Goal: Communication & Community: Share content

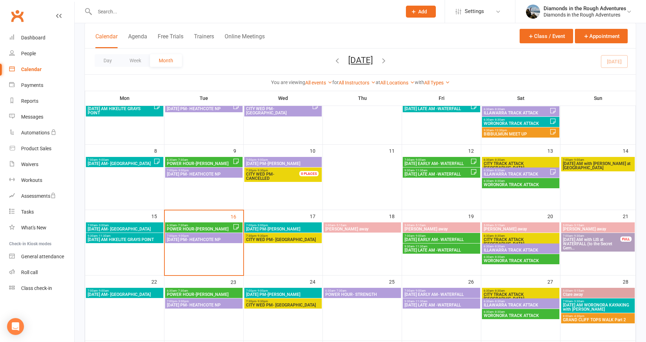
click at [599, 244] on span "[DATE] AM with LIS at WATERFALL (to the Secret Gem..." at bounding box center [591, 244] width 58 height 13
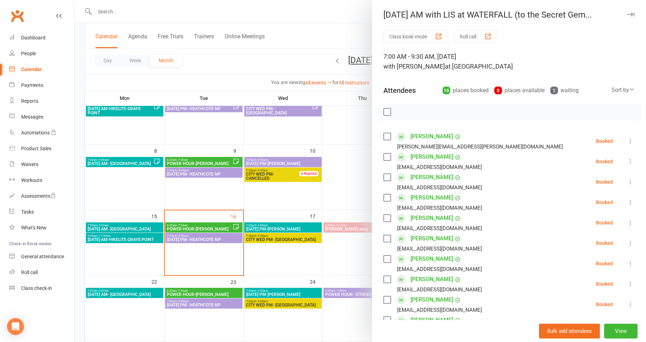
click at [351, 185] on div at bounding box center [360, 171] width 571 height 342
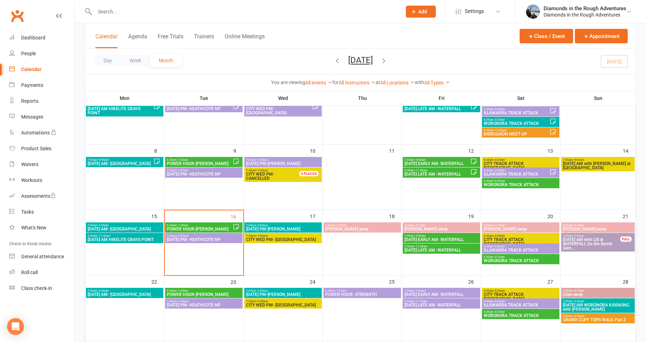
click at [525, 250] on span "ILLAWARRA TRACK ATTACK" at bounding box center [520, 250] width 75 height 4
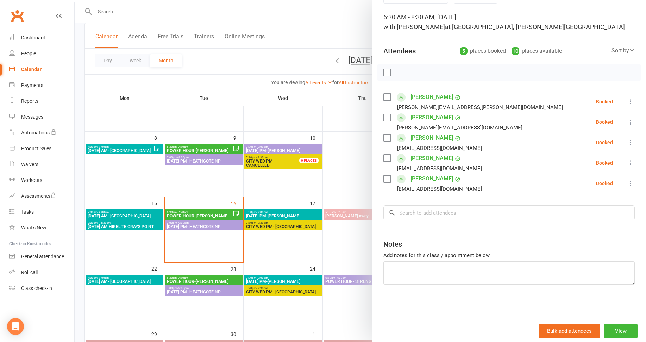
scroll to position [106, 0]
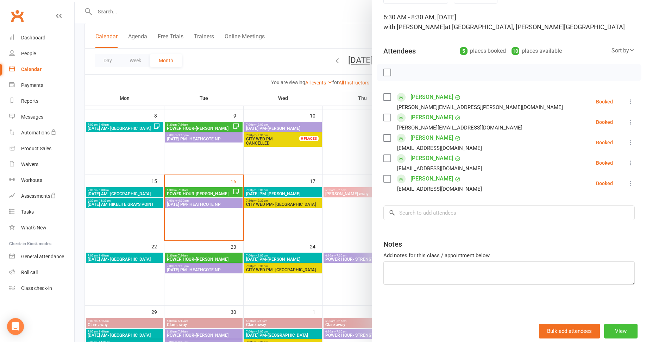
click at [610, 331] on button "View" at bounding box center [620, 331] width 33 height 15
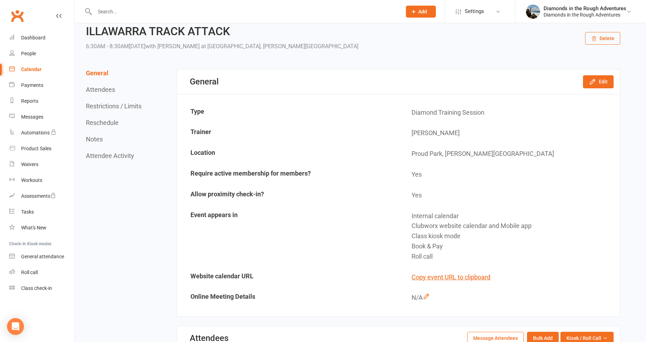
scroll to position [35, 0]
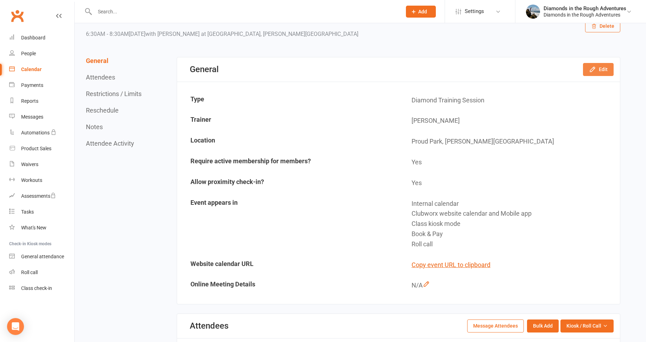
click at [600, 66] on button "Edit" at bounding box center [598, 69] width 31 height 13
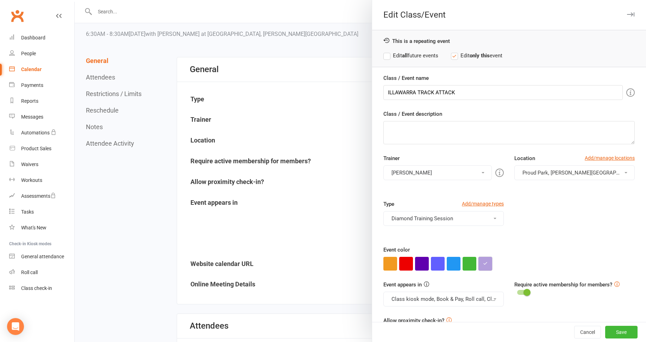
click at [483, 265] on icon "button" at bounding box center [485, 263] width 5 height 5
drag, startPoint x: 493, startPoint y: 249, endPoint x: 474, endPoint y: 250, distance: 19.0
drag, startPoint x: 580, startPoint y: 330, endPoint x: 577, endPoint y: 325, distance: 5.2
click at [580, 330] on button "Cancel" at bounding box center [587, 332] width 27 height 13
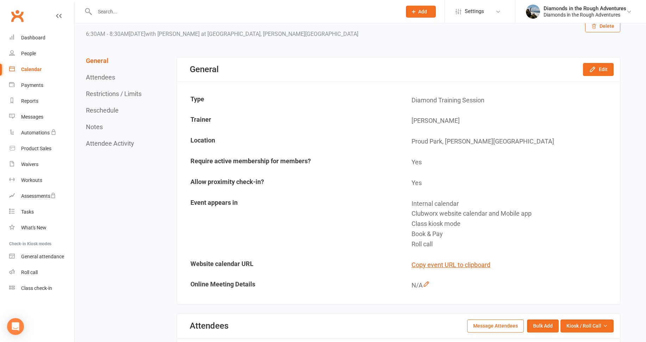
click at [35, 69] on div "Calendar" at bounding box center [31, 70] width 20 height 6
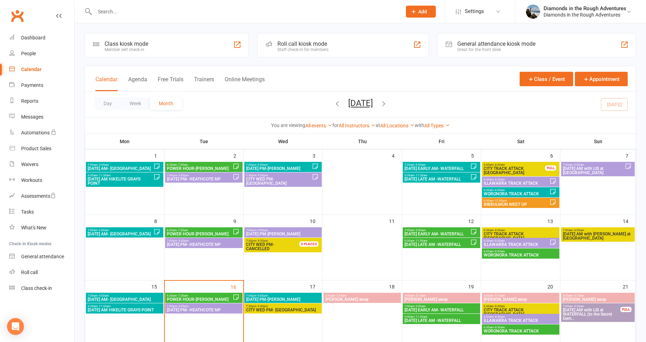
click at [592, 314] on span "[DATE] AM with LIS at WATERFALL (to the Secret Gem..." at bounding box center [591, 314] width 58 height 13
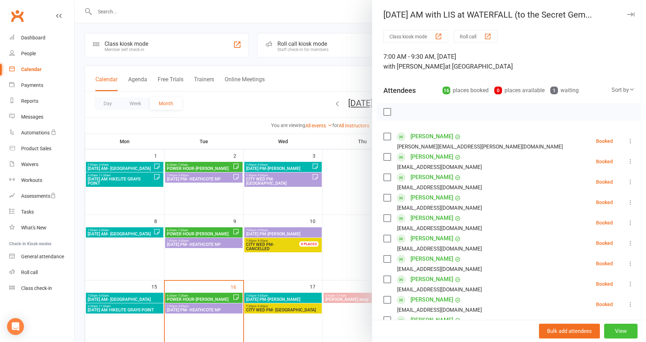
click at [610, 328] on button "View" at bounding box center [620, 331] width 33 height 15
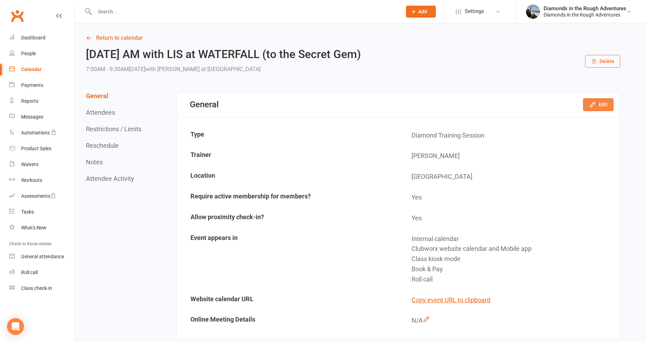
click at [598, 104] on button "Edit" at bounding box center [598, 104] width 31 height 13
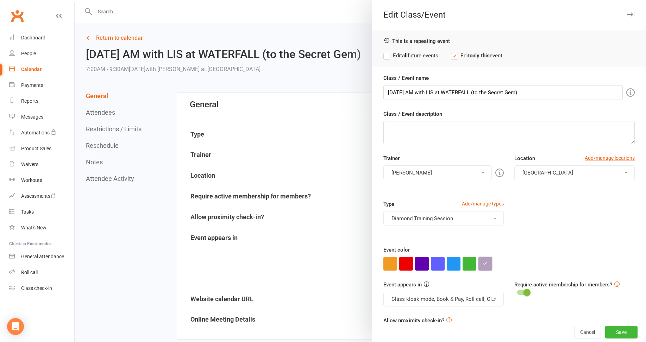
click at [483, 261] on icon "button" at bounding box center [485, 263] width 5 height 5
drag, startPoint x: 498, startPoint y: 249, endPoint x: 476, endPoint y: 250, distance: 21.8
click at [476, 250] on div "#b39ebd ×" at bounding box center [497, 229] width 45 height 54
paste input "db"
type input "#b39edb"
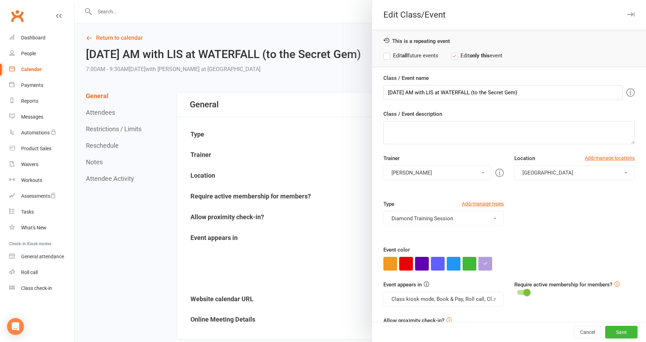
drag, startPoint x: 480, startPoint y: 263, endPoint x: 503, endPoint y: 271, distance: 24.4
click at [481, 263] on button "button" at bounding box center [485, 264] width 14 height 14
click at [609, 333] on button "Save" at bounding box center [621, 332] width 32 height 13
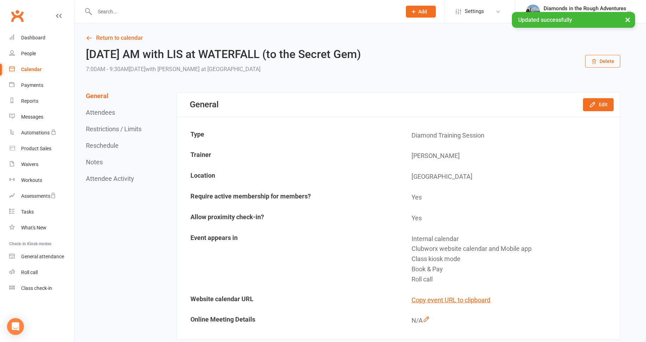
drag, startPoint x: 30, startPoint y: 69, endPoint x: 166, endPoint y: 98, distance: 138.9
click at [30, 69] on div "Calendar" at bounding box center [31, 70] width 20 height 6
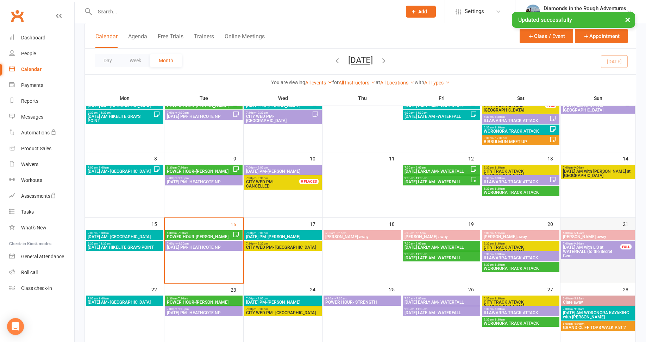
scroll to position [70, 0]
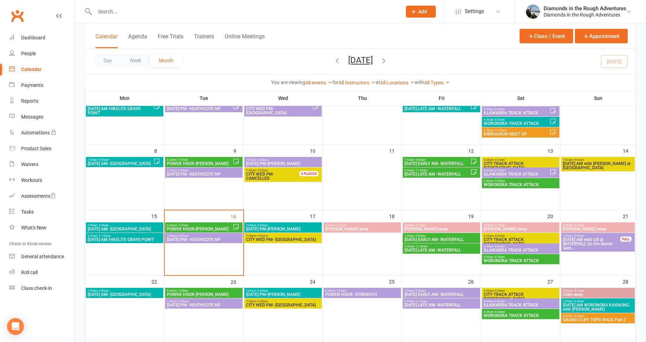
click at [286, 227] on span "[DATE] PM-[PERSON_NAME]" at bounding box center [283, 229] width 75 height 4
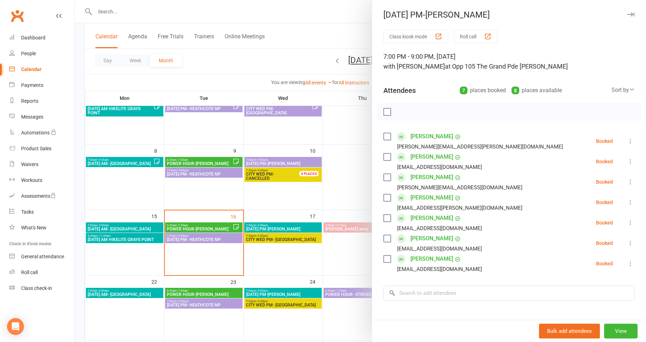
click at [343, 248] on div at bounding box center [360, 171] width 571 height 342
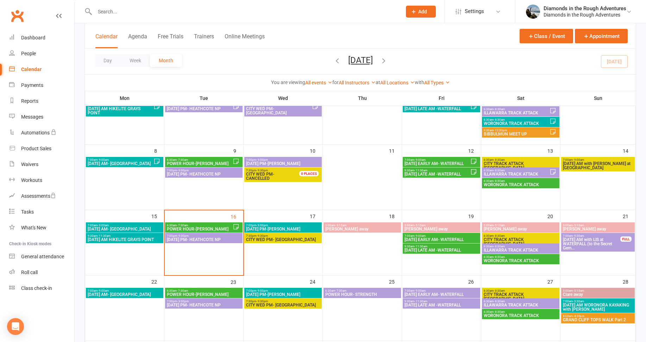
click at [444, 241] on span "[DATE] EARLY AM- WATERFALL" at bounding box center [441, 240] width 75 height 4
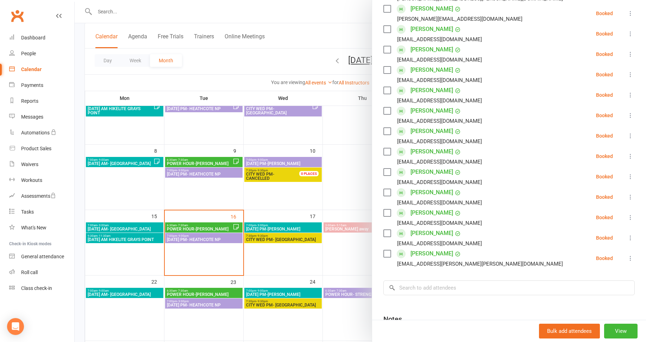
scroll to position [176, 0]
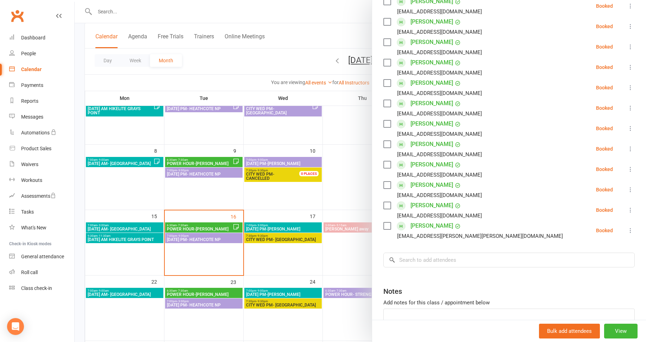
click at [347, 253] on div at bounding box center [360, 171] width 571 height 342
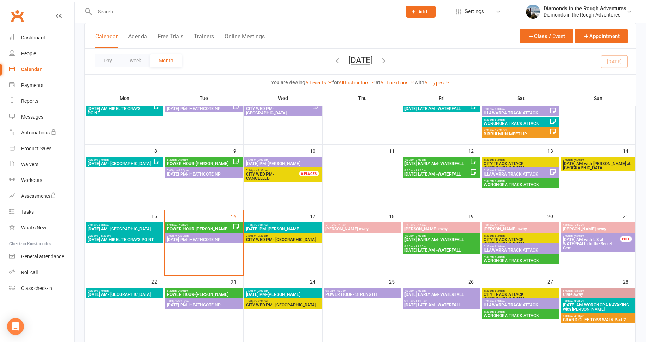
click at [421, 250] on span "[DATE] LATE AM -WATERFALL" at bounding box center [441, 250] width 75 height 4
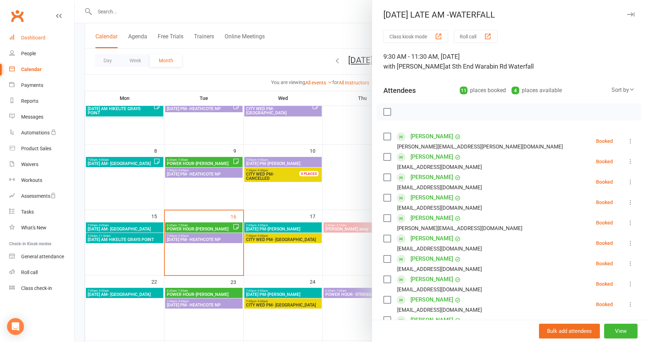
click at [39, 36] on div "Dashboard" at bounding box center [33, 38] width 24 height 6
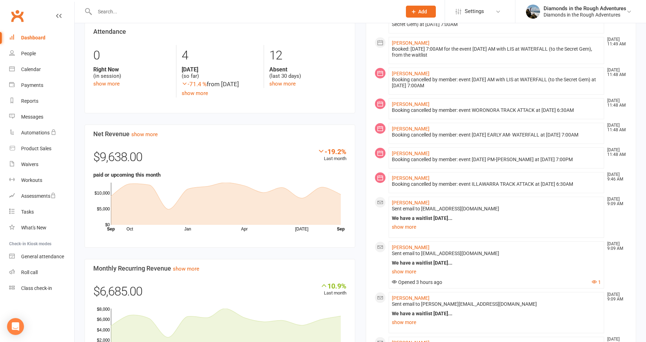
scroll to position [282, 0]
click at [405, 266] on link "show more" at bounding box center [496, 271] width 209 height 10
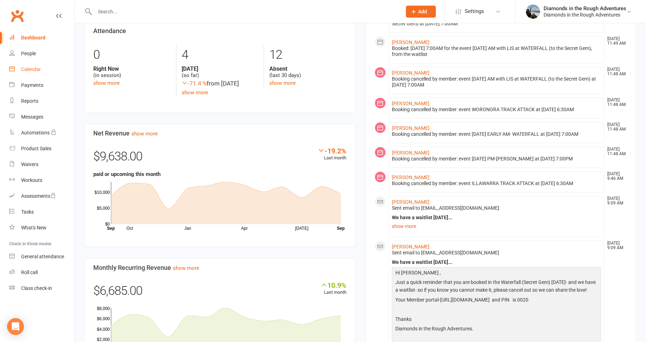
click at [29, 69] on div "Calendar" at bounding box center [31, 70] width 20 height 6
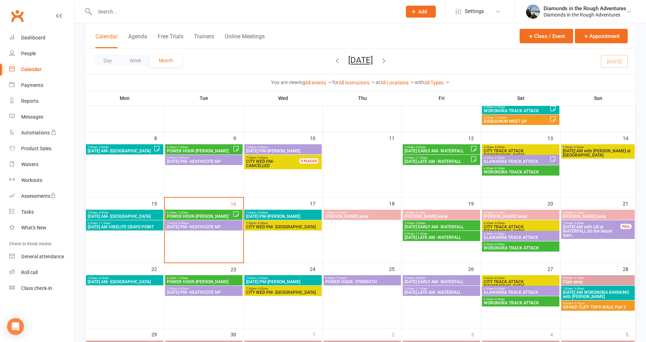
scroll to position [106, 0]
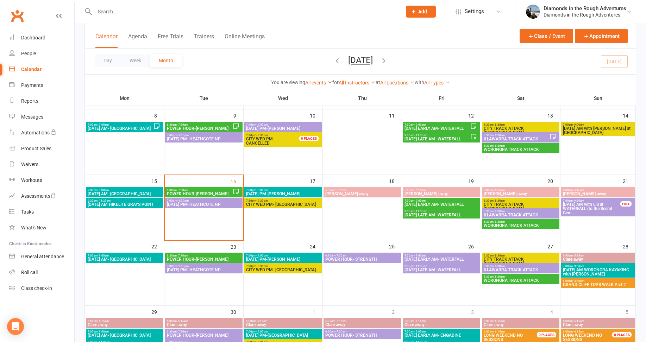
click at [592, 209] on span "[DATE] AM with LIS at WATERFALL (to the Secret Gem..." at bounding box center [591, 208] width 58 height 13
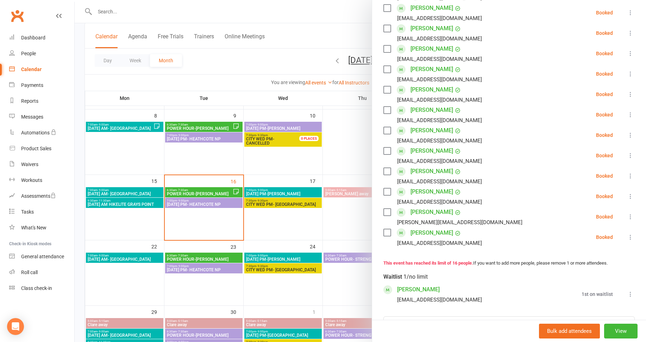
scroll to position [211, 0]
click at [110, 293] on div at bounding box center [360, 171] width 571 height 342
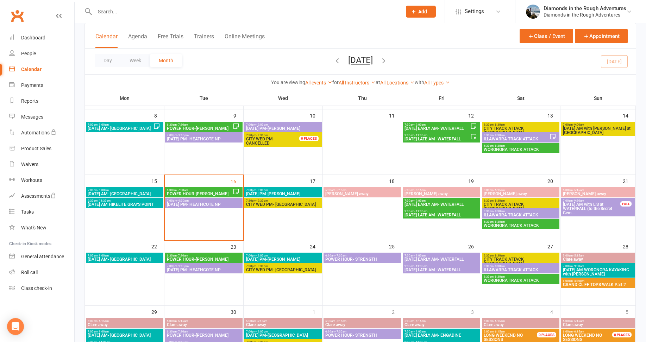
click at [364, 258] on span "POWER HOUR- STRENGTH" at bounding box center [362, 259] width 75 height 4
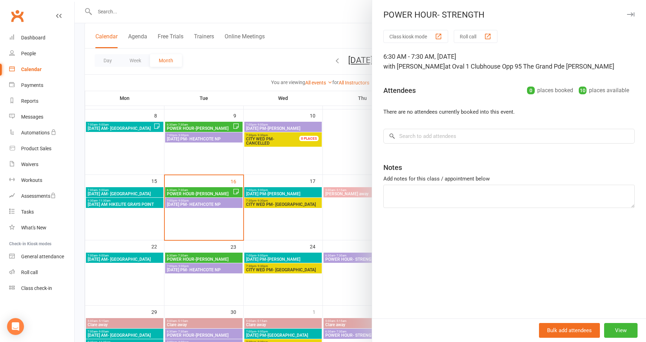
click at [244, 59] on div at bounding box center [360, 171] width 571 height 342
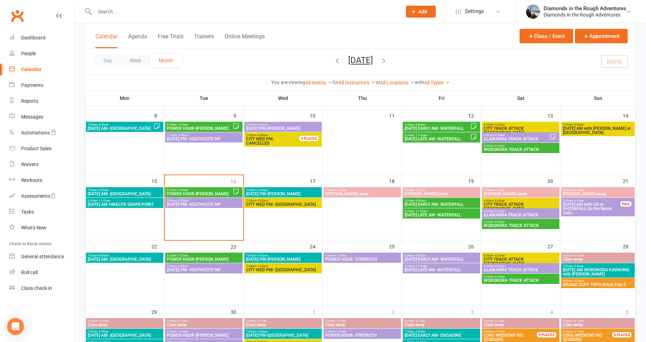
click at [116, 14] on input "text" at bounding box center [245, 12] width 304 height 10
type input "p"
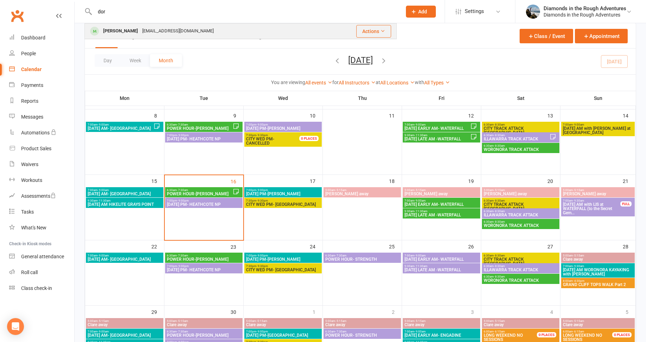
type input "dor"
click at [119, 32] on div "[PERSON_NAME]" at bounding box center [120, 31] width 39 height 10
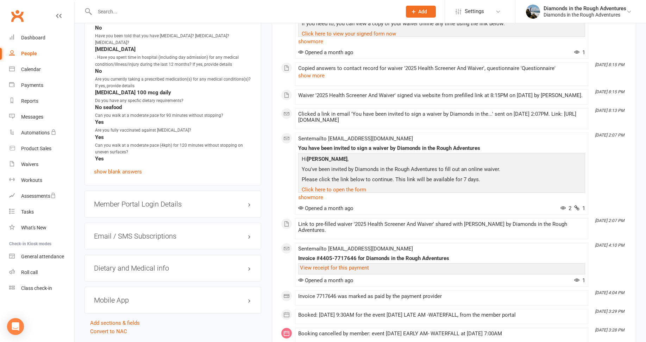
scroll to position [739, 0]
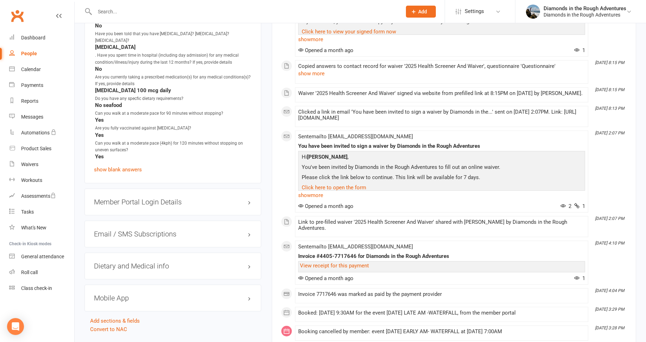
click at [176, 201] on h3 "Member Portal Login Details" at bounding box center [173, 202] width 158 height 8
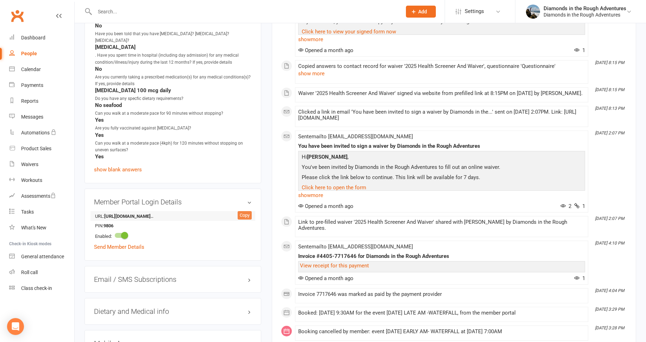
click at [245, 215] on div "Copy" at bounding box center [245, 215] width 14 height 8
drag, startPoint x: 30, startPoint y: 67, endPoint x: 36, endPoint y: 70, distance: 6.3
click at [30, 68] on div "Calendar" at bounding box center [31, 70] width 20 height 6
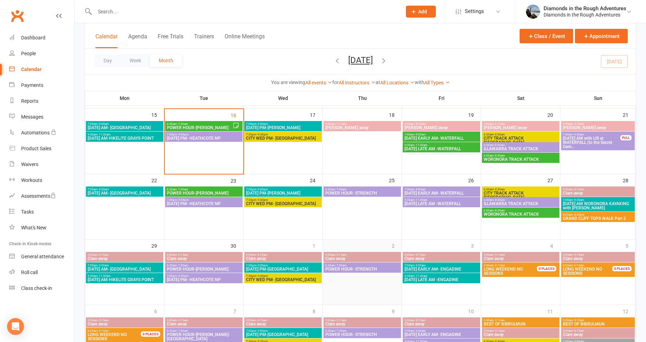
scroll to position [176, 0]
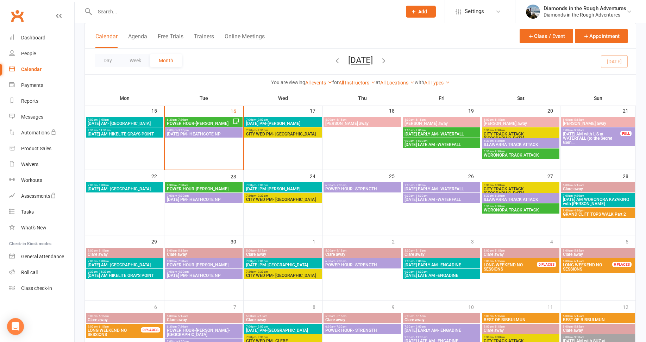
click at [354, 189] on span "POWER HOUR- STRENGTH" at bounding box center [362, 189] width 75 height 4
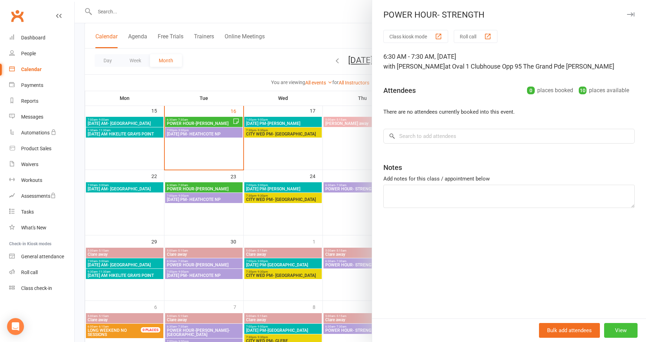
click at [618, 330] on button "View" at bounding box center [620, 330] width 33 height 15
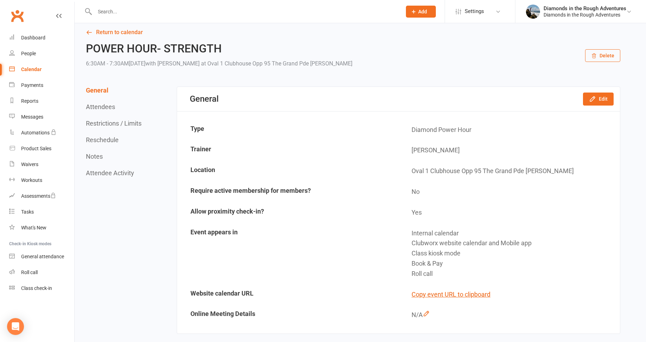
scroll to position [211, 0]
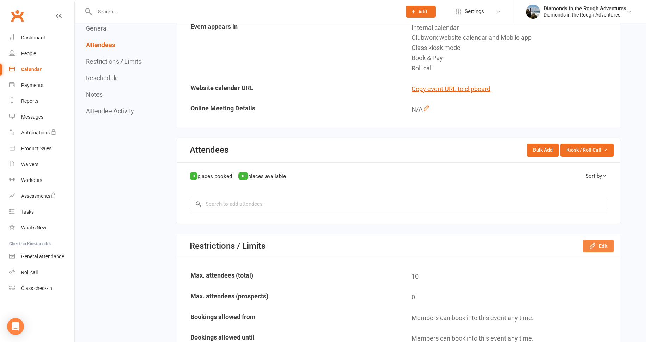
click at [597, 246] on button "Edit" at bounding box center [598, 246] width 31 height 13
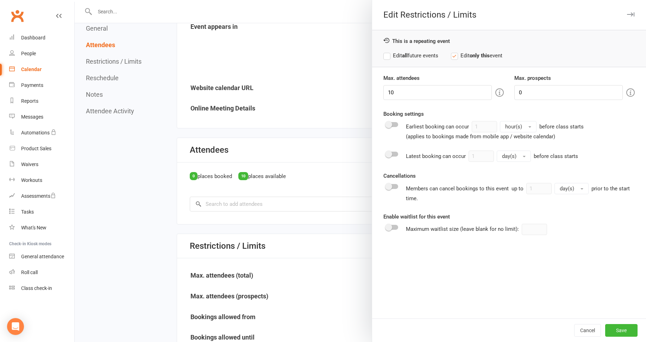
click at [383, 55] on label "Edit all future events" at bounding box center [410, 55] width 55 height 8
drag, startPoint x: 394, startPoint y: 91, endPoint x: 383, endPoint y: 89, distance: 11.9
click at [384, 91] on input "10" at bounding box center [437, 92] width 108 height 15
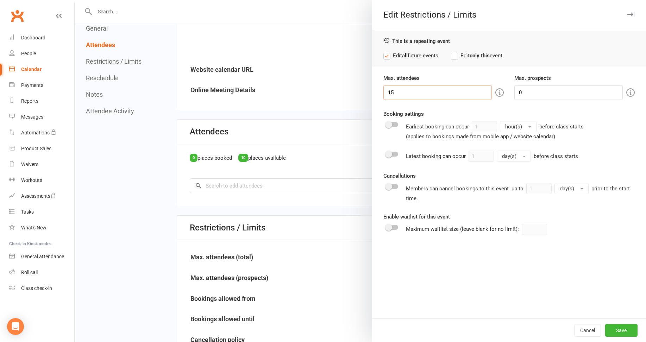
scroll to position [246, 0]
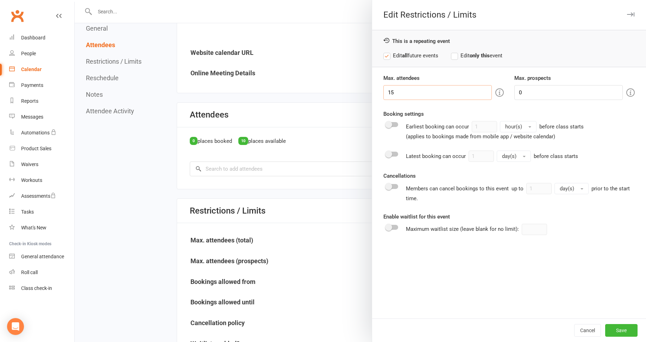
type input "15"
click at [392, 226] on div at bounding box center [392, 227] width 12 height 5
click at [386, 226] on input "checkbox" at bounding box center [386, 226] width 0 height 0
click at [392, 186] on div at bounding box center [392, 186] width 12 height 5
click at [386, 185] on input "checkbox" at bounding box center [386, 185] width 0 height 0
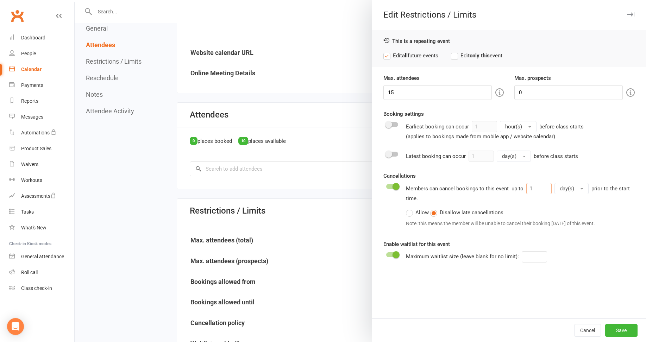
click at [533, 187] on input "1" at bounding box center [538, 188] width 25 height 11
type input "12"
click at [567, 187] on span "day(s)" at bounding box center [567, 188] width 14 height 6
click at [563, 217] on span "hour(s)" at bounding box center [568, 218] width 17 height 6
click at [393, 125] on div at bounding box center [392, 124] width 12 height 5
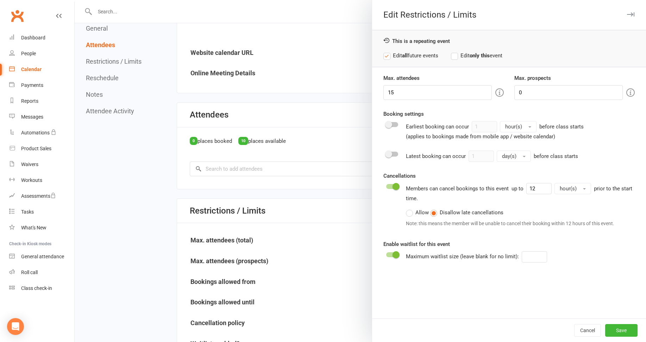
click at [386, 124] on input "checkbox" at bounding box center [386, 124] width 0 height 0
click at [386, 124] on div at bounding box center [392, 124] width 12 height 5
click at [386, 124] on input "checkbox" at bounding box center [386, 124] width 0 height 0
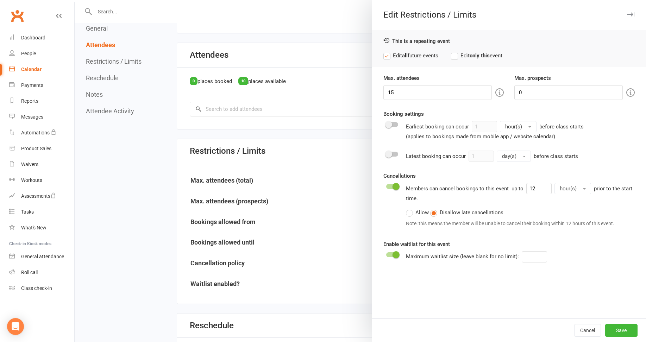
scroll to position [317, 0]
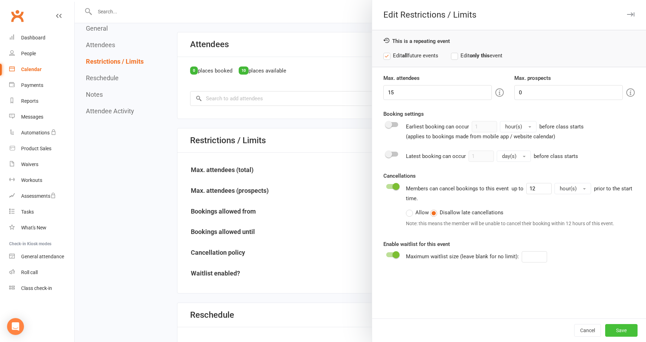
click at [618, 329] on button "Save" at bounding box center [621, 330] width 32 height 13
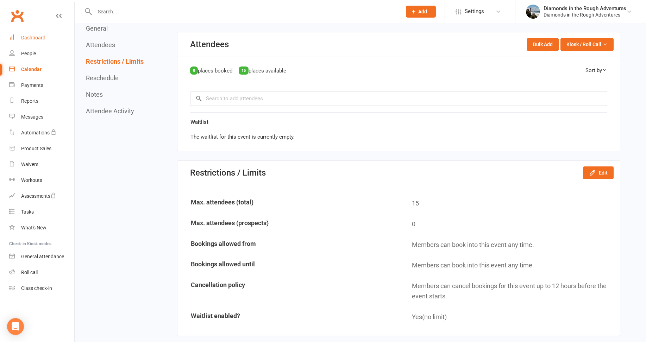
click at [37, 36] on div "Dashboard" at bounding box center [33, 38] width 24 height 6
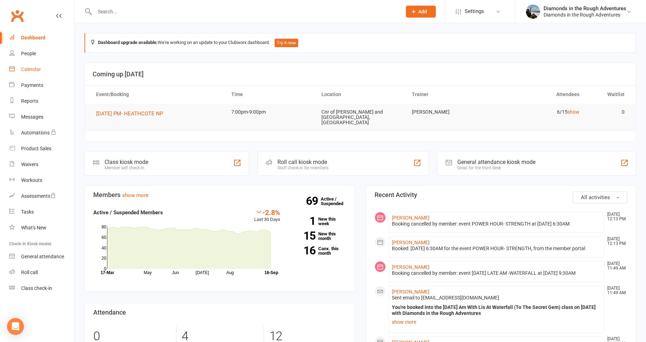
click at [30, 71] on div "Calendar" at bounding box center [31, 70] width 20 height 6
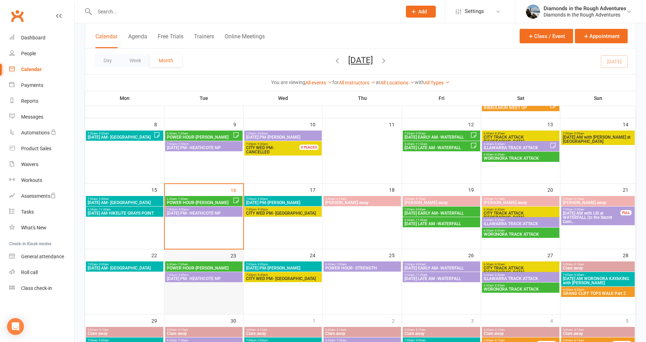
scroll to position [106, 0]
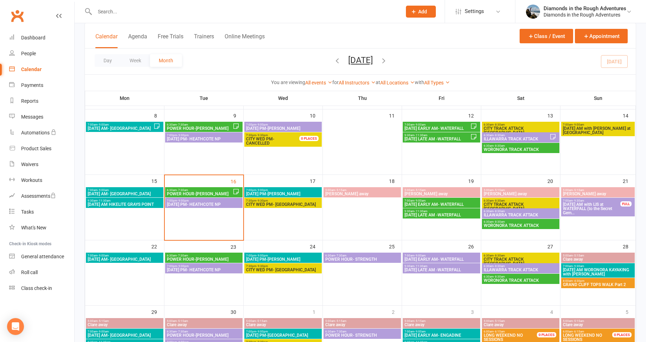
click at [120, 189] on span "7:00am - 9:00am" at bounding box center [124, 190] width 75 height 3
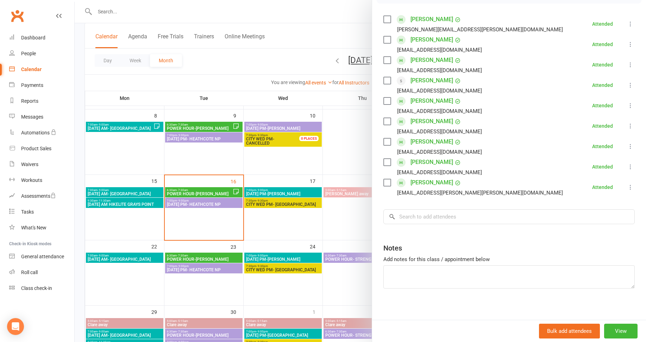
scroll to position [121, 0]
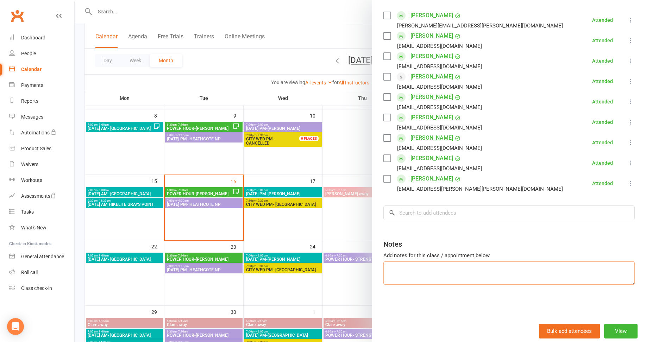
click at [393, 266] on textarea at bounding box center [508, 272] width 251 height 23
type textarea "we went down bridal and up [PERSON_NAME]"
click at [423, 303] on div "Class kiosk mode Roll call 7:00 AM - 9:00 AM, [DATE] with [PERSON_NAME] at [GEO…" at bounding box center [509, 114] width 274 height 411
click at [137, 206] on div at bounding box center [360, 171] width 571 height 342
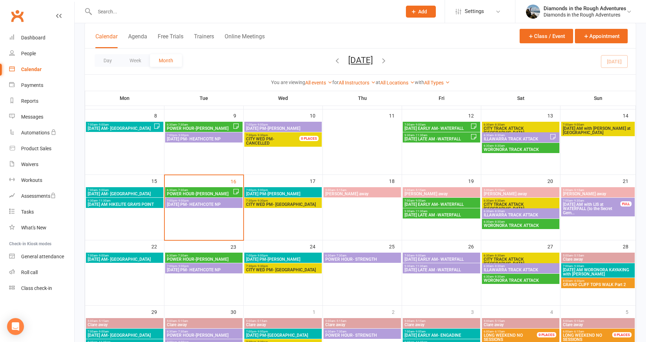
click at [139, 205] on span "[DATE] AM HIKELITE GRAYS POINT" at bounding box center [124, 204] width 75 height 4
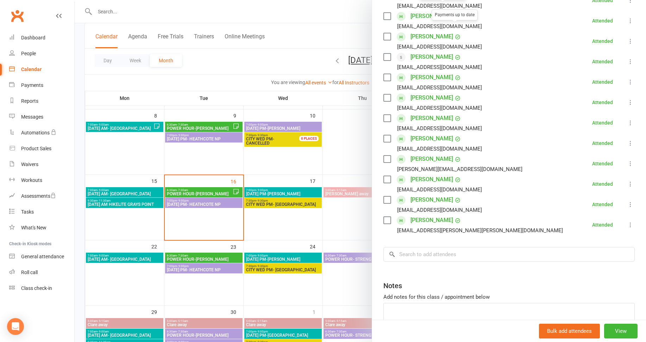
scroll to position [176, 0]
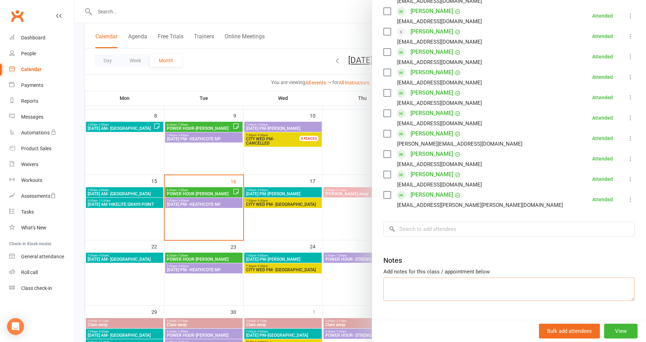
click at [399, 278] on textarea at bounding box center [508, 289] width 251 height 23
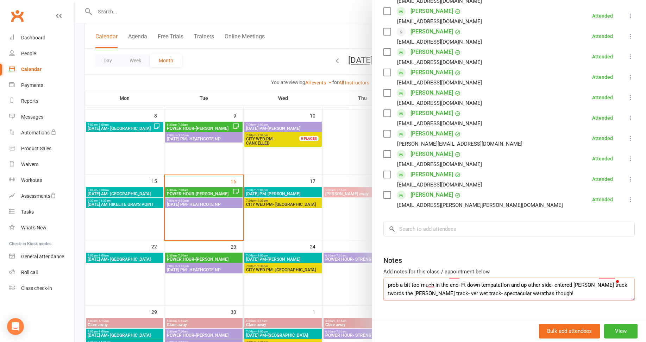
click at [492, 278] on textarea "prob a bit too much in the end- Ft down tempatation and up other side- entered …" at bounding box center [508, 289] width 251 height 23
click at [492, 278] on textarea "prob a bit too much in the end- Ft down temptation and up other side- entered […" at bounding box center [508, 289] width 251 height 23
click at [431, 283] on textarea "prob a bit too much in the end- Ft down temptation and up other side- entered […" at bounding box center [508, 289] width 251 height 23
click at [505, 284] on textarea "prob a bit too much in the end- Ft down temptation and up other side- entered […" at bounding box center [508, 289] width 251 height 23
click at [548, 285] on textarea "prob a bit too much in the end- Ft down temptation and up other side- entered […" at bounding box center [508, 289] width 251 height 23
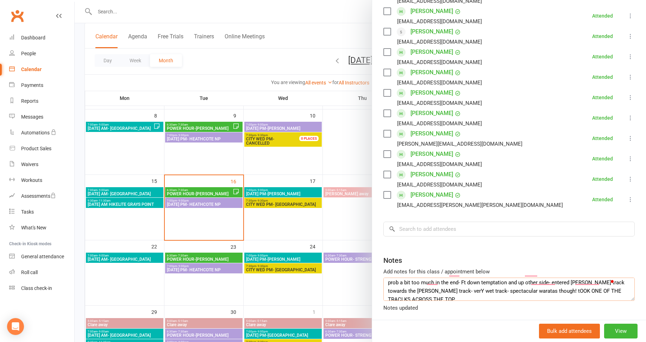
scroll to position [0, 0]
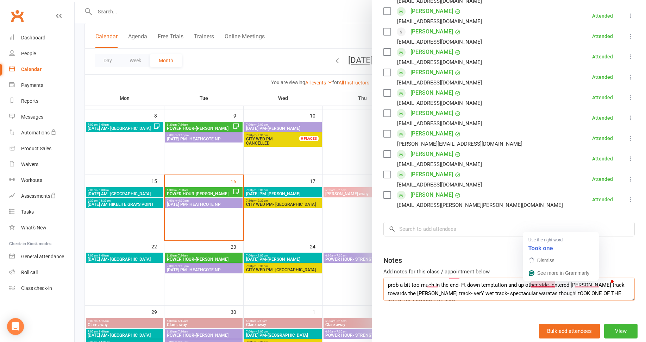
drag, startPoint x: 431, startPoint y: 286, endPoint x: 528, endPoint y: 284, distance: 96.4
click at [528, 284] on textarea "prob a bit too much in the end- Ft down temptation and up other side- entered […" at bounding box center [508, 289] width 251 height 23
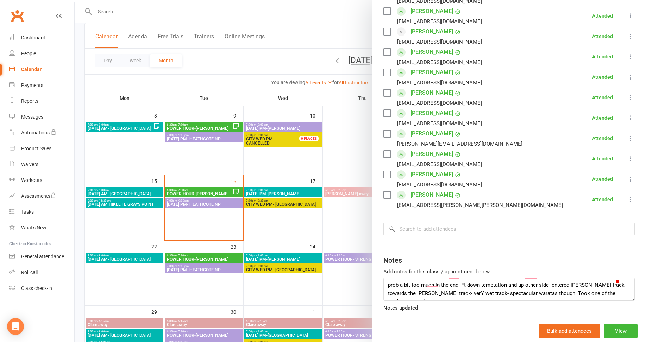
click at [573, 303] on div "Class kiosk mode Roll call 9:30 AM - 11:30 AM, [DATE] with Diamonds in the Roug…" at bounding box center [509, 100] width 274 height 493
click at [568, 283] on textarea "prob a bit too much in the end- Ft down temptation and up other side- entered […" at bounding box center [508, 289] width 251 height 23
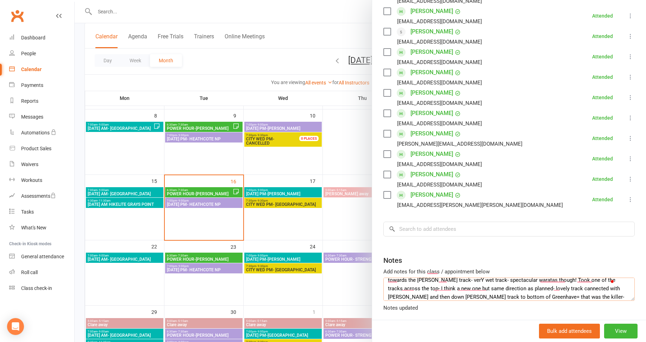
scroll to position [22, 0]
click at [526, 278] on textarea "prob a bit too much in the end- Ft down temptation and up other side- entered […" at bounding box center [508, 289] width 251 height 23
click at [484, 278] on textarea "prob a bit too much in the end- Ft down temptation and up other side- entered […" at bounding box center [508, 289] width 251 height 23
click at [527, 278] on textarea "prob a bit too much in the end- Ft down temptation and up other side- entered […" at bounding box center [508, 289] width 251 height 23
type textarea "prob a bit too much in the end- Ft down temptation and up other side- entered […"
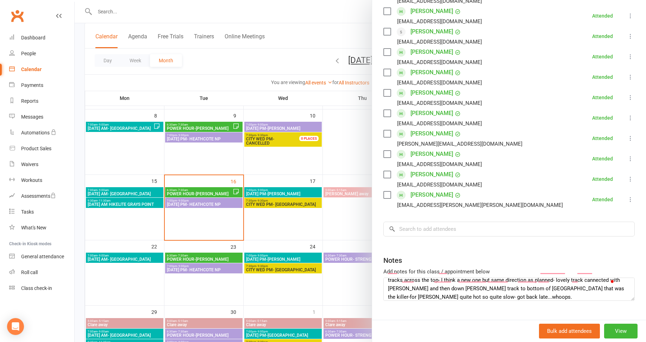
drag, startPoint x: 533, startPoint y: 307, endPoint x: 439, endPoint y: 266, distance: 103.0
click at [533, 306] on div "Class kiosk mode Roll call 9:30 AM - 11:30 AM, [DATE] with Diamonds in the Roug…" at bounding box center [509, 95] width 274 height 482
click at [138, 215] on div at bounding box center [360, 171] width 571 height 342
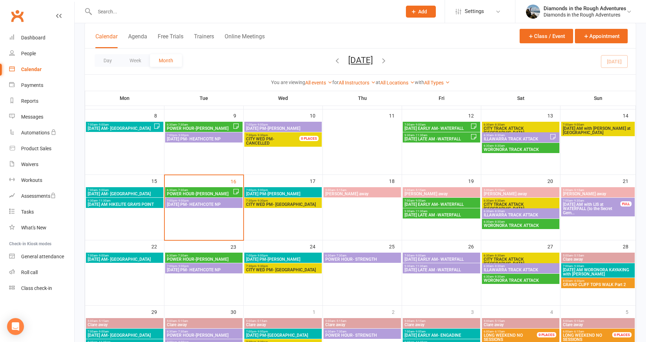
click at [203, 192] on span "POWER HOUR-[PERSON_NAME]" at bounding box center [199, 194] width 66 height 4
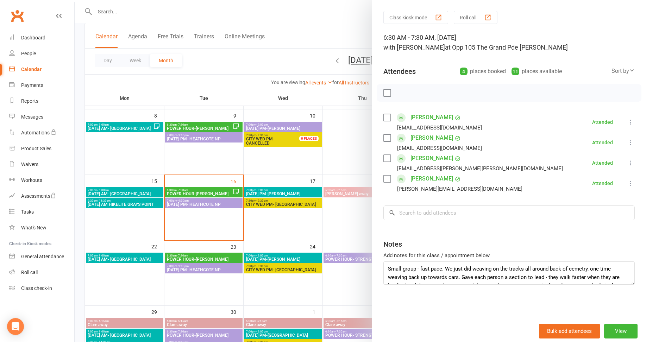
scroll to position [17, 0]
click at [270, 293] on div at bounding box center [360, 171] width 571 height 342
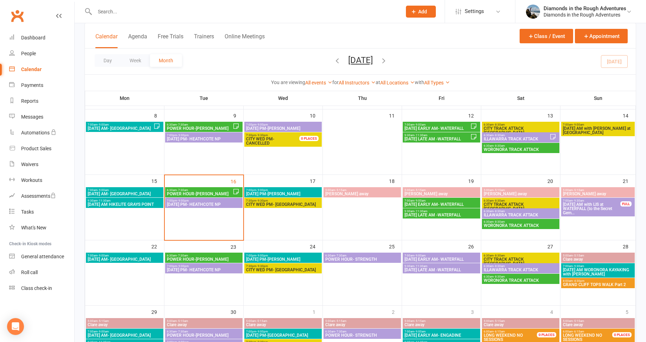
click at [279, 191] on span "7:00pm - 9:00pm" at bounding box center [283, 190] width 75 height 3
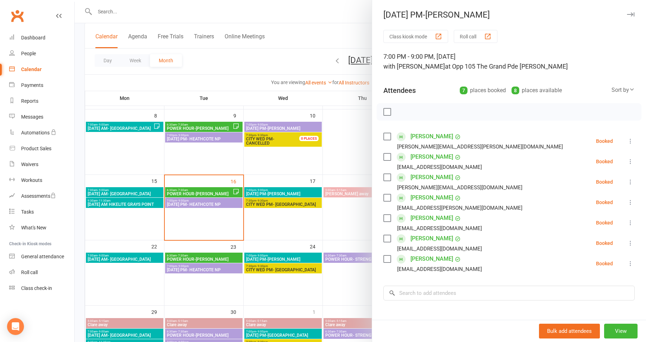
click at [269, 295] on div at bounding box center [360, 171] width 571 height 342
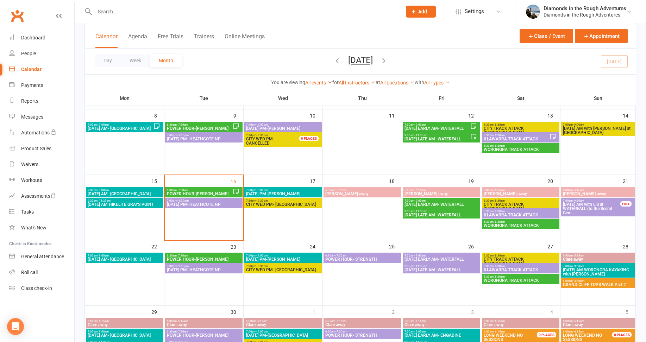
click at [552, 211] on span "6:30am - 8:30am" at bounding box center [520, 211] width 75 height 3
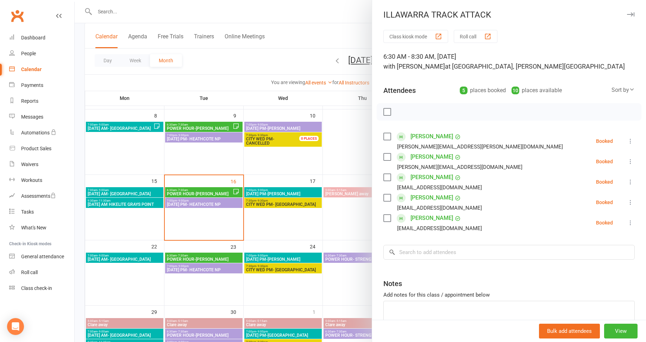
click at [342, 219] on div at bounding box center [360, 171] width 571 height 342
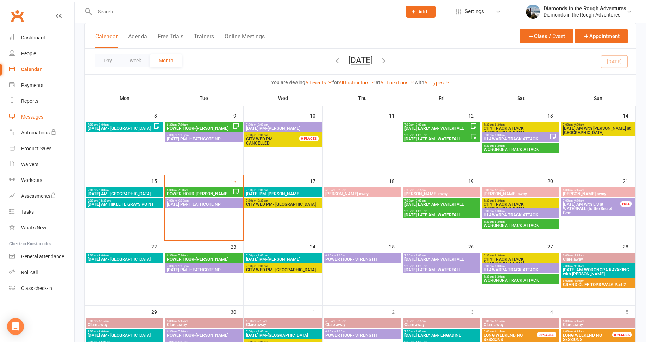
click at [29, 117] on div "Messages" at bounding box center [32, 117] width 22 height 6
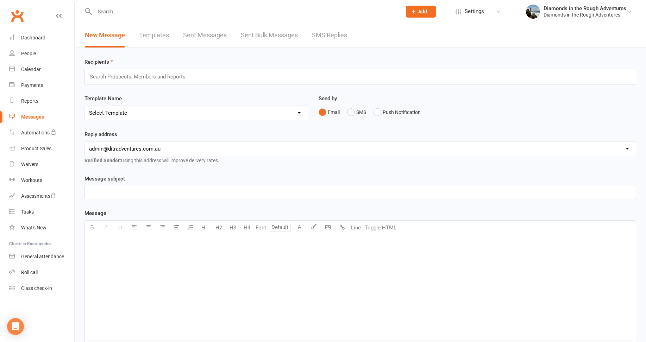
click at [151, 34] on link "Templates" at bounding box center [154, 35] width 30 height 24
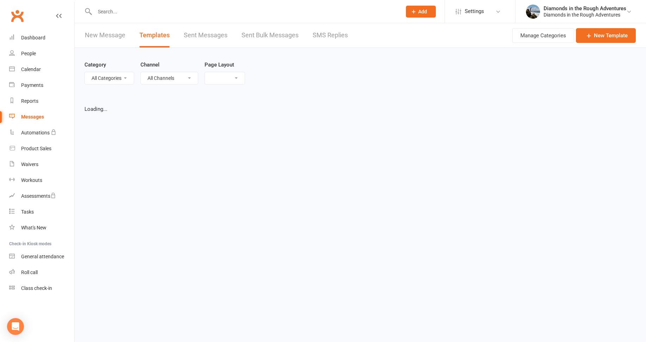
select select "100"
select select "list"
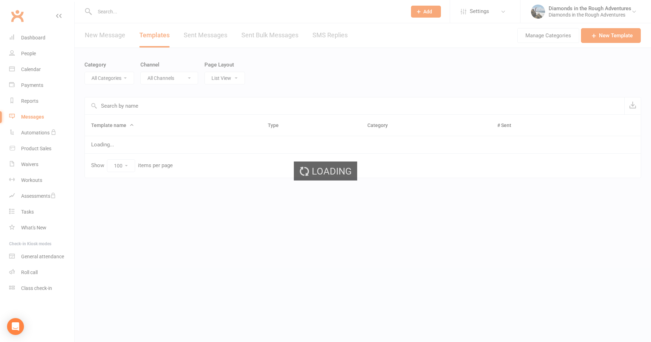
select select "5996"
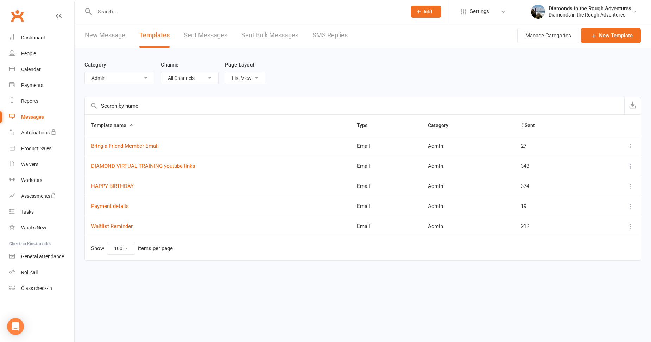
click at [101, 77] on select "All Categories (No category) Admin [PERSON_NAME] Day or Dream General [PERSON_N…" at bounding box center [119, 78] width 69 height 12
select select
click at [85, 72] on select "All Categories (No category) Admin [PERSON_NAME] Day or Dream General [PERSON_N…" at bounding box center [119, 78] width 69 height 12
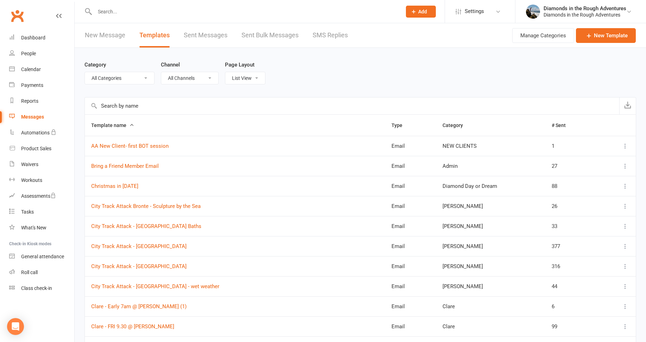
click at [116, 105] on input "text" at bounding box center [352, 105] width 534 height 17
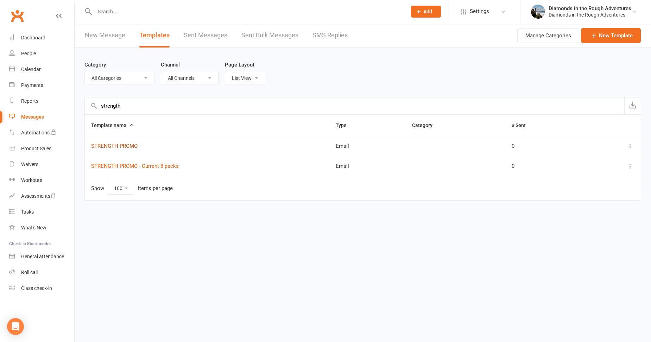
type input "strength"
click at [119, 144] on link "STRENGTH PROMO" at bounding box center [114, 146] width 46 height 6
click at [0, 0] on div "Loading" at bounding box center [0, 0] width 0 height 0
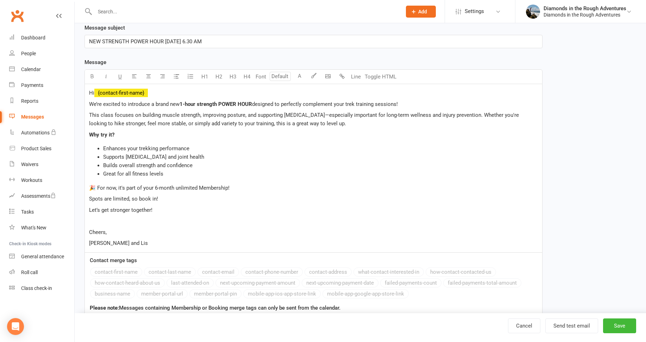
scroll to position [106, 0]
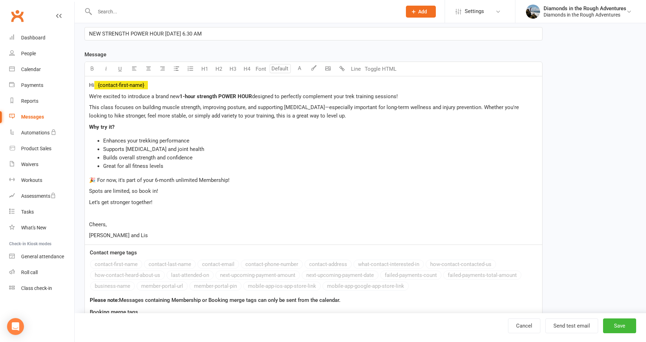
click at [173, 167] on li "Great for all fitness levels" at bounding box center [320, 166] width 435 height 8
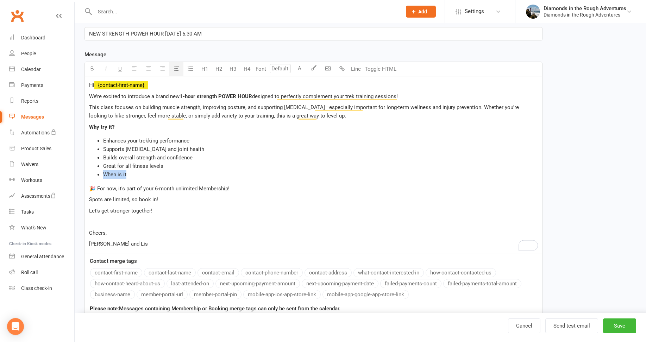
drag, startPoint x: 121, startPoint y: 177, endPoint x: 91, endPoint y: 174, distance: 30.0
click at [91, 174] on ul "Enhances your trekking performance Supports [MEDICAL_DATA] and joint health Bui…" at bounding box center [313, 158] width 449 height 42
drag, startPoint x: 174, startPoint y: 67, endPoint x: 163, endPoint y: 67, distance: 11.3
click at [174, 67] on icon "button" at bounding box center [176, 68] width 5 height 5
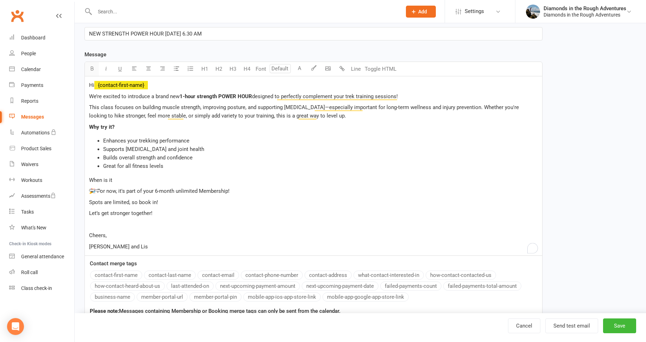
click at [91, 66] on icon "button" at bounding box center [91, 68] width 5 height 5
click at [117, 183] on p "When is it" at bounding box center [313, 180] width 449 height 8
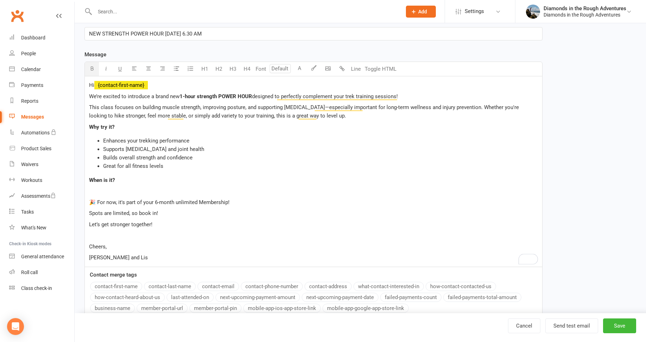
click at [104, 180] on span "When is it?" at bounding box center [102, 180] width 26 height 6
click at [112, 178] on span "When is it?" at bounding box center [102, 180] width 26 height 6
click at [135, 180] on p "When and Where?" at bounding box center [313, 180] width 449 height 8
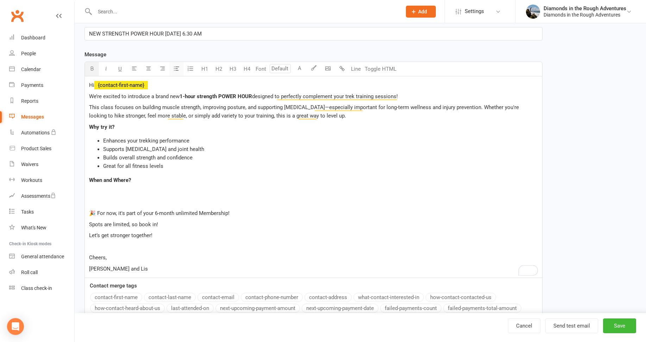
click at [174, 67] on icon "button" at bounding box center [176, 68] width 5 height 5
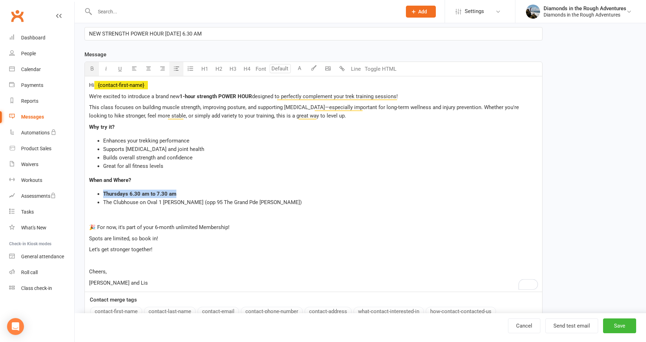
drag, startPoint x: 175, startPoint y: 192, endPoint x: 91, endPoint y: 192, distance: 83.4
click at [91, 192] on ul "Thursdays 6.30 am to 7.30 am The Clubhouse on Oval 1 [PERSON_NAME] (opp 95 The …" at bounding box center [313, 198] width 449 height 17
click at [89, 68] on icon "button" at bounding box center [91, 68] width 5 height 5
drag, startPoint x: 292, startPoint y: 177, endPoint x: 295, endPoint y: 170, distance: 7.4
click at [293, 176] on p "When and Where?" at bounding box center [313, 180] width 449 height 8
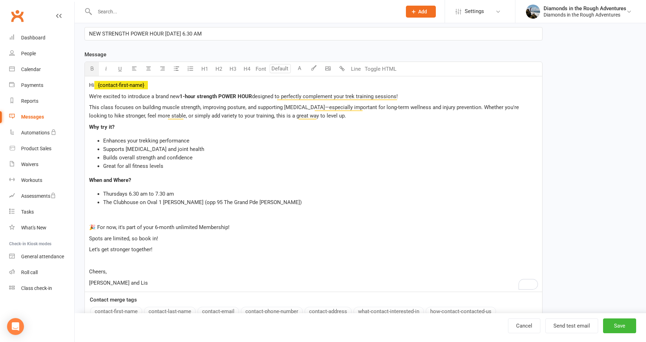
click at [129, 179] on span "When and Where?" at bounding box center [110, 180] width 42 height 6
click at [272, 203] on span "The Clubhouse on Oval 1 [PERSON_NAME] (opp 95 The Grand Pde [PERSON_NAME])" at bounding box center [202, 202] width 198 height 6
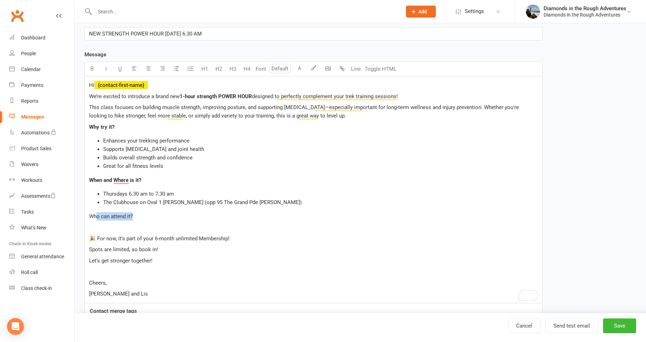
drag, startPoint x: 137, startPoint y: 217, endPoint x: 98, endPoint y: 217, distance: 39.1
click at [98, 217] on p "Who can attend it?" at bounding box center [313, 216] width 449 height 8
click at [174, 220] on p "Who can attend it?" at bounding box center [313, 216] width 449 height 8
drag, startPoint x: 122, startPoint y: 217, endPoint x: 96, endPoint y: 219, distance: 26.9
click at [96, 219] on p "Who can attend it?" at bounding box center [313, 216] width 449 height 8
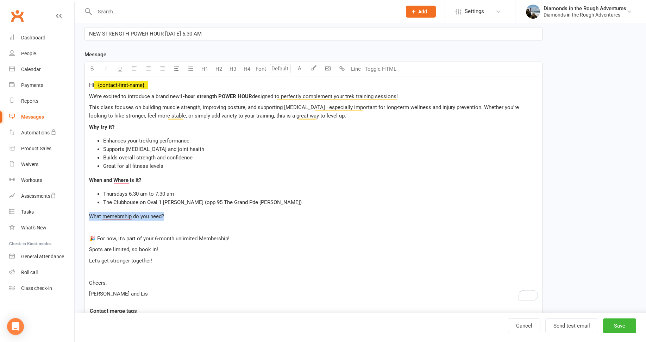
drag, startPoint x: 135, startPoint y: 215, endPoint x: 89, endPoint y: 215, distance: 45.8
click at [89, 215] on p "What memebrship do you need?" at bounding box center [313, 216] width 449 height 8
click at [90, 67] on icon "button" at bounding box center [91, 68] width 5 height 5
drag, startPoint x: 300, startPoint y: 232, endPoint x: 180, endPoint y: 220, distance: 120.6
click at [298, 232] on div "Hi ﻿ {contact-first-name} We’re excited to introduce a brand new 1-hour strengt…" at bounding box center [313, 189] width 457 height 227
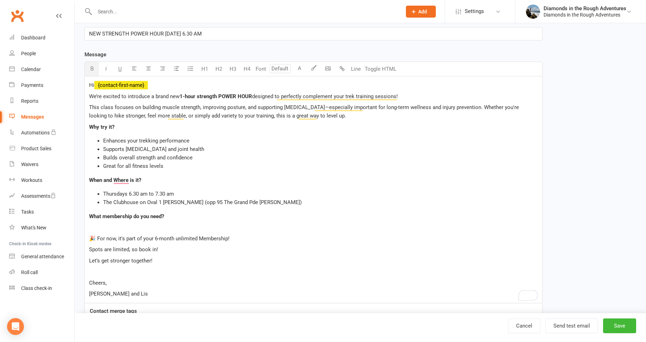
click at [100, 227] on p "﻿" at bounding box center [313, 227] width 449 height 8
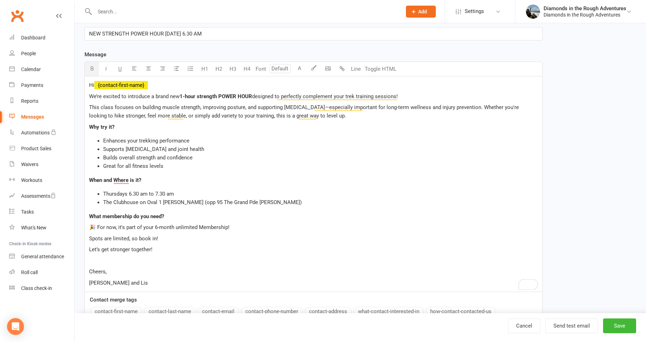
click at [230, 226] on p "🎉 For now, it's part of your 6-month unlimited Membership!" at bounding box center [313, 227] width 449 height 8
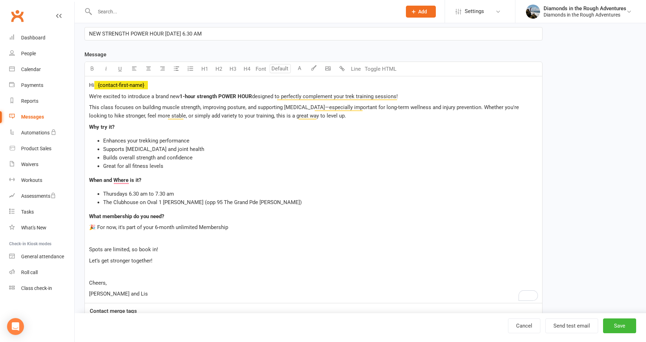
click at [112, 201] on span "The Clubhouse on Oval 1 [PERSON_NAME] (opp 95 The Grand Pde [PERSON_NAME])" at bounding box center [202, 202] width 198 height 6
click at [161, 201] on span "Inside the Clubhouse on Oval 1, [PERSON_NAME] (opp 95 The Grand Pde [PERSON_NAM…" at bounding box center [210, 202] width 214 height 6
click at [228, 202] on span "Inside the Clubhouse on [PERSON_NAME][GEOGRAPHIC_DATA], [PERSON_NAME] (opp 95 T…" at bounding box center [248, 202] width 290 height 6
click at [228, 228] on span "🎉 For now, it's part of your 6-month unlimited Membership" at bounding box center [158, 227] width 139 height 6
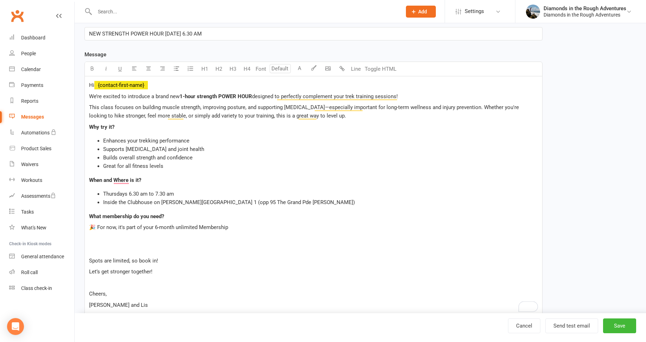
click at [96, 226] on span "🎉 For now, it's part of your 6-month unlimited Membership" at bounding box center [158, 227] width 139 height 6
click at [167, 216] on p "What membership do you need?" at bounding box center [313, 216] width 449 height 8
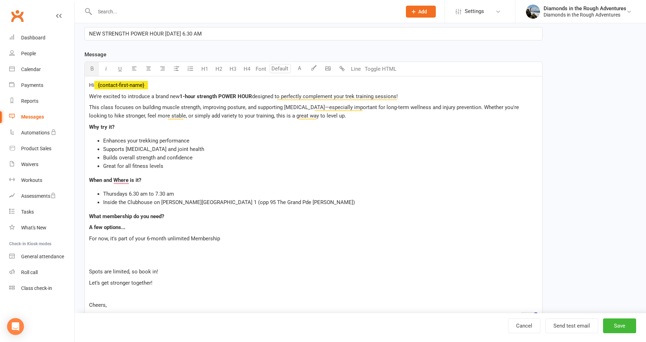
click at [89, 238] on span "For now, it's part of your 6-month unlimited Membership" at bounding box center [154, 238] width 131 height 6
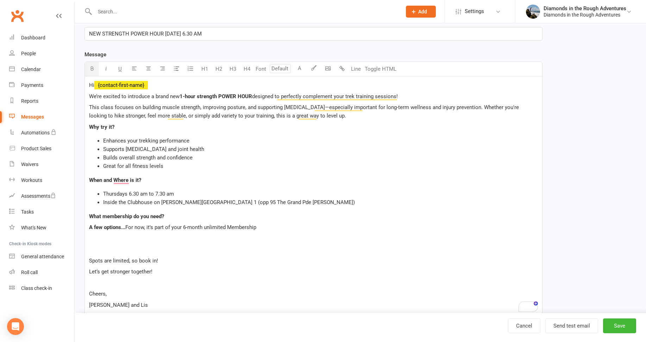
click at [127, 228] on span "For now, it's part of your 6-month unlimited Membership" at bounding box center [190, 227] width 131 height 6
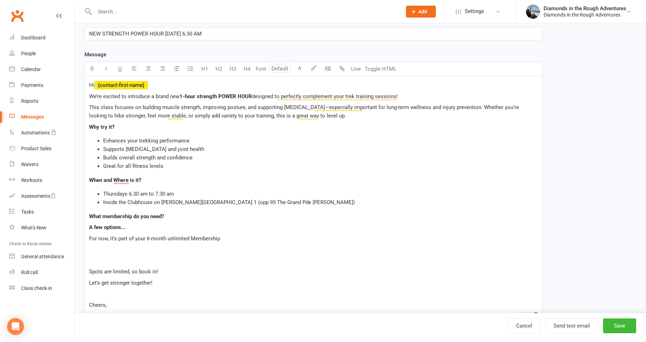
click at [93, 226] on span "A few options..." at bounding box center [107, 227] width 36 height 6
drag, startPoint x: 220, startPoint y: 239, endPoint x: 87, endPoint y: 239, distance: 133.4
click at [87, 239] on div "Hi ﻿ {contact-first-name} We’re excited to introduce a brand new 1-hour strengt…" at bounding box center [313, 200] width 457 height 249
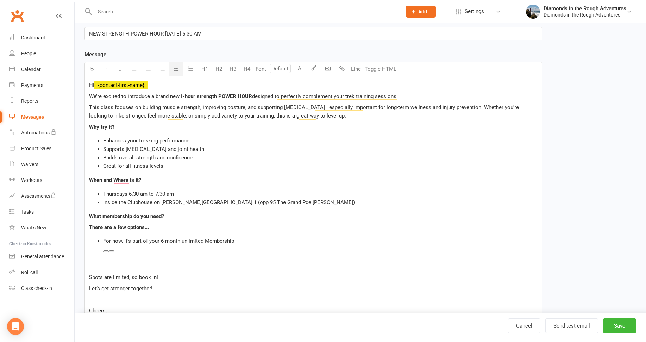
click at [174, 67] on icon "button" at bounding box center [176, 68] width 5 height 5
click at [236, 241] on li "For now, it's part of your 6-month unlimited Membership" at bounding box center [320, 241] width 435 height 8
click at [154, 248] on span "Purchase a One hour * pack" at bounding box center [135, 249] width 65 height 6
click at [619, 324] on button "Save" at bounding box center [619, 325] width 33 height 15
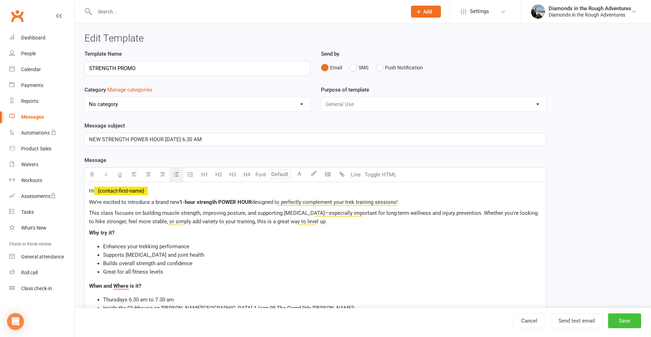
select select "100"
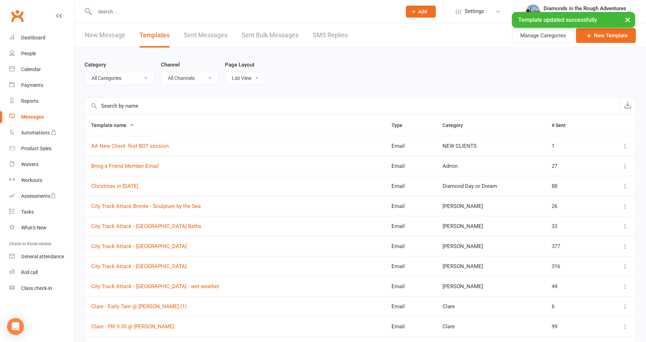
click at [108, 108] on input "text" at bounding box center [352, 105] width 534 height 17
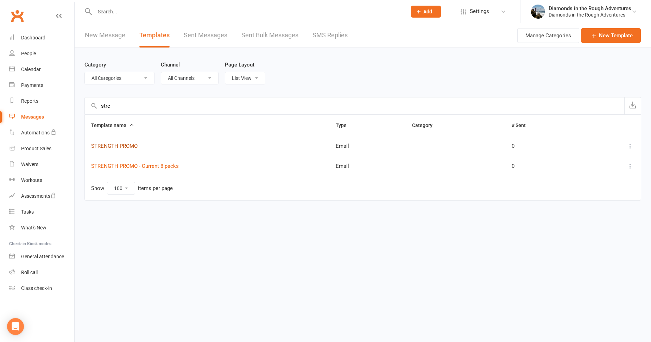
type input "stre"
click at [120, 147] on link "STRENGTH PROMO" at bounding box center [114, 146] width 46 height 6
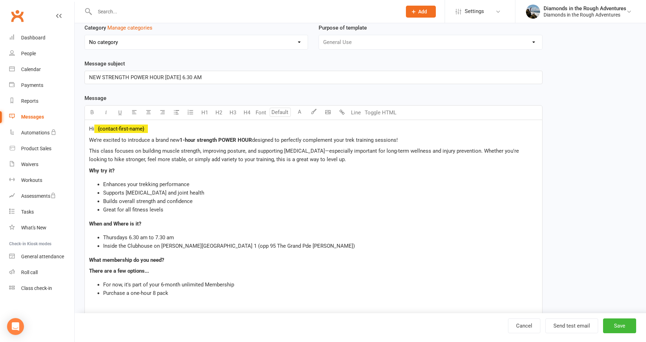
scroll to position [70, 0]
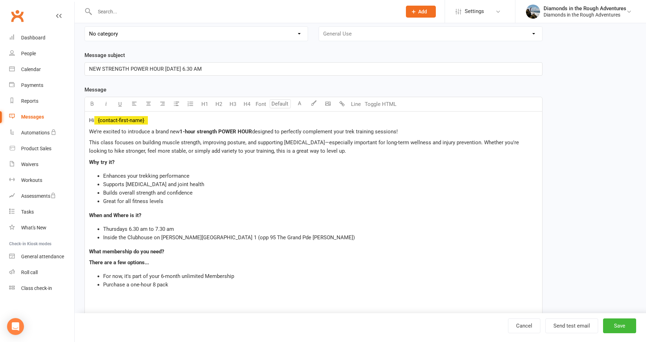
click at [223, 68] on p "NEW STRENGTH POWER HOUR [DATE] 6.30 AM" at bounding box center [313, 69] width 449 height 8
click at [252, 67] on p "NEW STRENGTH POWER HOUR [DATE] 6.30 AM..starts Seopt" at bounding box center [313, 69] width 449 height 8
click at [404, 129] on p "We’re excited to introduce a brand new 1-hour strength POWER HOUR designed to p…" at bounding box center [313, 131] width 449 height 8
click at [429, 131] on span "designed to perfectly complement your trek training sessions! And the first one…" at bounding box center [354, 131] width 205 height 6
drag, startPoint x: 437, startPoint y: 132, endPoint x: 419, endPoint y: 132, distance: 17.2
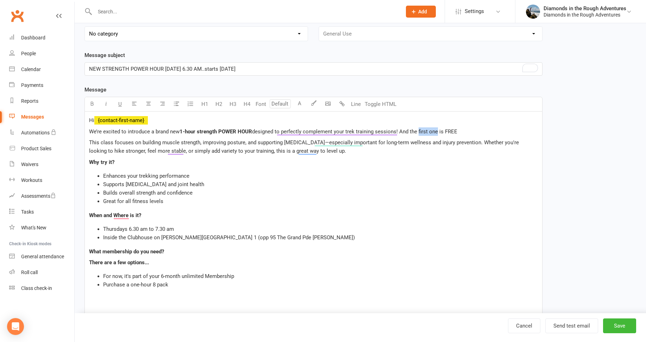
click at [419, 132] on span "designed to perfectly complement your trek training sessions! And the first one…" at bounding box center [354, 131] width 205 height 6
click at [400, 129] on span "designed to perfectly complement your trek training sessions! And the inaugral …" at bounding box center [377, 131] width 251 height 6
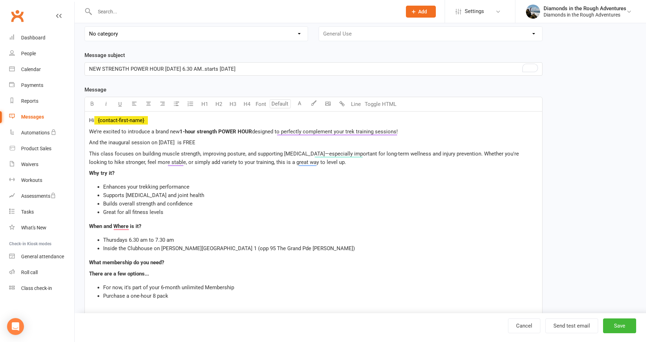
drag, startPoint x: 194, startPoint y: 140, endPoint x: 78, endPoint y: 129, distance: 115.9
click at [79, 139] on div "Template Name STRENGTH PROMO Send by Email SMS Push Notification Category Manag…" at bounding box center [313, 261] width 468 height 564
click at [91, 102] on icon "button" at bounding box center [91, 103] width 5 height 5
click at [289, 200] on li "Builds overall strength and confidence" at bounding box center [320, 204] width 435 height 8
click at [203, 140] on p "And the inaugural session on [DATE] is FREE" at bounding box center [313, 142] width 449 height 8
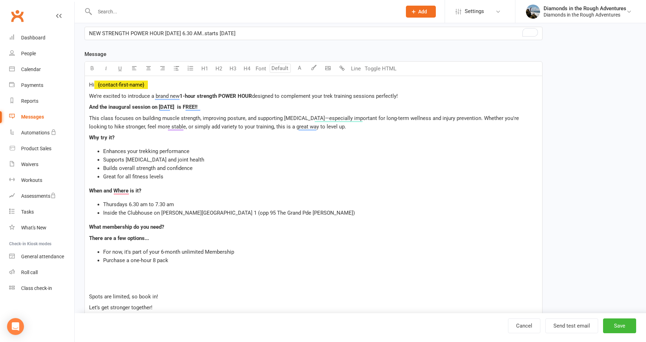
scroll to position [141, 0]
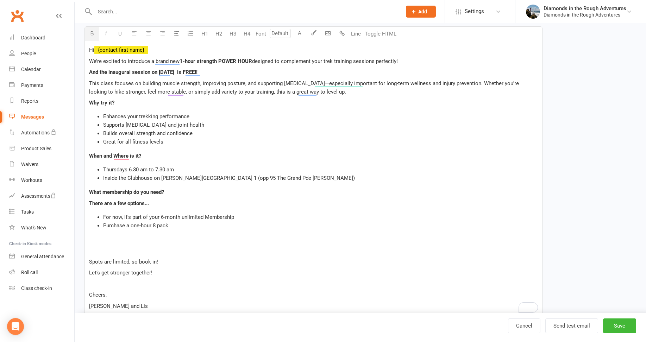
click at [151, 202] on p "There are a few options..." at bounding box center [313, 203] width 449 height 8
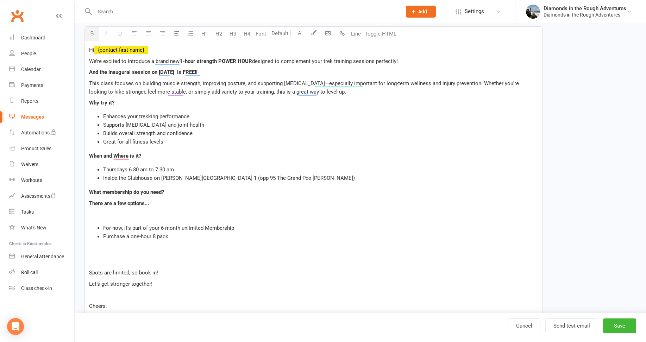
drag, startPoint x: 100, startPoint y: 222, endPoint x: 110, endPoint y: 213, distance: 13.2
click at [100, 222] on div "Hi ﻿ {contact-first-name} We’re excited to introduce a brand new 1-hour strengt…" at bounding box center [313, 183] width 457 height 285
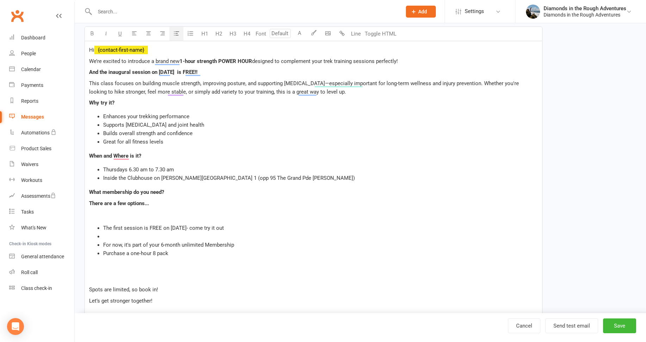
click at [146, 227] on span "The first session is FREE on [DATE]- come try it out" at bounding box center [163, 228] width 121 height 6
click at [243, 223] on div "Hi ﻿ {contact-first-name} We’re excited to introduce a brand new 1-hour strengt…" at bounding box center [313, 192] width 457 height 302
click at [108, 235] on li "﻿" at bounding box center [320, 236] width 435 height 8
click at [179, 253] on li "Purchase a one-hour 8 pack" at bounding box center [320, 253] width 435 height 8
click at [237, 252] on span "Purchase a one-hour 8 pack from your mebership portal (192" at bounding box center [174, 253] width 142 height 6
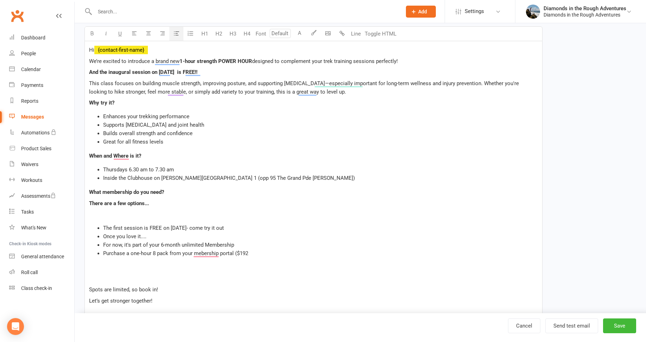
click at [259, 253] on li "Purchase a one-hour 8 pack from your mebership portal ($192" at bounding box center [320, 253] width 435 height 8
click at [256, 252] on li "Purchase a one-hour 8 pack from your membership portal ($192)" at bounding box center [320, 253] width 435 height 8
click at [158, 260] on span "Get the NEW TREK ESESENTIAL" at bounding box center [141, 262] width 76 height 6
click at [177, 261] on li "Get the NEW TREK ESSENTIAL" at bounding box center [320, 262] width 435 height 8
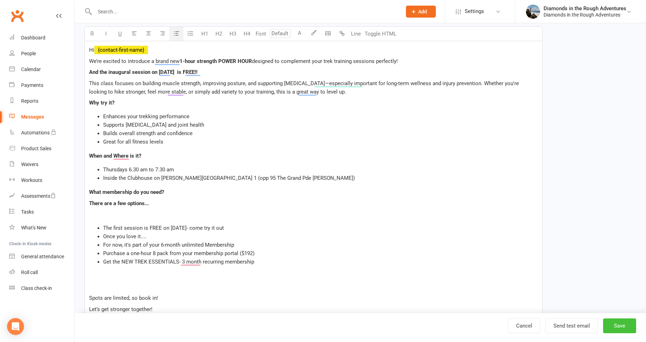
click at [622, 323] on button "Save" at bounding box center [619, 325] width 33 height 15
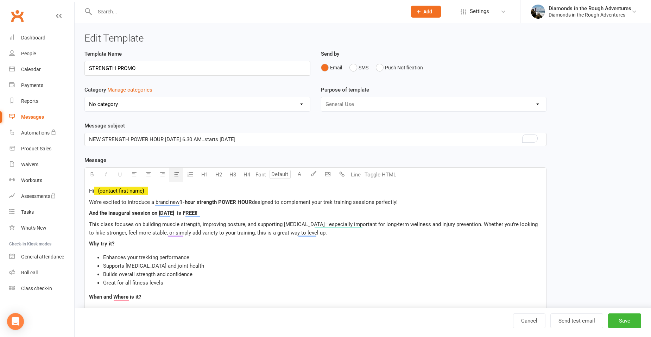
select select "100"
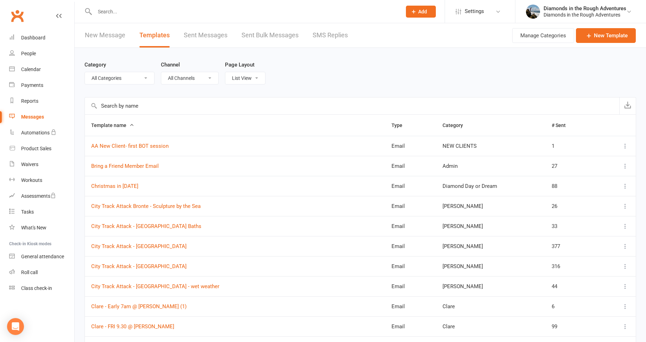
select select "100"
click at [107, 103] on input "text" at bounding box center [352, 105] width 534 height 17
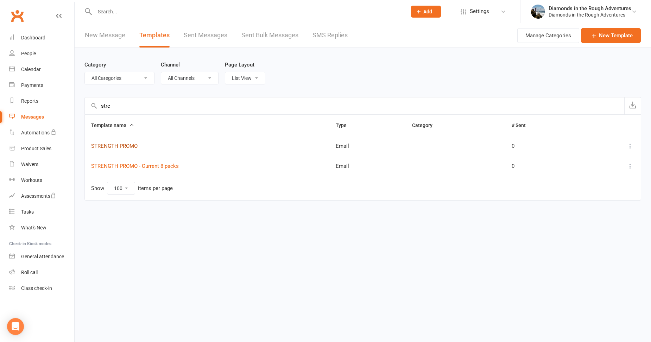
type input "stre"
click at [115, 145] on link "STRENGTH PROMO" at bounding box center [114, 146] width 46 height 6
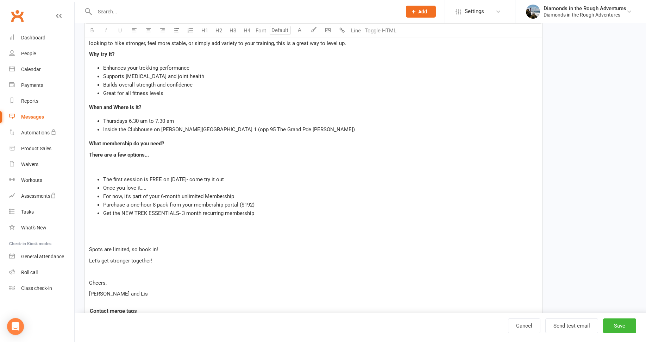
scroll to position [211, 0]
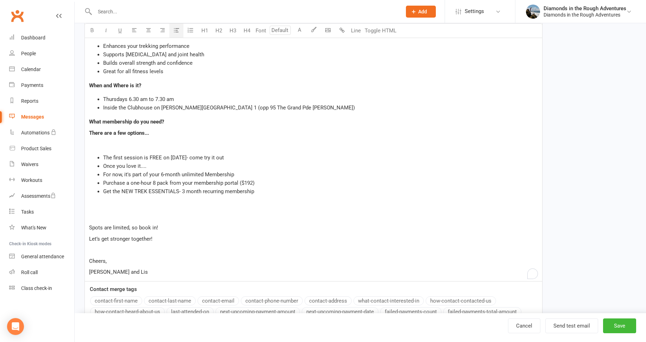
drag, startPoint x: 227, startPoint y: 192, endPoint x: 103, endPoint y: 190, distance: 124.2
click at [103, 193] on li "Get the NEW TREK ESSENTIALS- 3 month recurring membership" at bounding box center [320, 191] width 435 height 8
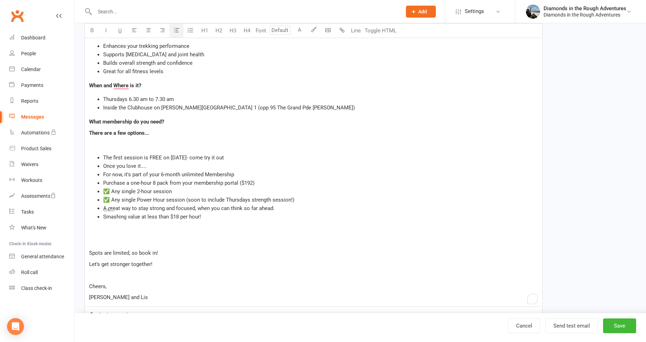
click at [214, 252] on p "Spots are limited, so book in!" at bounding box center [313, 253] width 449 height 8
click at [256, 181] on li "Purchase a one-hour 8 pack from your membership portal ($192)" at bounding box center [320, 183] width 435 height 8
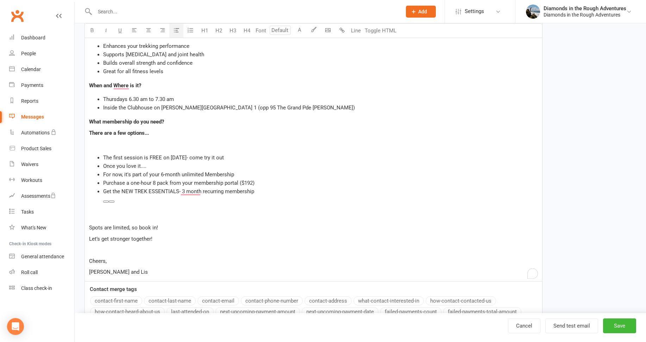
click at [258, 189] on li "Get the NEW TREK ESSENTIALS- 3 month recurring membership" at bounding box center [320, 191] width 435 height 8
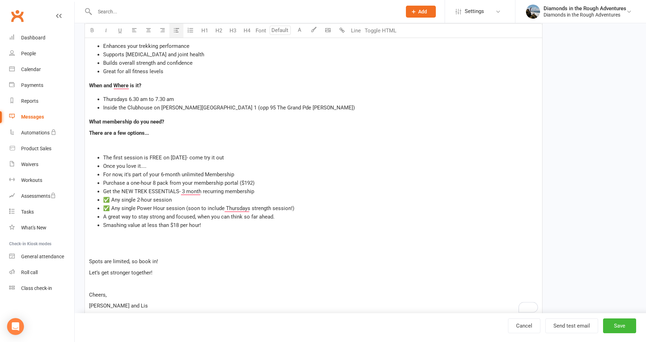
click at [111, 200] on span "✅ Any single 2-hour session" at bounding box center [137, 200] width 69 height 6
click at [111, 208] on span "✅ Any single Power Hour session (soon to include Thursdays strength session!)" at bounding box center [198, 208] width 191 height 6
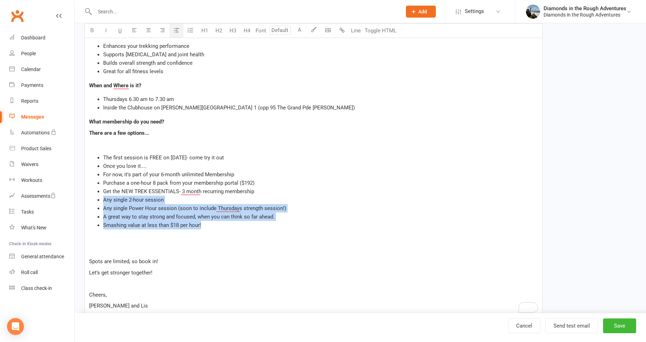
drag, startPoint x: 178, startPoint y: 221, endPoint x: 103, endPoint y: 203, distance: 77.2
click at [103, 203] on ul "The first session is FREE on Sept 25- come try it out Once you love it.... For …" at bounding box center [313, 191] width 449 height 76
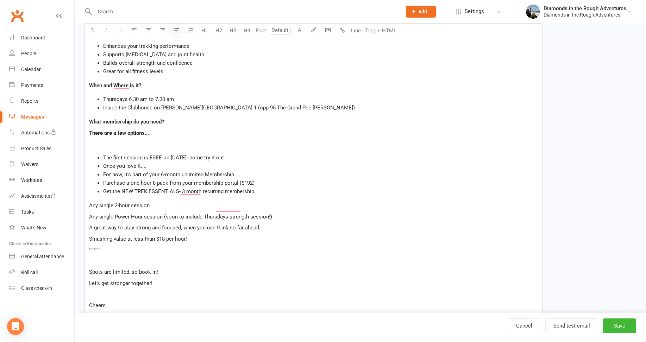
click at [174, 31] on icon "button" at bounding box center [176, 29] width 5 height 5
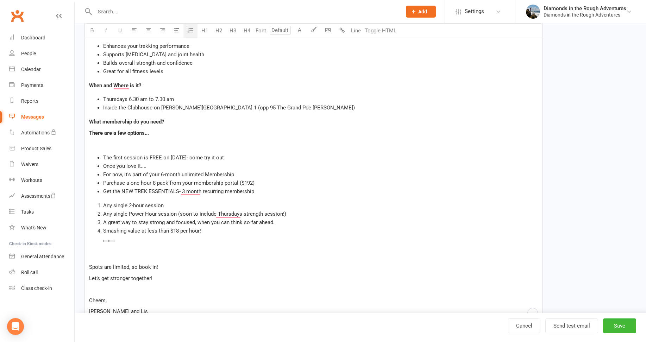
click at [189, 28] on icon "button" at bounding box center [190, 30] width 7 height 7
click at [305, 181] on li "Purchase a one-hour 8 pack from your membership portal ($192)" at bounding box center [320, 183] width 435 height 8
drag, startPoint x: 258, startPoint y: 191, endPoint x: 102, endPoint y: 189, distance: 156.3
click at [102, 189] on ul "The first session is FREE on Sept 25- come try it out Once you love it.... For …" at bounding box center [313, 174] width 449 height 42
click at [172, 202] on li "Any single 2-hour session" at bounding box center [320, 205] width 435 height 8
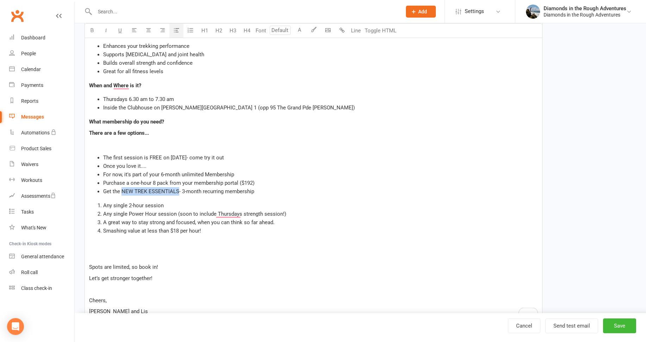
drag, startPoint x: 178, startPoint y: 190, endPoint x: 122, endPoint y: 192, distance: 55.6
click at [122, 192] on span "Get the NEW TREK ESSENTIALS- 3-month recurring membership" at bounding box center [178, 191] width 151 height 6
click at [89, 29] on button "button" at bounding box center [92, 31] width 14 height 14
click at [305, 227] on li "Smashing value at less than $18 per hour!" at bounding box center [320, 231] width 435 height 8
click at [258, 191] on li "Get the NEW TREK ESSENTIALS - 3-month recurring membership" at bounding box center [320, 191] width 435 height 8
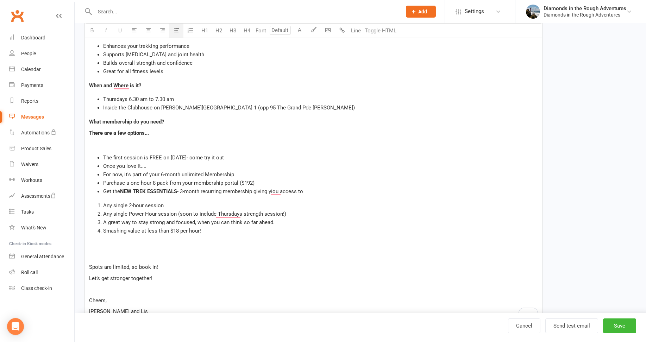
click at [103, 203] on span "Any single 2-hour session" at bounding box center [133, 205] width 61 height 6
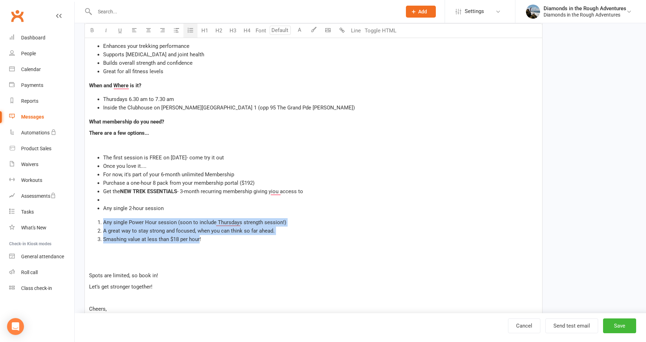
drag, startPoint x: 200, startPoint y: 237, endPoint x: 83, endPoint y: 226, distance: 117.0
click at [83, 226] on div "Template Name STRENGTH PROMO Send by Email SMS Push Notification Category Manag…" at bounding box center [313, 162] width 468 height 648
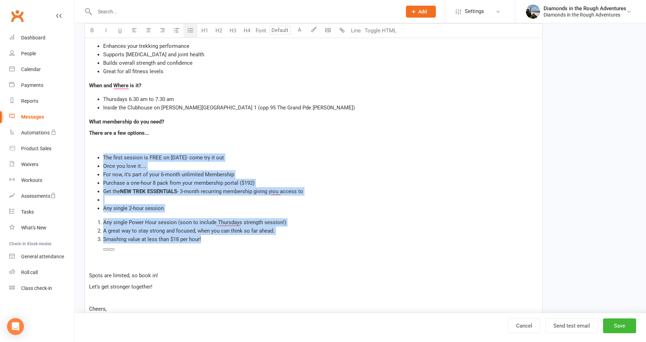
click at [189, 30] on icon "button" at bounding box center [190, 30] width 7 height 7
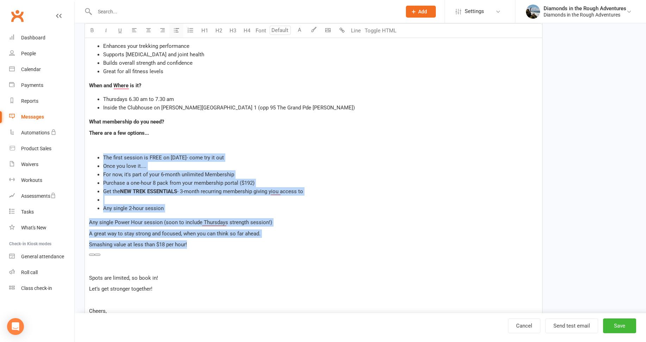
click at [176, 29] on icon "button" at bounding box center [176, 29] width 5 height 5
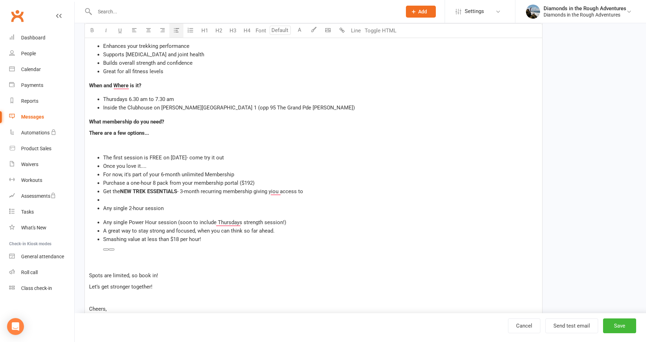
click at [182, 208] on li "Any single 2-hour session" at bounding box center [320, 208] width 435 height 8
click at [103, 216] on div "Hi ﻿ {contact-first-name} We’re excited to introduce a brand new 1-hour strengt…" at bounding box center [313, 150] width 457 height 358
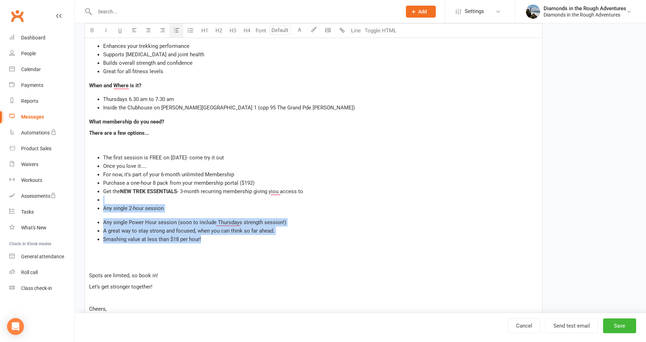
drag, startPoint x: 201, startPoint y: 241, endPoint x: 83, endPoint y: 201, distance: 123.9
click at [83, 201] on div "Template Name STRENGTH PROMO Send by Email SMS Push Notification Category Manag…" at bounding box center [313, 162] width 468 height 648
click at [176, 30] on icon "button" at bounding box center [176, 29] width 5 height 5
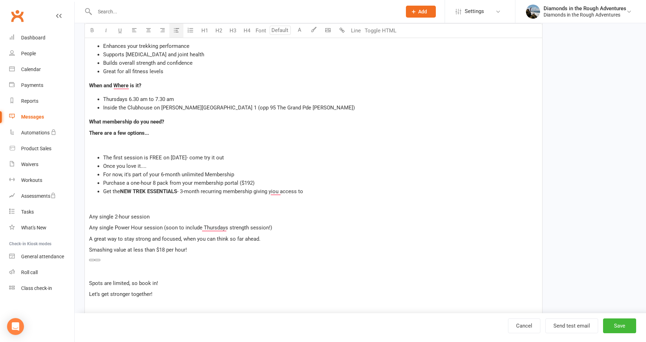
click at [380, 110] on li "Inside the Clubhouse on [PERSON_NAME][GEOGRAPHIC_DATA] 1 (opp 95 The Grand Pde …" at bounding box center [320, 107] width 435 height 8
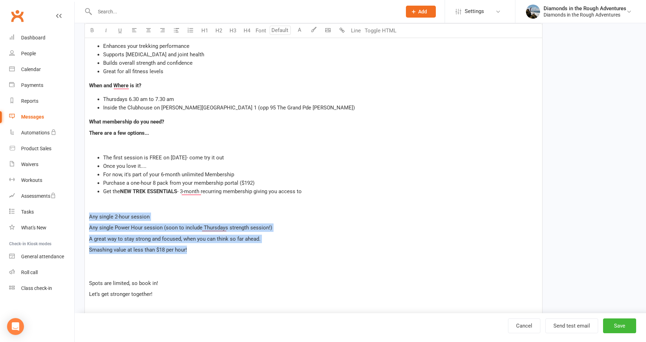
drag, startPoint x: 178, startPoint y: 247, endPoint x: 88, endPoint y: 217, distance: 95.0
click at [88, 217] on div "Hi ﻿ {contact-first-name} We’re excited to introduce a brand new 1-hour strengt…" at bounding box center [313, 154] width 457 height 366
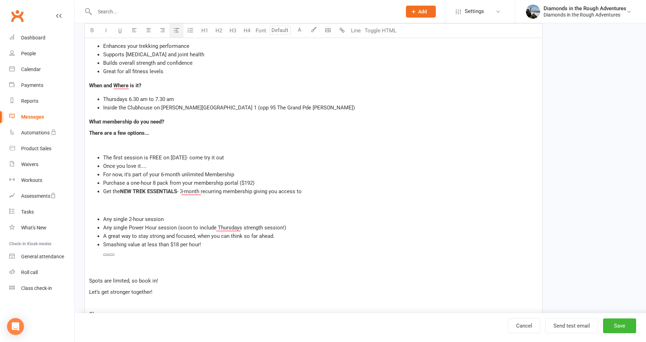
click at [176, 30] on icon "button" at bounding box center [176, 29] width 5 height 5
click at [113, 207] on p "﻿" at bounding box center [313, 205] width 449 height 8
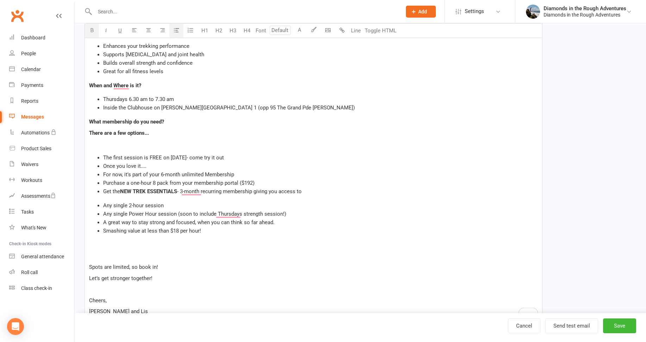
click at [123, 195] on span "NEW TREK ESSENTIALS" at bounding box center [148, 191] width 57 height 6
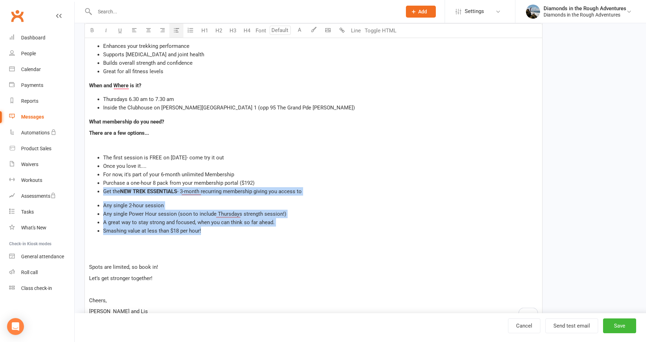
drag, startPoint x: 215, startPoint y: 232, endPoint x: 81, endPoint y: 193, distance: 139.7
click at [81, 193] on div "Template Name STRENGTH PROMO Send by Email SMS Push Notification Category Manag…" at bounding box center [313, 158] width 468 height 640
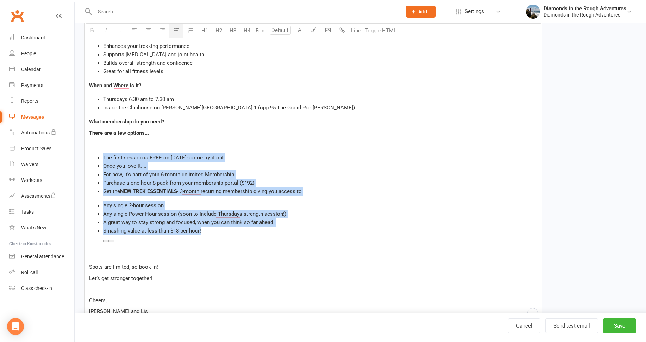
click at [176, 30] on icon "button" at bounding box center [176, 29] width 5 height 5
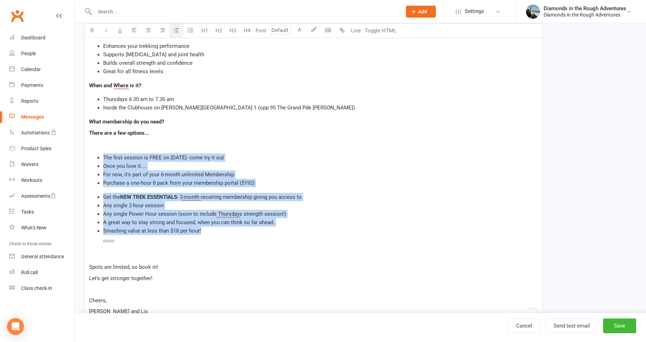
click at [176, 29] on icon "button" at bounding box center [176, 29] width 5 height 5
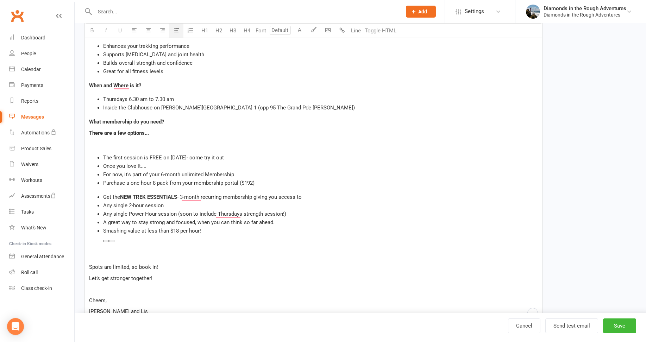
click at [323, 165] on li "Once you love it...." at bounding box center [320, 166] width 435 height 8
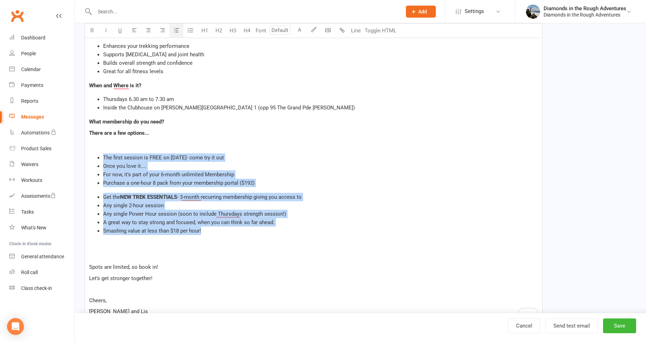
drag, startPoint x: 207, startPoint y: 231, endPoint x: 101, endPoint y: 150, distance: 133.0
click at [101, 150] on div "Hi ﻿ {contact-first-name} We’re excited to introduce a brand new 1-hour strengt…" at bounding box center [313, 146] width 457 height 350
click at [176, 28] on icon "button" at bounding box center [176, 29] width 5 height 5
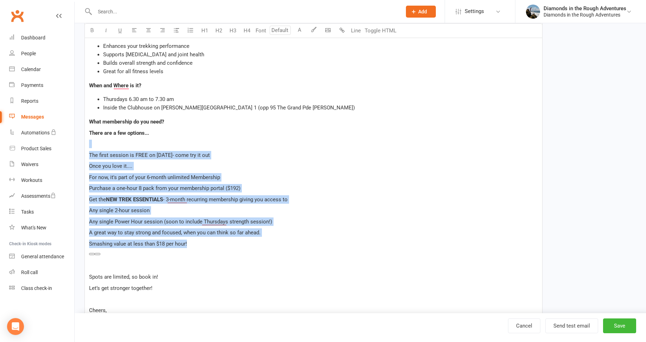
click at [270, 160] on div "Hi ﻿ {contact-first-name} We’re excited to introduce a brand new 1-hour strengt…" at bounding box center [313, 151] width 457 height 360
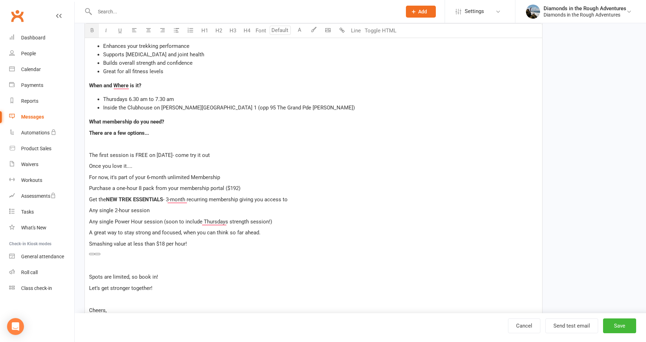
click at [131, 142] on p "To enrich screen reader interactions, please activate Accessibility in Grammarl…" at bounding box center [313, 144] width 449 height 8
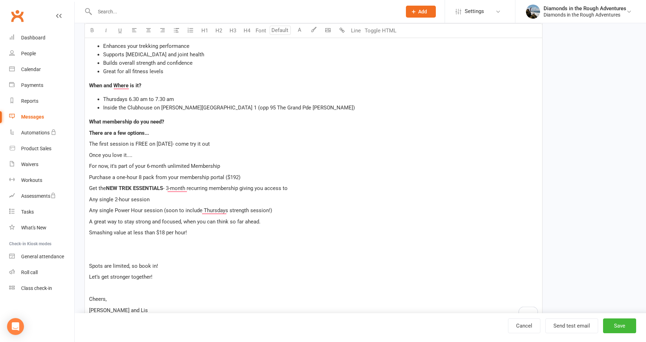
drag, startPoint x: 211, startPoint y: 145, endPoint x: 81, endPoint y: 147, distance: 130.2
click at [81, 147] on div "Template Name STRENGTH PROMO Send by Email SMS Push Notification Category Manag…" at bounding box center [313, 157] width 468 height 639
click at [91, 27] on button "button" at bounding box center [92, 31] width 14 height 14
click at [106, 29] on icon "button" at bounding box center [105, 29] width 5 height 5
click at [275, 125] on p "What membership do you need?" at bounding box center [313, 122] width 449 height 8
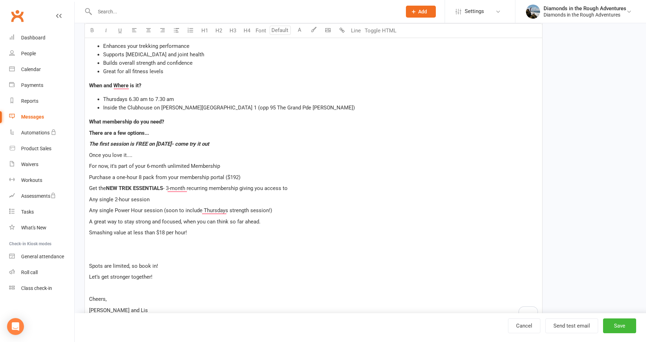
click at [89, 198] on div "Hi ﻿ {contact-first-name} We’re excited to introduce a brand new 1-hour strengt…" at bounding box center [313, 145] width 457 height 349
click at [88, 209] on div "Hi ﻿ {contact-first-name} We’re excited to introduce a brand new 1-hour strengt…" at bounding box center [313, 145] width 457 height 349
drag, startPoint x: 224, startPoint y: 223, endPoint x: 70, endPoint y: 222, distance: 153.8
click at [70, 222] on ui-view "Prospect Member Non-attending contact Class / event Appointment Task Membership…" at bounding box center [323, 137] width 646 height 692
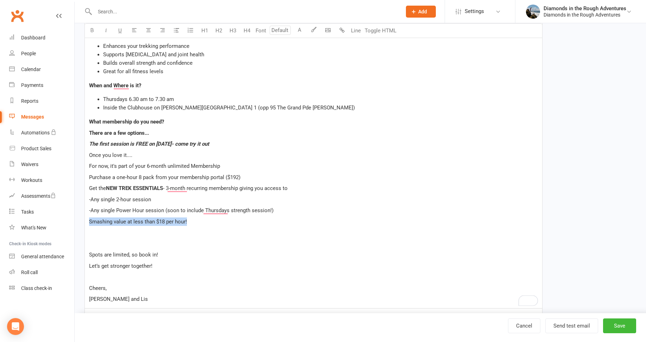
drag, startPoint x: 188, startPoint y: 222, endPoint x: 84, endPoint y: 220, distance: 103.5
click at [84, 220] on div "Hi ﻿ {contact-first-name} We’re excited to introduce a brand new 1-hour strengt…" at bounding box center [313, 140] width 458 height 338
drag, startPoint x: 209, startPoint y: 214, endPoint x: 191, endPoint y: 223, distance: 20.1
click at [211, 216] on div "Hi ﻿ {contact-first-name} We’re excited to introduce a brand new 1-hour strengt…" at bounding box center [313, 139] width 457 height 337
click at [88, 219] on div "Hi ﻿ {contact-first-name} We’re excited to introduce a brand new 1-hour strengt…" at bounding box center [313, 139] width 457 height 337
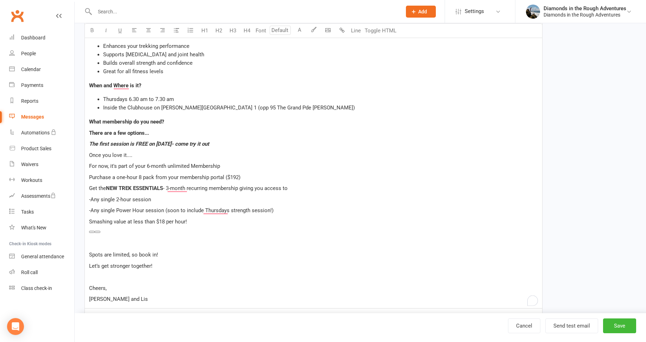
click at [277, 264] on p "Let’s get stronger together!" at bounding box center [313, 266] width 449 height 8
click at [89, 221] on span "Smashing value at less than $18 per hour!" at bounding box center [138, 222] width 98 height 6
click at [210, 241] on p "To enrich screen reader interactions, please activate Accessibility in Grammarl…" at bounding box center [313, 244] width 449 height 8
click at [230, 165] on p "For now, it's part of your 6-month unlimited Membership" at bounding box center [313, 166] width 449 height 8
click at [154, 177] on span "Purchase a one-hour 8 pack from your membership portal ($192)" at bounding box center [164, 177] width 151 height 6
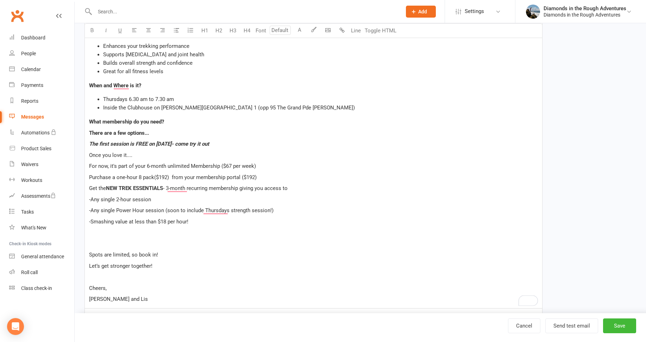
click at [257, 176] on span "Purchase a one-hour 8 pack($192) from your membership portal ($192)" at bounding box center [173, 177] width 168 height 6
click at [241, 188] on span "- 3-month recurring membership giving you access to" at bounding box center [225, 188] width 125 height 6
click at [132, 198] on span "-Any single 2-hour session" at bounding box center [120, 199] width 62 height 6
click at [154, 199] on span "-Any single 2-hourtrek trainuing session" at bounding box center [135, 199] width 93 height 6
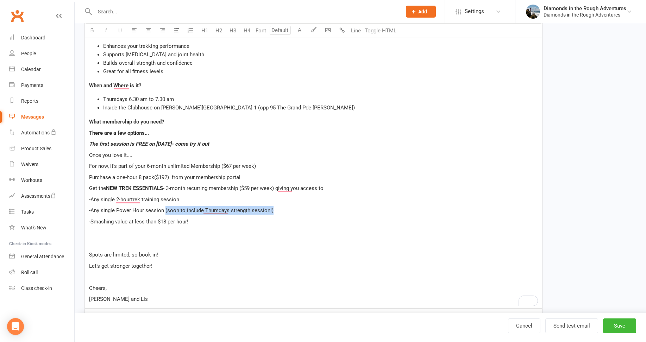
drag, startPoint x: 276, startPoint y: 209, endPoint x: 164, endPoint y: 210, distance: 111.2
click at [164, 210] on p "-Any single Power Hour session (soon to include Thursdays strength session!)" at bounding box center [313, 210] width 449 height 8
click at [165, 209] on span "-Any single Power Hour session Tues or Thurs" at bounding box center [143, 210] width 109 height 6
click at [202, 209] on p "-Any single Power Hour session (Tues or Thurs" at bounding box center [313, 210] width 449 height 8
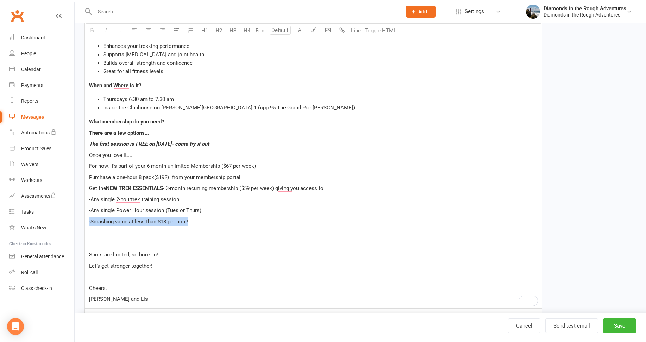
drag, startPoint x: 191, startPoint y: 221, endPoint x: 81, endPoint y: 217, distance: 110.2
click at [81, 217] on div "Template Name STRENGTH PROMO Send by Email SMS Push Notification Category Manag…" at bounding box center [313, 151] width 468 height 627
click at [274, 188] on span "- 3-month recurring membership ($59 per week) giving you access to" at bounding box center [243, 188] width 160 height 6
drag, startPoint x: 301, startPoint y: 188, endPoint x: 277, endPoint y: 188, distance: 23.9
click at [277, 188] on span "- 3-month recurring membership ($59 per week,-Smashing value at less than $18 p…" at bounding box center [293, 188] width 261 height 6
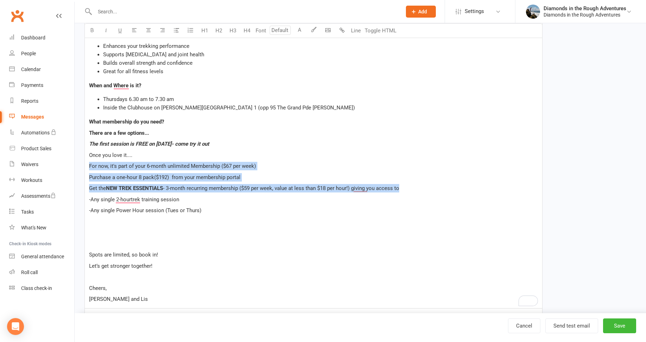
drag, startPoint x: 403, startPoint y: 187, endPoint x: 106, endPoint y: 115, distance: 305.3
click at [85, 164] on div "Hi ﻿ {contact-first-name} We’re excited to introduce a brand new 1-hour strengt…" at bounding box center [313, 139] width 457 height 337
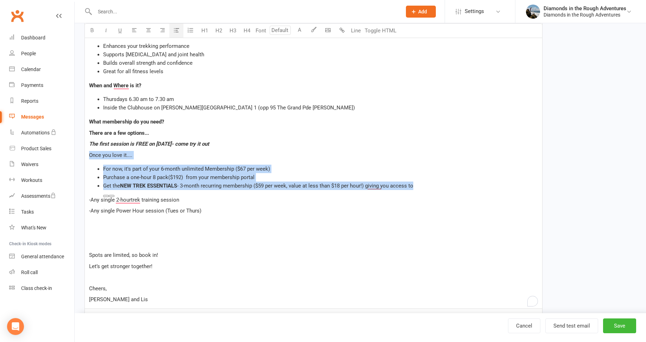
click at [175, 30] on icon "button" at bounding box center [176, 29] width 5 height 5
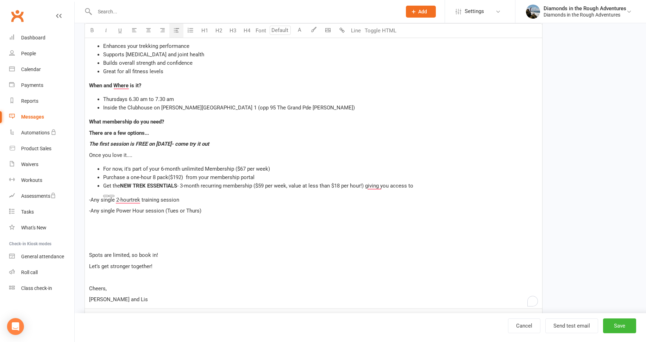
click at [261, 288] on p "Cheers," at bounding box center [313, 288] width 449 height 8
click at [87, 198] on div "Hi ﻿ {contact-first-name} We’re excited to introduce a brand new 1-hour strengt…" at bounding box center [313, 140] width 457 height 338
click at [88, 198] on div "Hi ﻿ {contact-first-name} We’re excited to introduce a brand new 1-hour strengt…" at bounding box center [313, 140] width 457 height 338
click at [88, 199] on div "Hi ﻿ {contact-first-name} We’re excited to introduce a brand new 1-hour strengt…" at bounding box center [313, 140] width 457 height 338
click at [88, 211] on div "Hi ﻿ {contact-first-name} We’re excited to introduce a brand new 1-hour strengt…" at bounding box center [313, 140] width 457 height 338
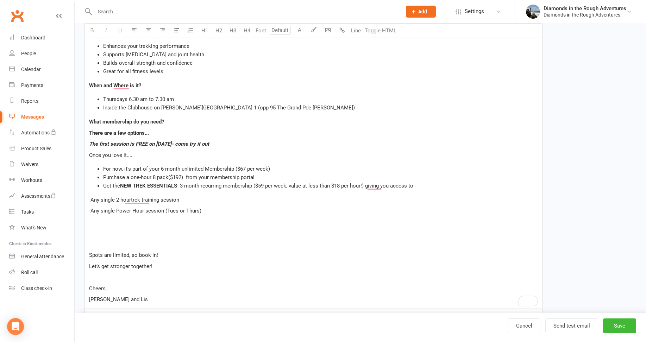
click at [303, 244] on p "To enrich screen reader interactions, please activate Accessibility in Grammarl…" at bounding box center [313, 244] width 449 height 8
click at [170, 177] on span "Purchase a one-hour 8 pack($192) from your membership portal" at bounding box center [178, 177] width 151 height 6
click at [169, 177] on span "Purchase a one-hour 8 pack($192) from your membership portal" at bounding box center [178, 177] width 151 height 6
click at [187, 176] on span "Purchase a one-hour 8 pack ($192) from your membership portal" at bounding box center [179, 177] width 153 height 6
drag, startPoint x: 152, startPoint y: 177, endPoint x: 131, endPoint y: 177, distance: 20.4
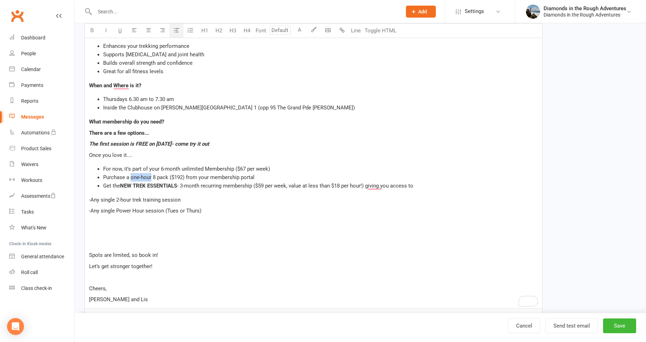
click at [131, 177] on span "Purchase a one-hour 8 pack ($192) from your membership portal" at bounding box center [178, 177] width 151 height 6
click at [105, 30] on icon "button" at bounding box center [105, 29] width 5 height 5
click at [246, 257] on p "Spots are limited, so book in!" at bounding box center [313, 255] width 449 height 8
click at [260, 177] on li "Purchase a one-hour 8 pack ($192) from your membership portal" at bounding box center [320, 177] width 435 height 8
click at [388, 177] on li "Purchase a one-hour 8 pack ($192) from your membership portal, which can be use…" at bounding box center [320, 177] width 435 height 8
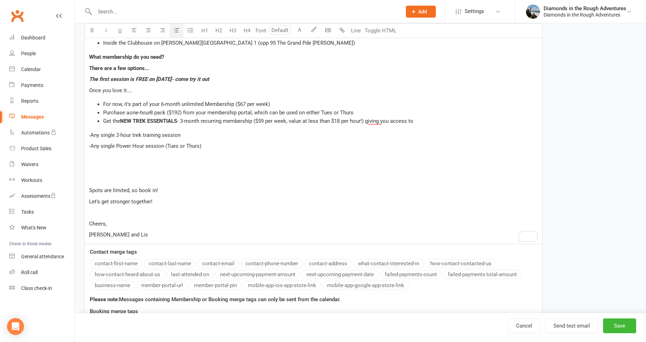
scroll to position [282, 0]
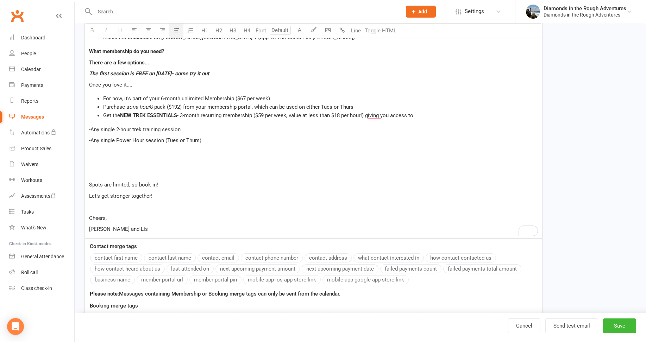
click at [103, 172] on p "To enrich screen reader interactions, please activate Accessibility in Grammarl…" at bounding box center [313, 174] width 449 height 8
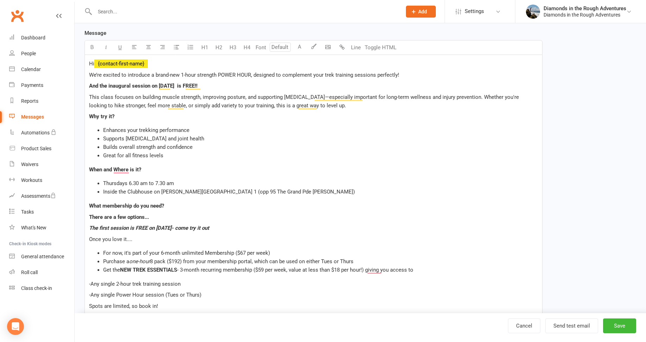
scroll to position [176, 0]
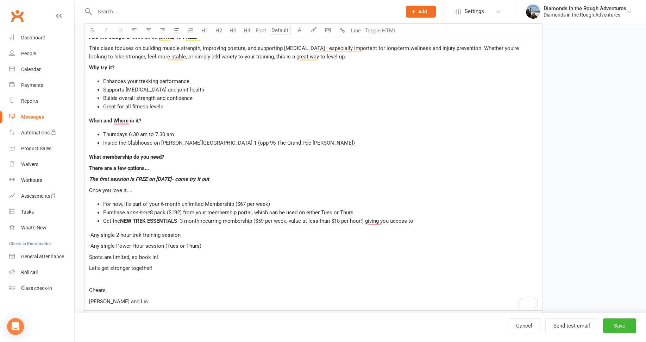
click at [183, 212] on span "8 pack ($192) from your membership portal, which can be used on either Tues or …" at bounding box center [251, 212] width 203 height 6
click at [207, 211] on span "8 pack ($192- pay for 7 get the ) from your membership portal, which can be use…" at bounding box center [273, 212] width 246 height 6
click at [247, 212] on span "8 pack ($192- pay for 7 sessions get the ) from your membership portal, which c…" at bounding box center [284, 212] width 268 height 6
click at [283, 233] on p "-Any single 2-hour trek training session" at bounding box center [313, 235] width 449 height 8
click at [286, 211] on span "8 pack ($192- pay for 7 sessions, get the 8th as a bonus) ) from your membershi…" at bounding box center [304, 212] width 309 height 6
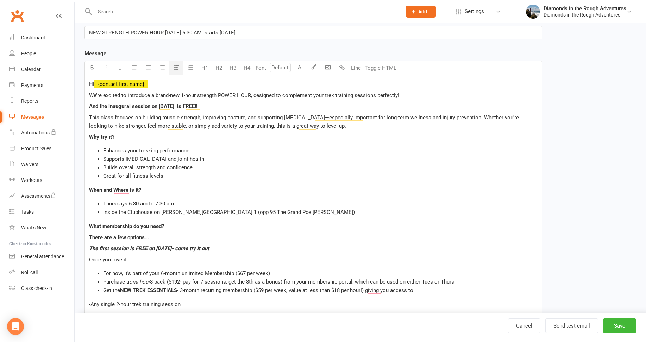
scroll to position [106, 0]
click at [216, 108] on p "And the inaugural session on [DATE] is FREE!!" at bounding box center [313, 107] width 449 height 8
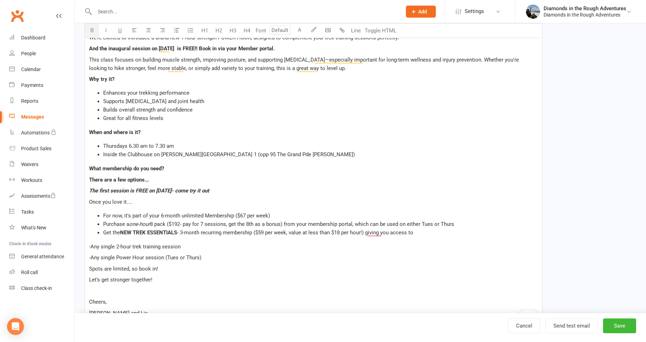
scroll to position [176, 0]
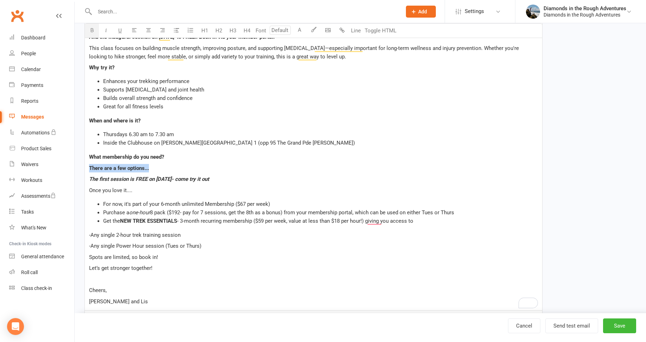
drag, startPoint x: 151, startPoint y: 168, endPoint x: 85, endPoint y: 168, distance: 65.5
click at [85, 168] on div "Hi ﻿ {contact-first-name} We’re excited to introduce a brand-new 1-hour strengt…" at bounding box center [313, 158] width 457 height 305
drag, startPoint x: 329, startPoint y: 100, endPoint x: 171, endPoint y: 65, distance: 162.3
click at [328, 100] on li "Builds overall strength and confidence" at bounding box center [320, 98] width 435 height 8
drag, startPoint x: 108, startPoint y: 67, endPoint x: 73, endPoint y: 66, distance: 34.5
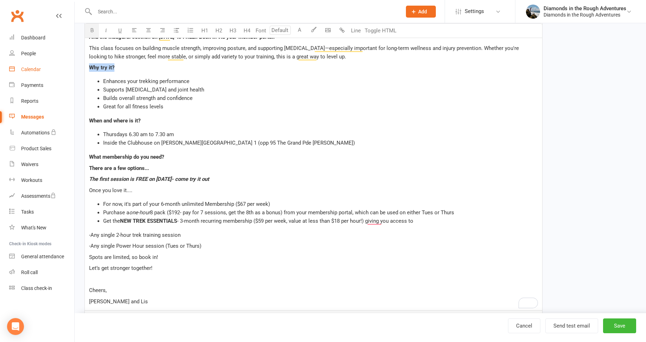
click at [73, 66] on ui-view "Prospect Member Non-attending contact Class / event Appointment Task Membership…" at bounding box center [323, 150] width 646 height 648
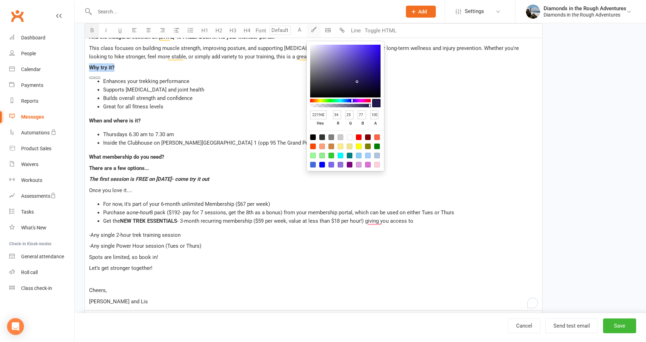
click at [312, 30] on icon "button" at bounding box center [313, 29] width 5 height 5
click at [349, 153] on div at bounding box center [350, 156] width 6 height 6
type input "008080"
type input "0"
type input "128"
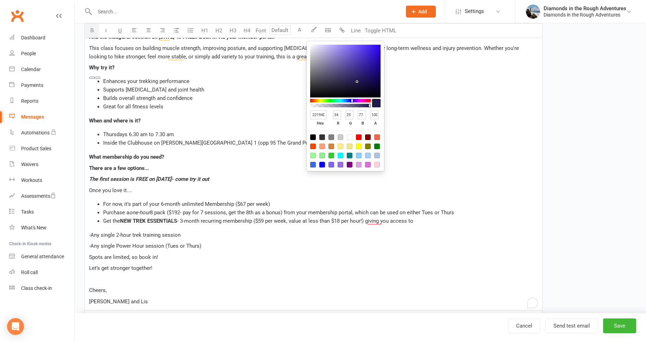
type input "128"
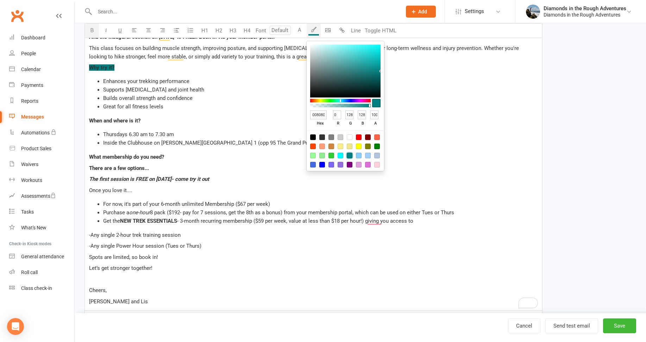
click at [264, 107] on li "Great for all fitness levels" at bounding box center [320, 106] width 435 height 8
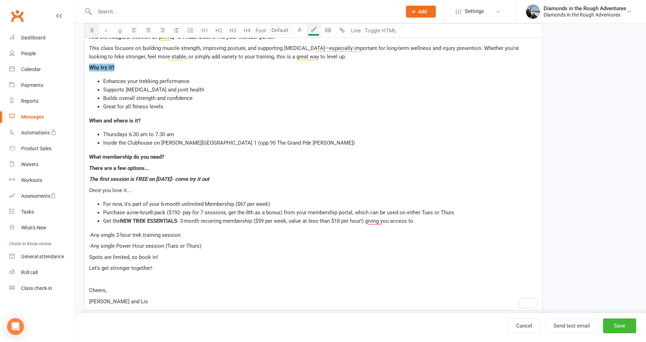
drag, startPoint x: 109, startPoint y: 66, endPoint x: 87, endPoint y: 68, distance: 22.2
click at [87, 68] on div "Hi ﻿ {contact-first-name} We’re excited to introduce a brand-new 1-hour strengt…" at bounding box center [313, 158] width 457 height 305
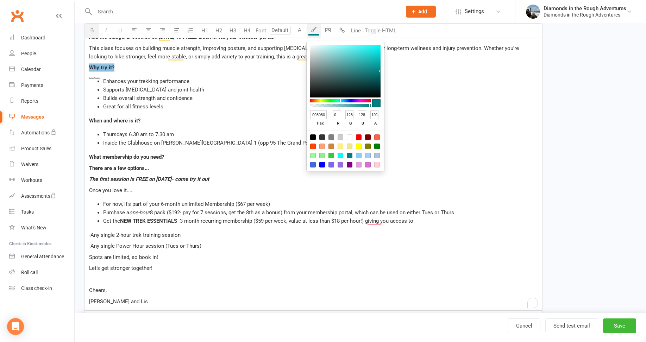
click at [313, 31] on icon "button" at bounding box center [313, 29] width 5 height 5
click at [227, 112] on div "Hi ﻿ {contact-first-name} We’re excited to introduce a brand-new 1-hour strengt…" at bounding box center [313, 158] width 457 height 305
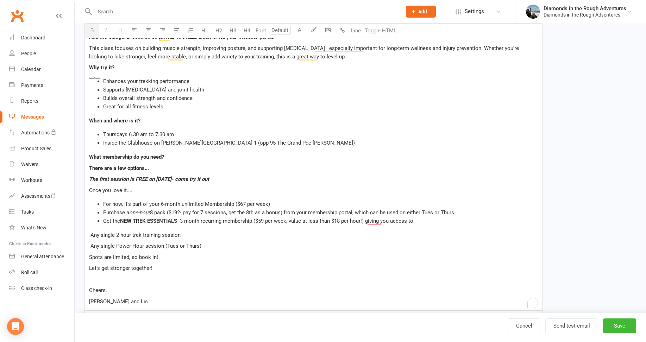
click at [329, 139] on li "Inside the Clubhouse on [PERSON_NAME][GEOGRAPHIC_DATA] 1 (opp 95 The Grand Pde …" at bounding box center [320, 143] width 435 height 8
drag, startPoint x: 113, startPoint y: 67, endPoint x: 86, endPoint y: 66, distance: 27.8
click at [86, 66] on div "Hi ﻿ {contact-first-name} We’re excited to introduce a brand-new 1-hour strengt…" at bounding box center [313, 158] width 457 height 305
click at [300, 29] on button "A" at bounding box center [299, 31] width 14 height 14
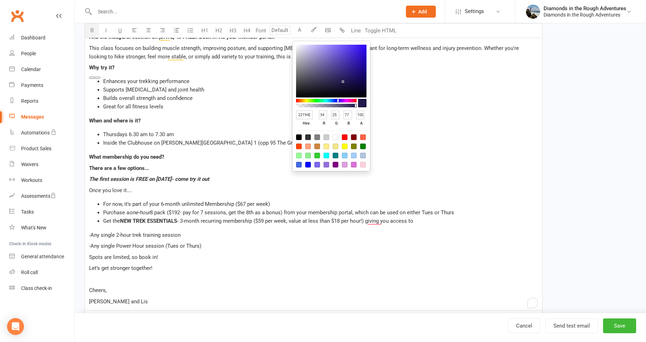
click at [336, 154] on div at bounding box center [336, 156] width 6 height 6
type input "008080"
type input "0"
type input "128"
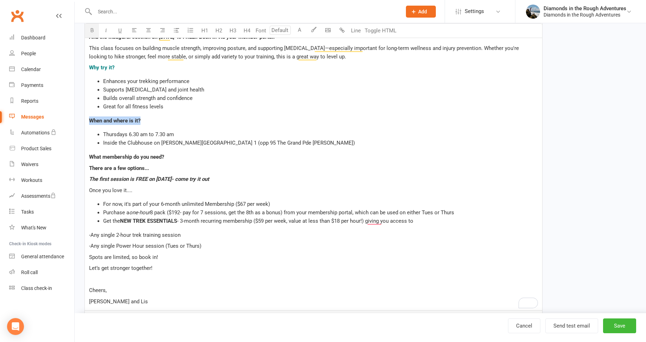
drag, startPoint x: 126, startPoint y: 118, endPoint x: 77, endPoint y: 115, distance: 49.0
click at [77, 115] on div "Edit Template Template Name STRENGTH PROMO Send by Email SMS Push Notification …" at bounding box center [360, 160] width 571 height 626
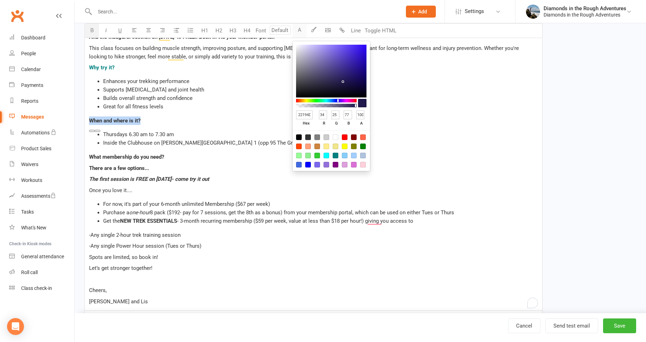
click at [298, 28] on button "A" at bounding box center [299, 31] width 14 height 14
click at [335, 153] on div at bounding box center [336, 156] width 6 height 6
type input "008080"
type input "0"
type input "128"
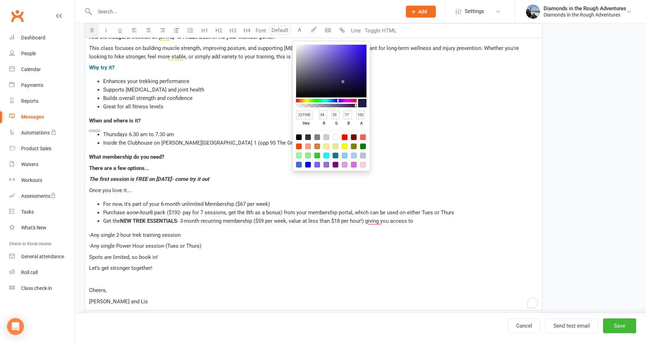
type input "128"
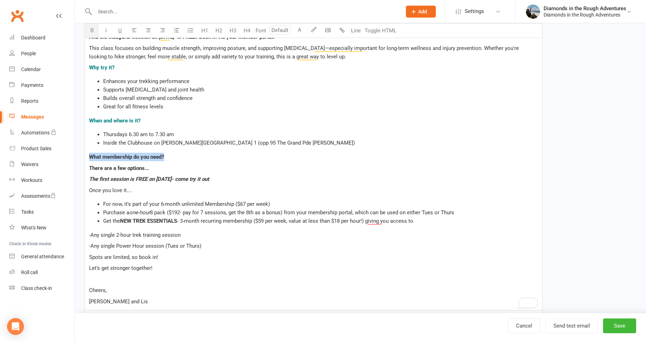
drag, startPoint x: 137, startPoint y: 157, endPoint x: 84, endPoint y: 156, distance: 52.4
click at [84, 156] on div "Hi ﻿ {contact-first-name} We’re excited to introduce a brand-new 1-hour strengt…" at bounding box center [313, 158] width 458 height 305
click at [298, 29] on button "A" at bounding box center [299, 31] width 14 height 14
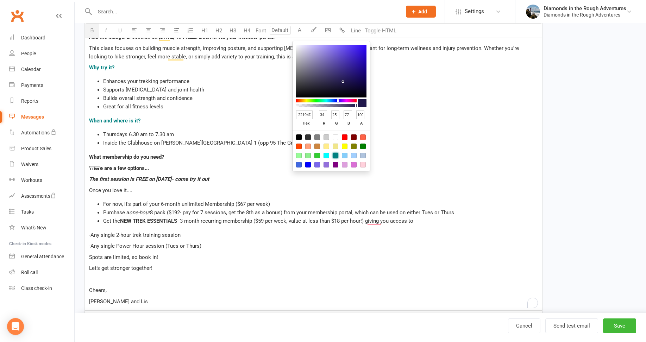
click at [335, 154] on div at bounding box center [336, 156] width 6 height 6
type input "008080"
type input "0"
type input "128"
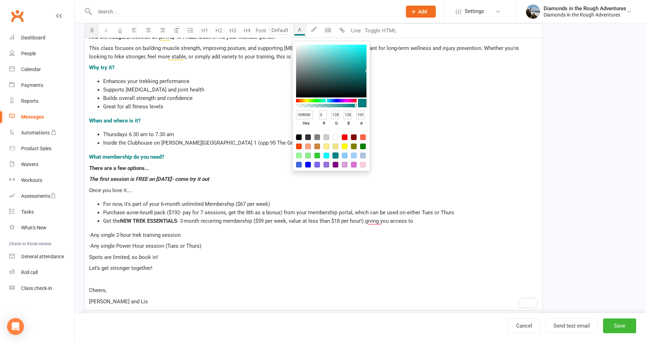
click at [416, 151] on div "Hi ﻿ {contact-first-name} We’re excited to introduce a brand-new 1-hour strengt…" at bounding box center [313, 158] width 457 height 305
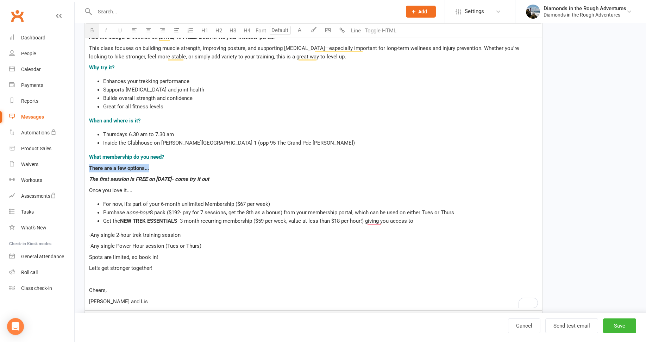
drag, startPoint x: 151, startPoint y: 169, endPoint x: 78, endPoint y: 172, distance: 73.3
click at [78, 172] on div "Edit Template Template Name STRENGTH PROMO Send by Email SMS Push Notification …" at bounding box center [360, 160] width 571 height 626
click at [89, 30] on button "button" at bounding box center [92, 31] width 14 height 14
click at [322, 156] on p "What membership do you need?" at bounding box center [313, 157] width 449 height 8
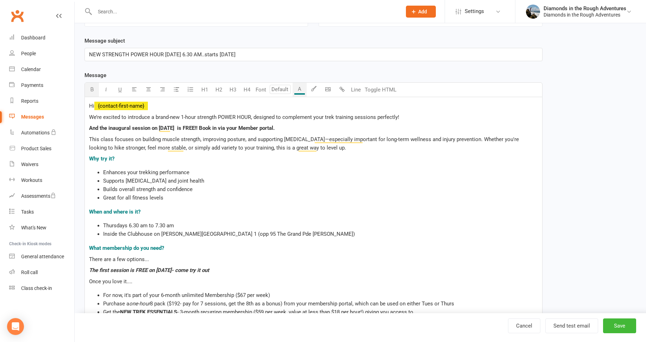
scroll to position [70, 0]
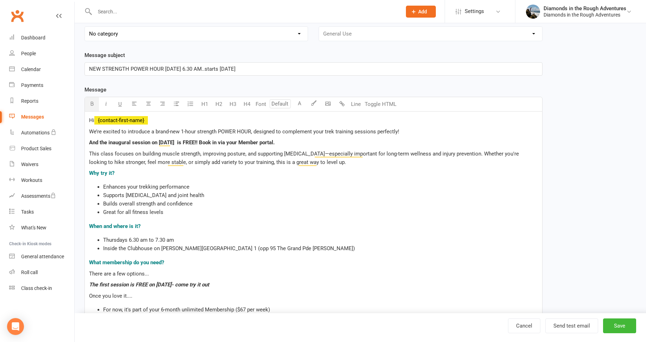
drag, startPoint x: 282, startPoint y: 143, endPoint x: 264, endPoint y: 203, distance: 63.0
click at [83, 147] on div "Template Name STRENGTH PROMO Send by Email SMS Push Notification Category Manag…" at bounding box center [313, 276] width 468 height 595
click at [415, 242] on li "Thursdays 6.30 am to 7.30 am" at bounding box center [320, 240] width 435 height 8
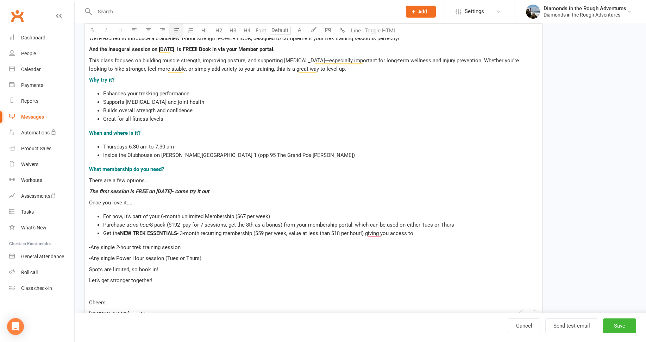
scroll to position [176, 0]
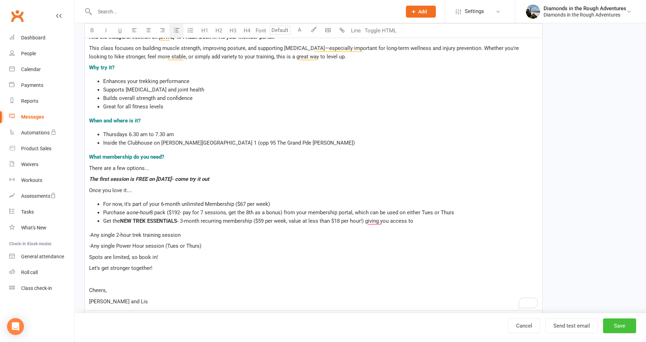
click at [618, 326] on button "Save" at bounding box center [619, 325] width 33 height 15
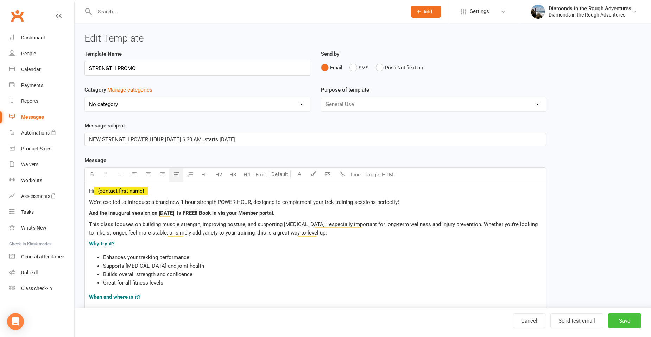
select select "100"
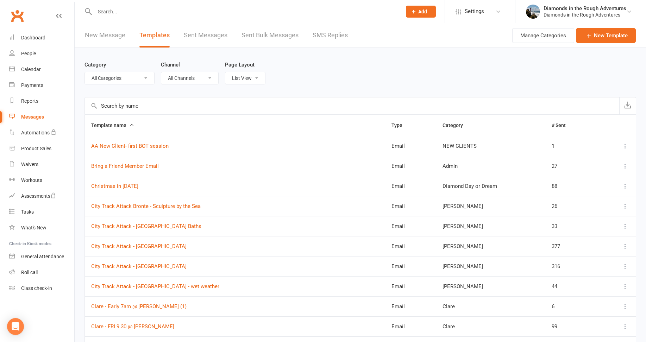
drag, startPoint x: 113, startPoint y: 13, endPoint x: 113, endPoint y: 10, distance: 3.5
click at [113, 13] on input "text" at bounding box center [245, 12] width 304 height 10
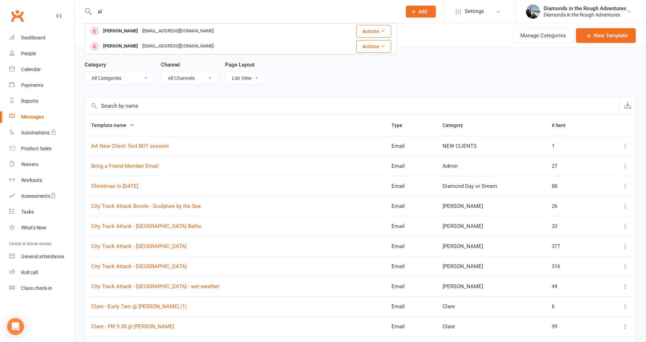
type input "a"
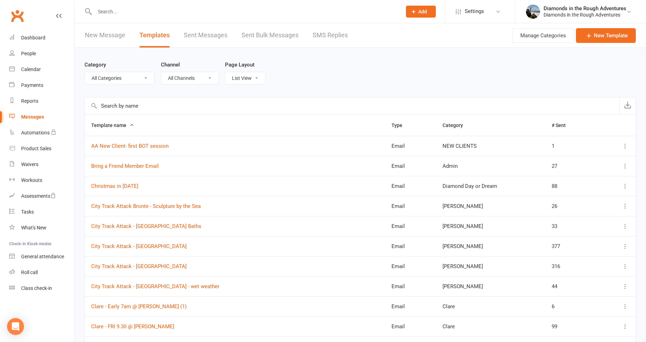
click at [31, 116] on div "Messages" at bounding box center [32, 117] width 23 height 6
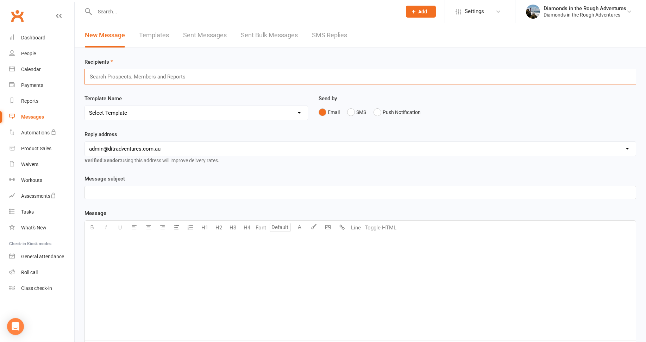
click at [106, 78] on input "text" at bounding box center [140, 76] width 103 height 9
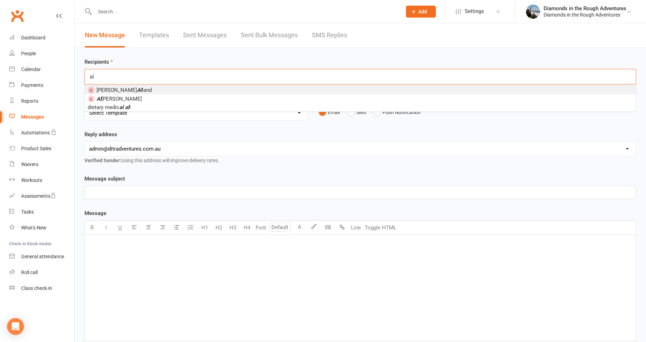
type input "a"
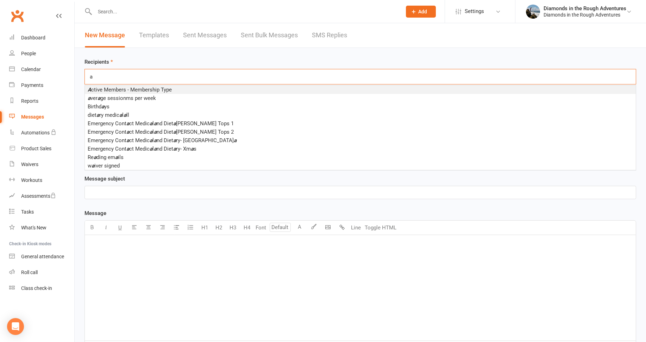
drag, startPoint x: 97, startPoint y: 75, endPoint x: 84, endPoint y: 77, distance: 13.1
click at [84, 77] on div "a a" at bounding box center [359, 76] width 551 height 15
type input "a"
click at [136, 89] on span "A ctive Members - Membership Type" at bounding box center [130, 90] width 84 height 6
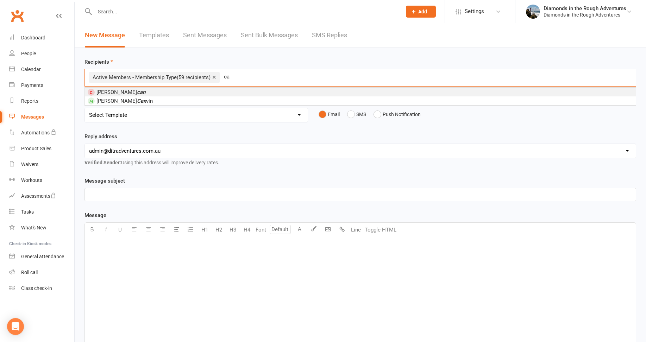
type input "c"
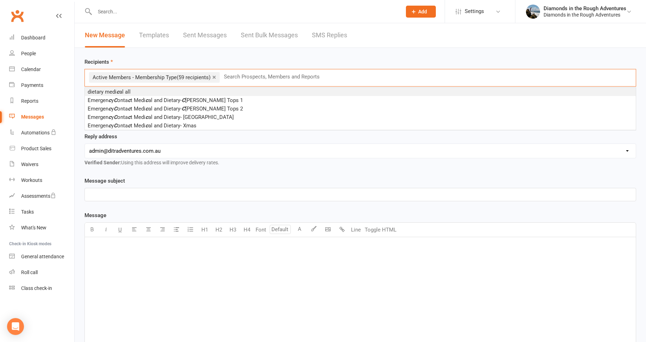
click at [216, 76] on link "×" at bounding box center [214, 76] width 4 height 11
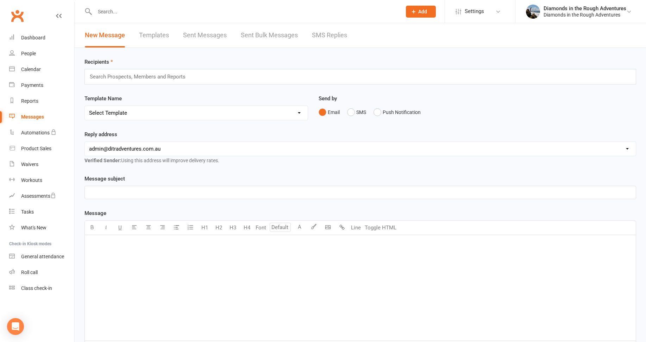
click at [113, 75] on input "text" at bounding box center [140, 76] width 103 height 9
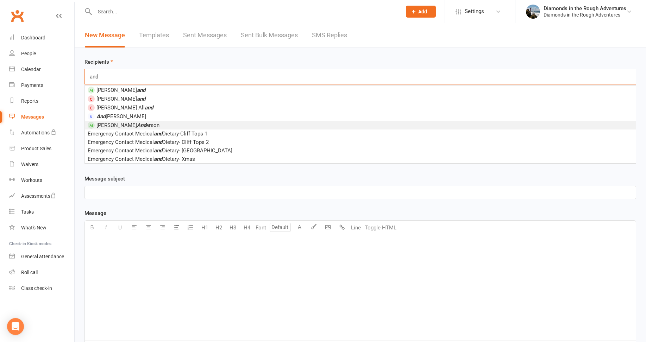
type input "and"
click at [137, 124] on em "And" at bounding box center [141, 125] width 9 height 6
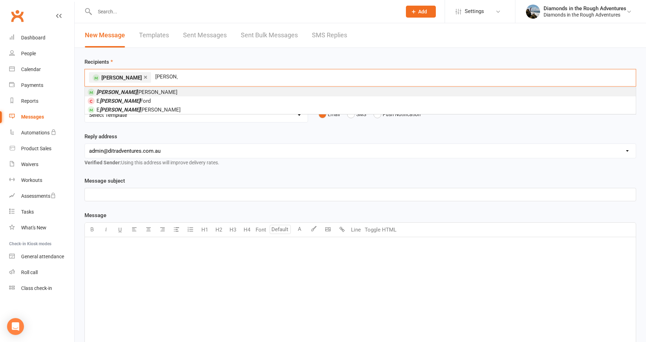
type input "liza"
click at [110, 93] on span "Liza Arney" at bounding box center [136, 92] width 81 height 6
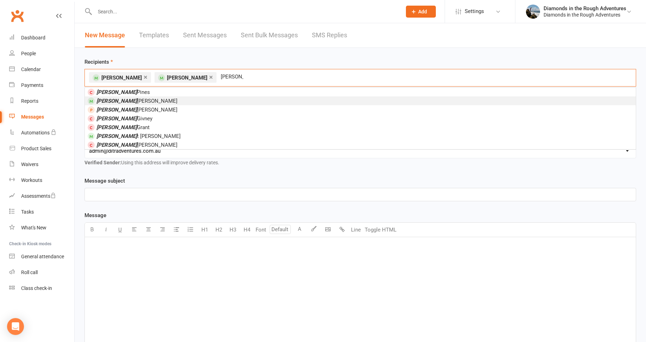
type input "jane"
click at [116, 101] on span "Jane Baker" at bounding box center [136, 101] width 81 height 6
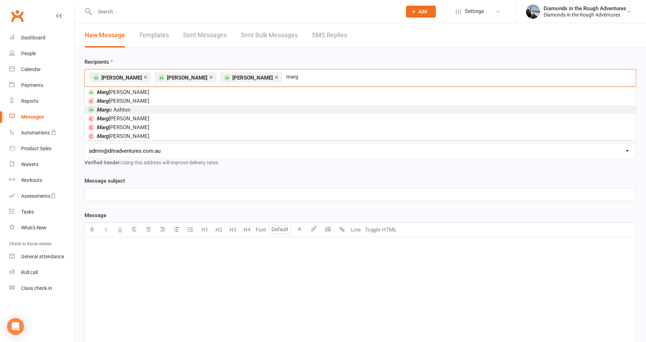
type input "marg"
click at [119, 110] on span "Marg o Ashton" at bounding box center [113, 110] width 34 height 6
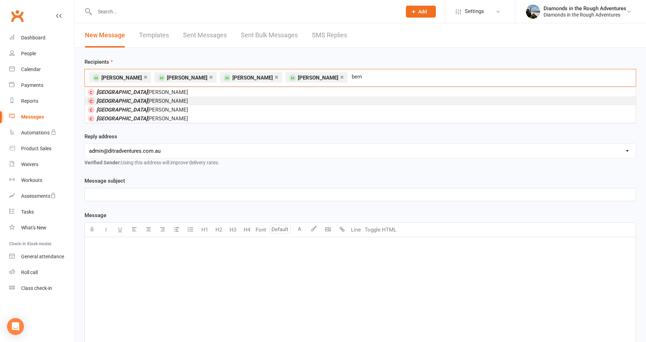
type input "bern"
drag, startPoint x: 121, startPoint y: 101, endPoint x: 102, endPoint y: 97, distance: 18.9
click at [121, 101] on span "Bern adina Baliotis" at bounding box center [141, 101] width 91 height 6
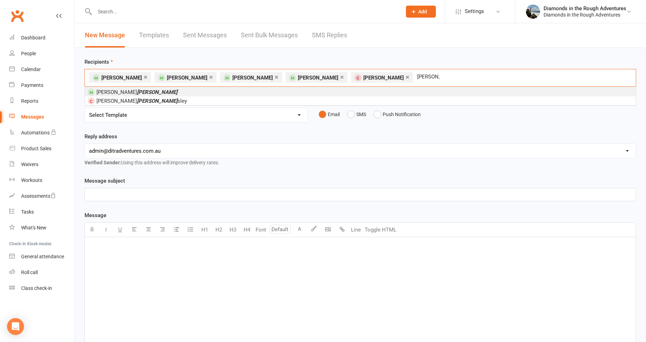
type input "beard"
click at [112, 91] on span "Margaret Beard" at bounding box center [136, 92] width 81 height 6
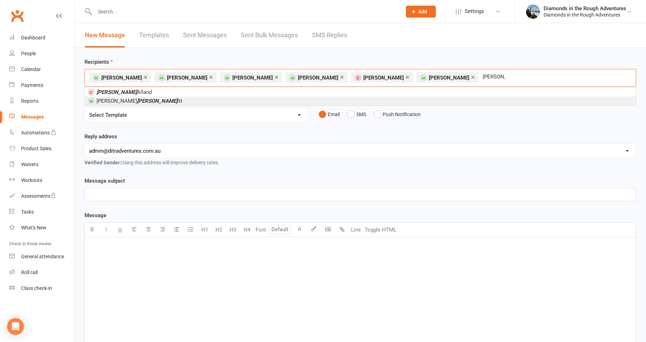
type input "bev"
click at [110, 100] on span "Robyn Bev itt" at bounding box center [139, 101] width 86 height 6
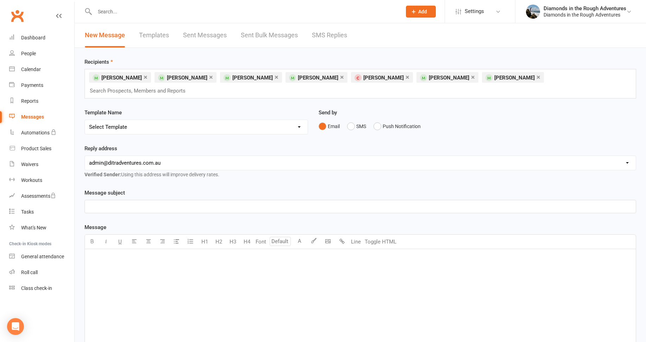
click at [133, 156] on select "hello@clubworx.com admin@ditradventures.com.au michele@ditradventures.com.au jo…" at bounding box center [360, 163] width 551 height 14
click at [85, 156] on select "hello@clubworx.com admin@ditradventures.com.au michele@ditradventures.com.au jo…" at bounding box center [360, 163] width 551 height 14
click at [111, 120] on select "Select Template [Email] Bring a Friend Member Email [Email] DIAMOND VIRTUAL TRA…" at bounding box center [196, 127] width 223 height 14
select select "149"
click at [85, 120] on select "Select Template [Email] Bring a Friend Member Email [Email] DIAMOND VIRTUAL TRA…" at bounding box center [196, 127] width 223 height 14
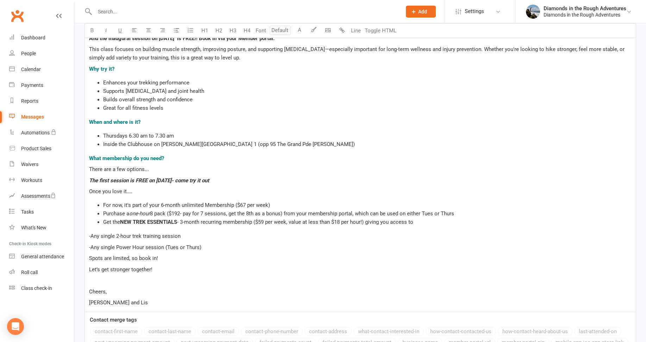
scroll to position [246, 0]
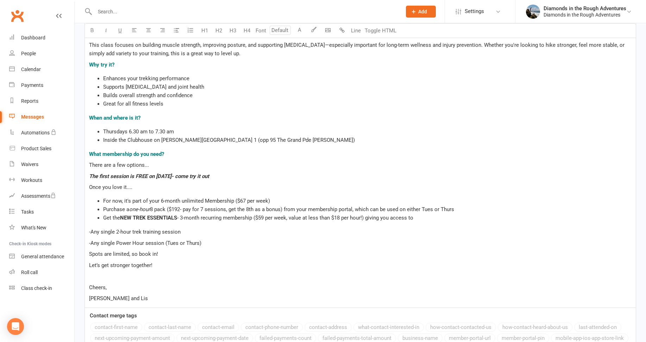
click at [192, 228] on p "-Any single 2-hour trek training session" at bounding box center [360, 232] width 542 height 8
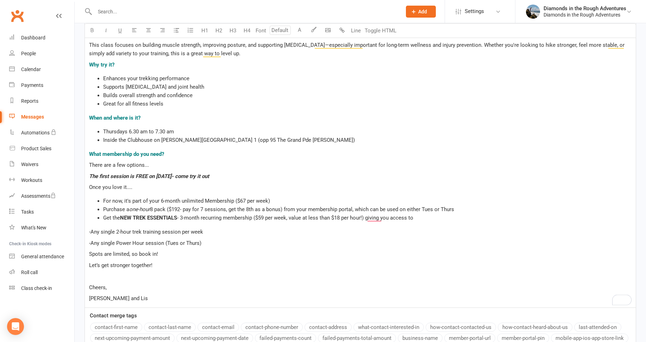
click at [109, 240] on span "-Any single Power Hour session (Tues or Thurs)" at bounding box center [145, 243] width 112 height 6
click at [129, 240] on span "-Either single Power Hour session (Tues or Thurs)" at bounding box center [147, 243] width 117 height 6
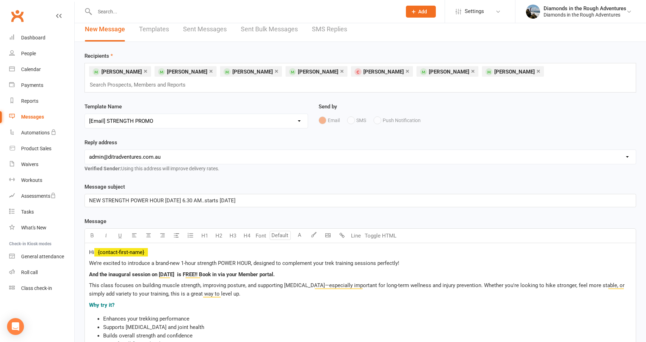
scroll to position [0, 0]
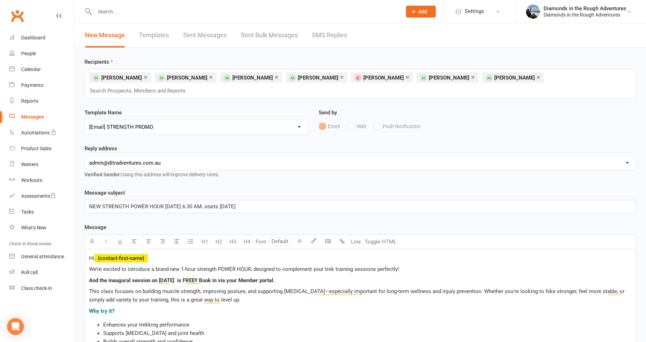
click at [192, 86] on input "text" at bounding box center [140, 90] width 103 height 9
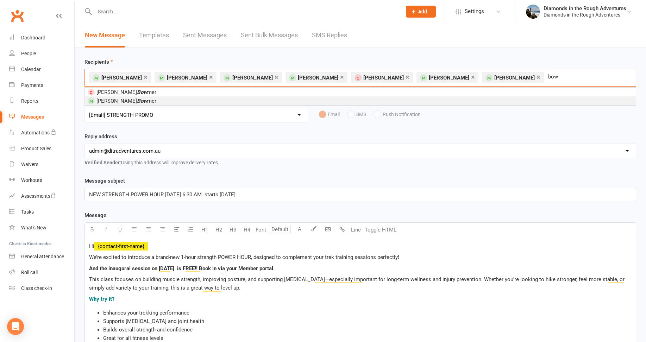
type input "bow"
click at [104, 101] on span "Sandra Bow mer" at bounding box center [126, 101] width 60 height 6
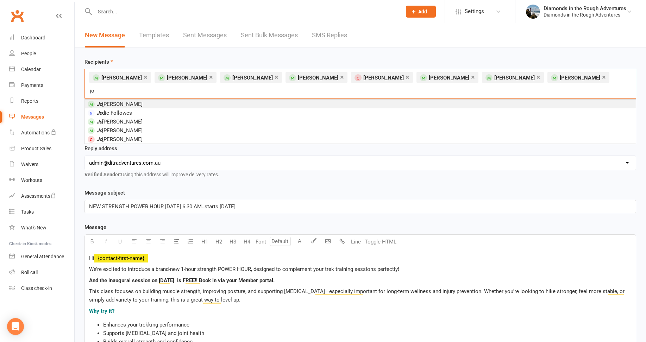
type input "jo"
click at [127, 101] on span "Jo anne Bradshaw" at bounding box center [119, 104] width 46 height 6
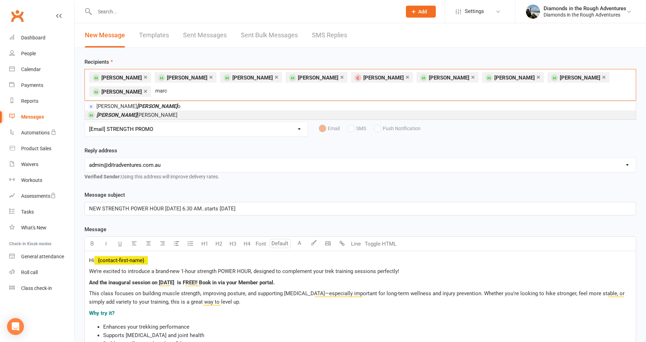
type input "marc"
click at [113, 114] on span "Marc ella Brown" at bounding box center [136, 115] width 81 height 6
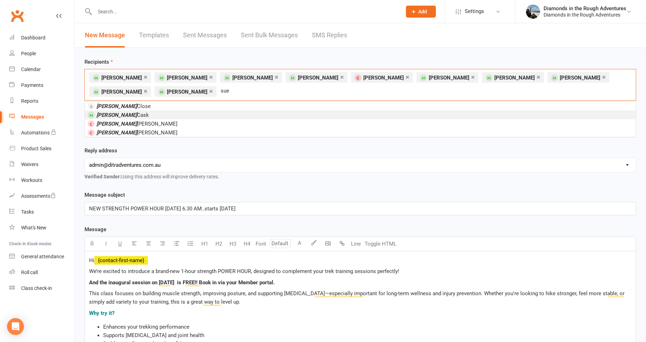
type input "sue"
click at [114, 115] on span "Sue Cask" at bounding box center [122, 115] width 52 height 6
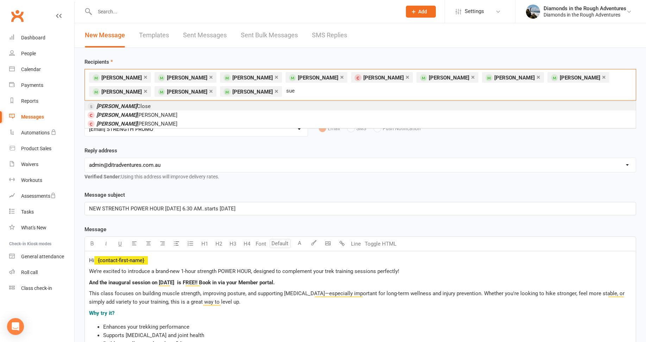
type input "sue"
click at [110, 106] on span "Sue Close" at bounding box center [123, 106] width 54 height 6
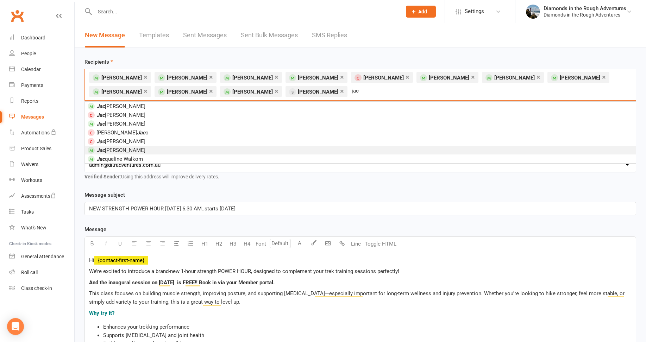
type input "jac"
click at [131, 150] on span "Jac quelyn Compton" at bounding box center [120, 150] width 49 height 6
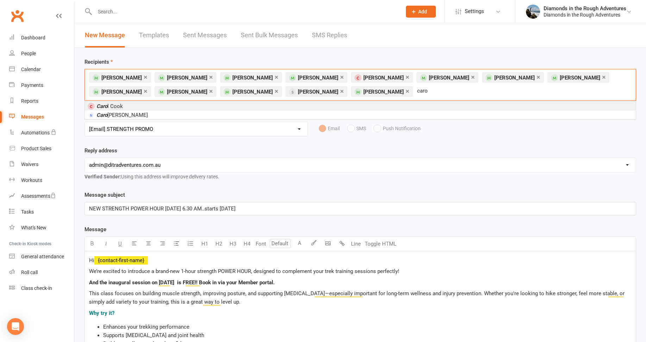
type input "caro"
click at [115, 107] on span "Caro l Cook" at bounding box center [109, 106] width 26 height 6
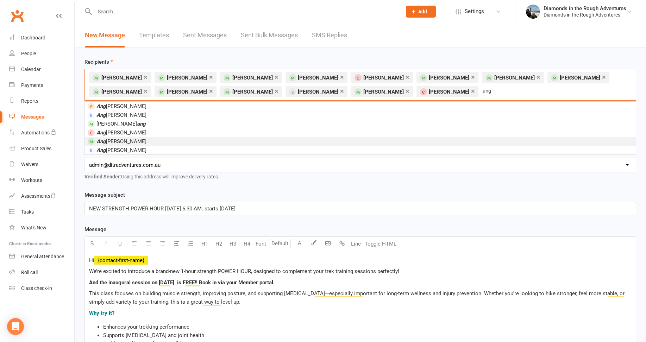
type input "ang"
click at [107, 140] on span "Ang ela de Silva" at bounding box center [121, 141] width 50 height 6
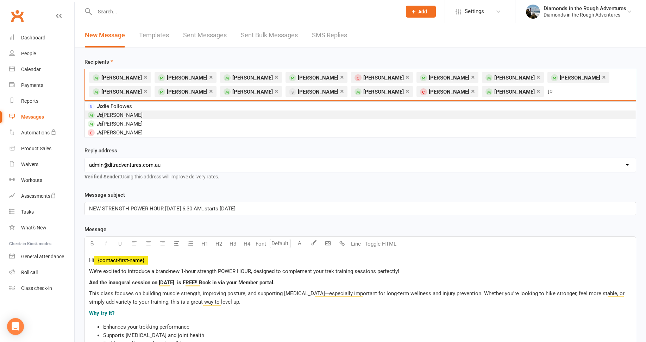
type input "jo"
click at [124, 115] on span "Jo anna Di Cicco" at bounding box center [119, 115] width 46 height 6
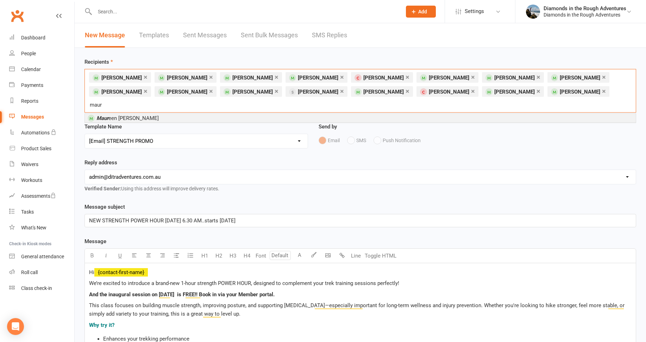
type input "maur"
click at [112, 115] on span "Maur een Diener" at bounding box center [127, 118] width 62 height 6
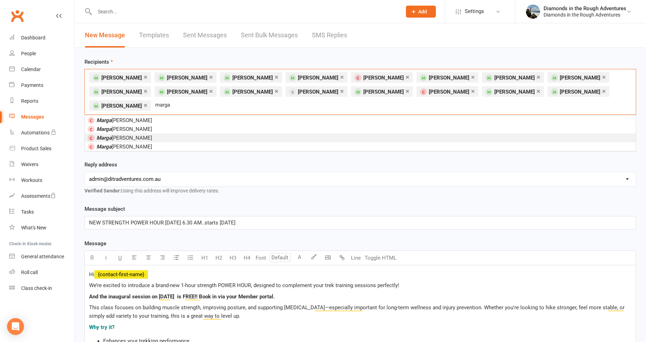
type input "marga"
click at [133, 135] on span "Marga ret Eisenhuth" at bounding box center [124, 138] width 56 height 6
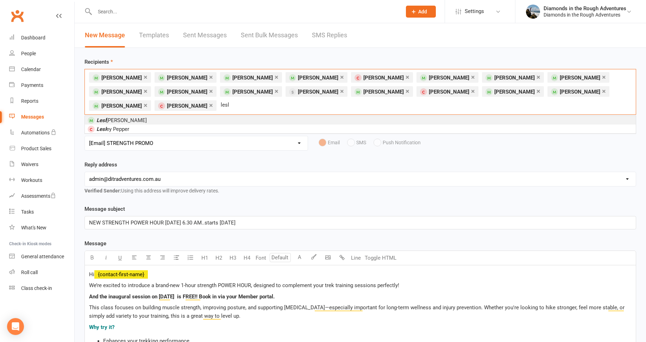
type input "lesl"
click at [109, 119] on span "Lesl ey Gray" at bounding box center [121, 120] width 50 height 6
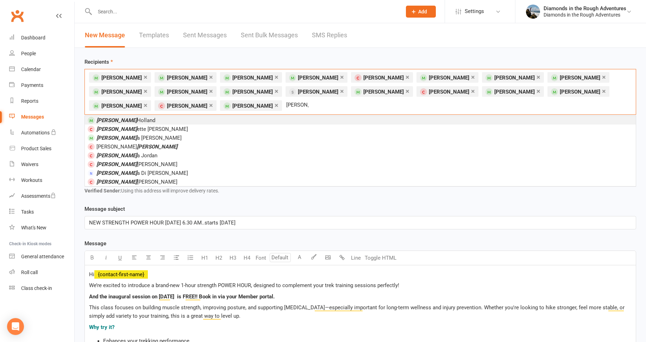
type input "ann"
click at [117, 118] on span "Ann Holland" at bounding box center [125, 120] width 59 height 6
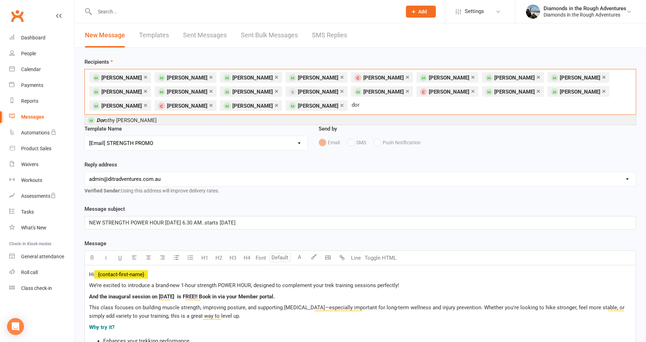
type input "dor"
click at [125, 120] on span "Dor othy Hurford" at bounding box center [126, 120] width 60 height 6
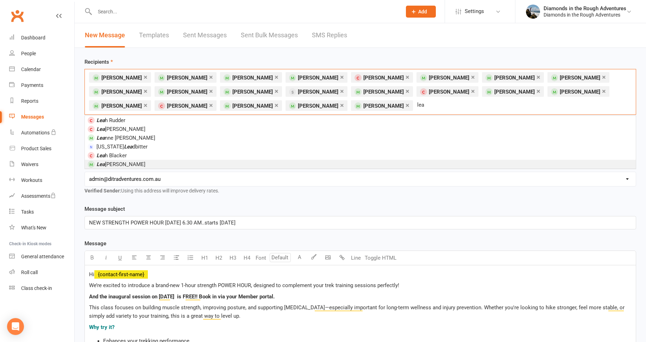
type input "lea"
click at [115, 164] on span "Lea enda Ingram" at bounding box center [120, 164] width 49 height 6
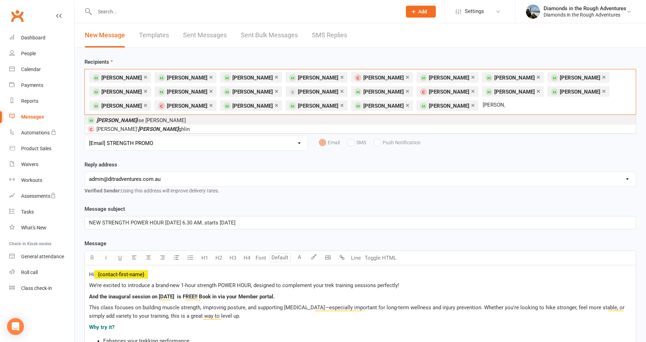
type input "lou"
drag, startPoint x: 117, startPoint y: 120, endPoint x: 112, endPoint y: 119, distance: 4.9
click at [116, 119] on span "Lou ise Johnson" at bounding box center [140, 120] width 89 height 6
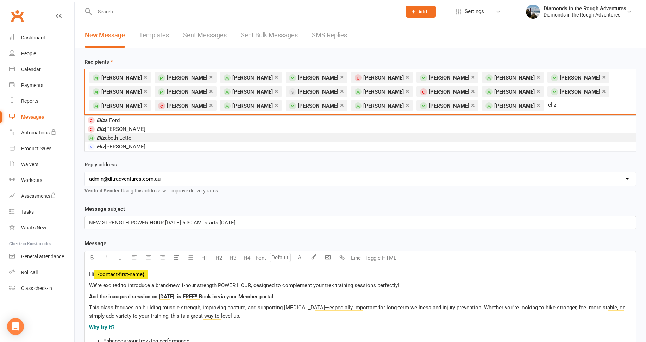
type input "eliz"
click at [121, 137] on span "Eliz abeth Lette" at bounding box center [113, 138] width 35 height 6
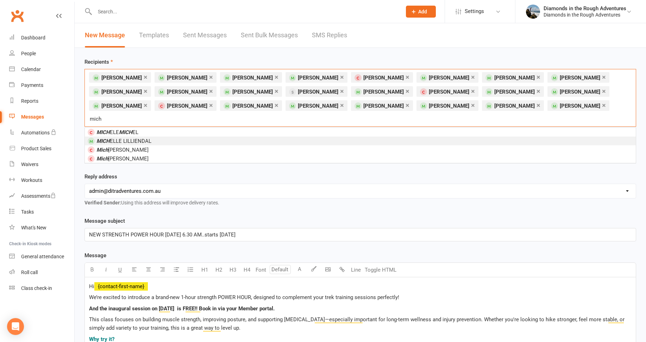
type input "mich"
click at [132, 138] on span "MICH ELLE LILLIENDAL" at bounding box center [123, 141] width 55 height 6
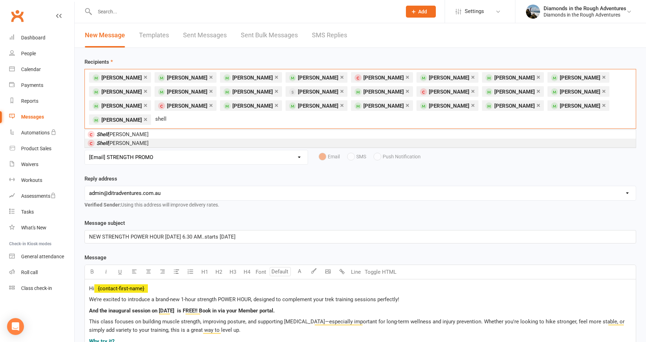
type input "shell"
click at [119, 140] on span "Shell ey Maguire" at bounding box center [122, 143] width 52 height 6
type input "lean"
click at [108, 140] on span "Lean ne Mahony" at bounding box center [125, 143] width 59 height 6
type input "clai"
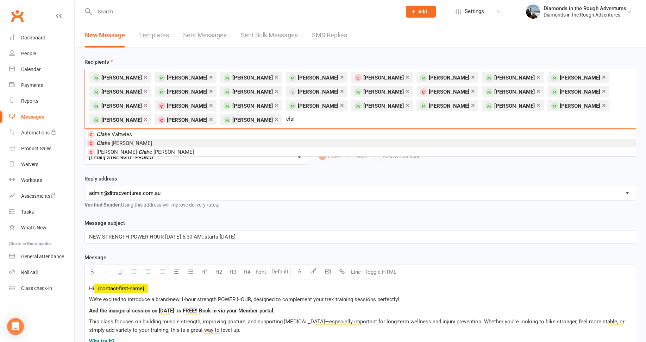
click at [117, 143] on span "Clai re McWilliams" at bounding box center [124, 143] width 56 height 6
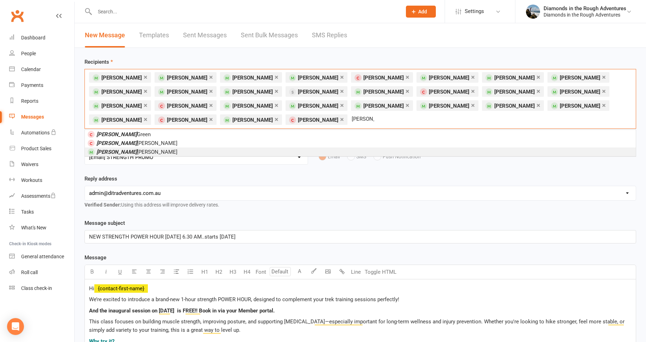
type input "susan"
drag, startPoint x: 120, startPoint y: 152, endPoint x: 100, endPoint y: 147, distance: 20.7
click at [120, 152] on span "Susan Moore" at bounding box center [136, 152] width 81 height 6
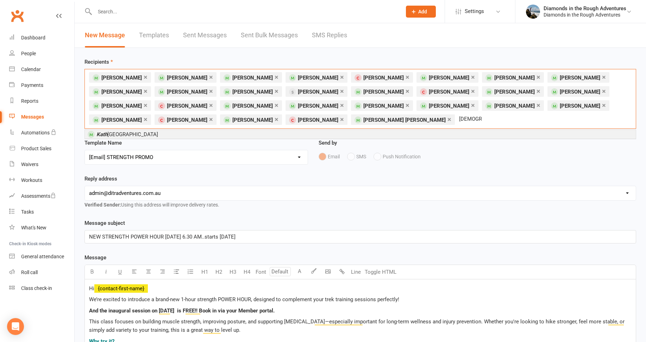
type input "kath"
click at [116, 133] on span "Kath Newbury" at bounding box center [127, 134] width 62 height 6
type input "mali"
click at [103, 133] on em "Mali" at bounding box center [101, 134] width 10 height 6
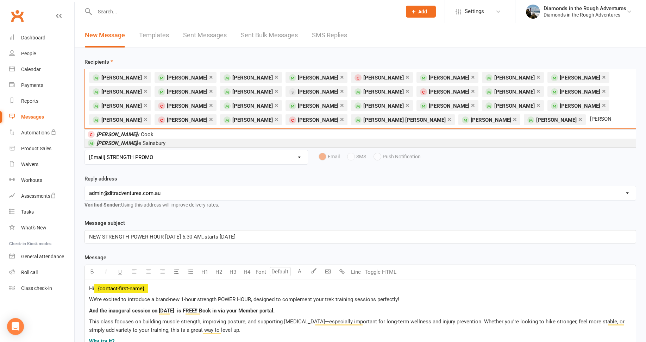
type input "kerr"
click at [116, 145] on span "Kerr ie Sainsbury" at bounding box center [130, 143] width 69 height 6
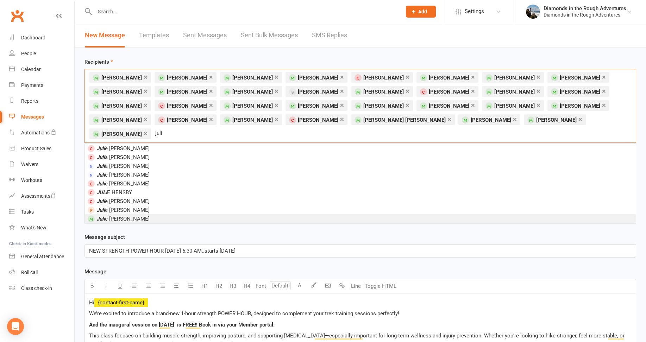
type input "juli"
click at [113, 216] on span "Juli e Scott" at bounding box center [122, 219] width 53 height 6
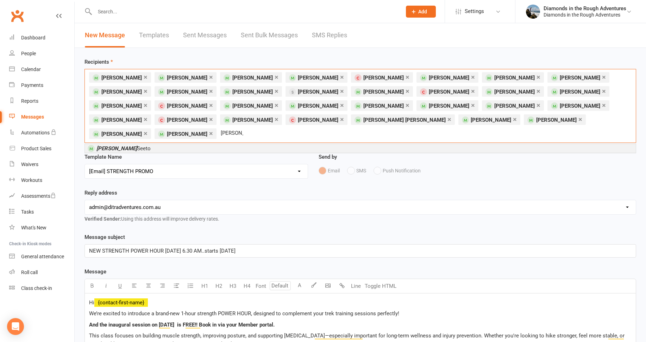
type input "nola"
click at [110, 145] on span "Nola Seeto" at bounding box center [123, 148] width 54 height 6
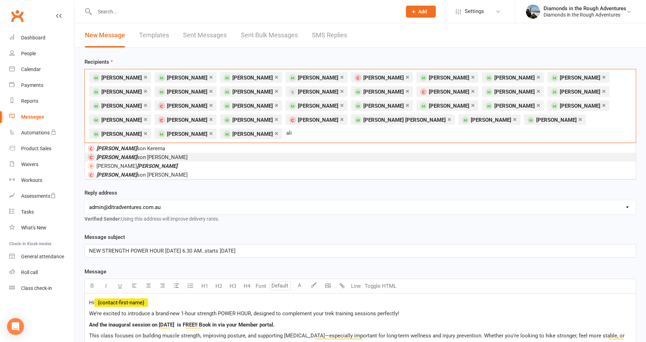
type input "ali"
click at [112, 154] on span "Ali son Smith" at bounding box center [141, 157] width 91 height 6
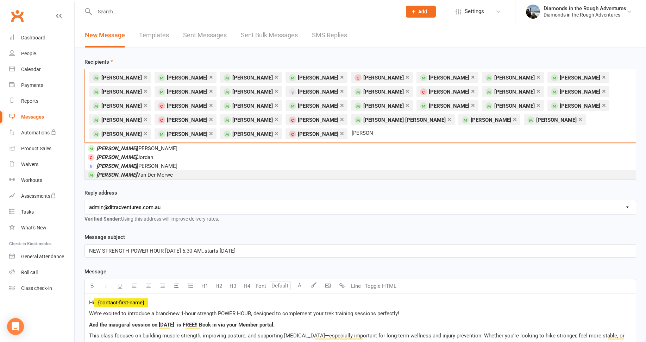
type input "anna"
click at [122, 172] on span "Anna Van Der Merwe" at bounding box center [134, 175] width 76 height 6
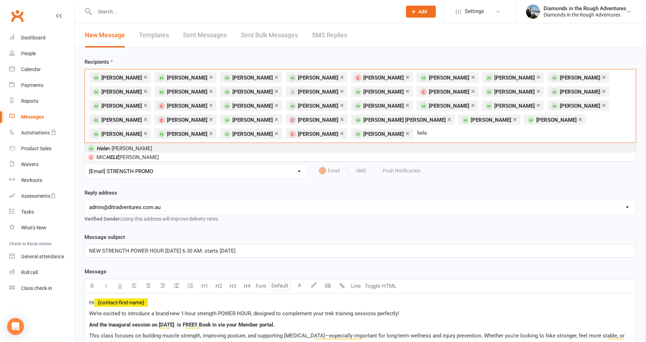
type input "hele"
click at [114, 148] on span "Hele n Vella" at bounding box center [124, 148] width 56 height 6
type input "gina"
click at [128, 149] on span "Marian Gina Wheeler" at bounding box center [156, 148] width 121 height 6
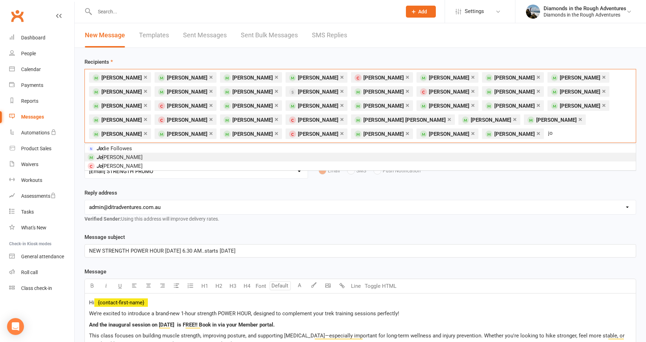
type input "jo"
click at [118, 157] on span "Jo Williams" at bounding box center [119, 157] width 46 height 6
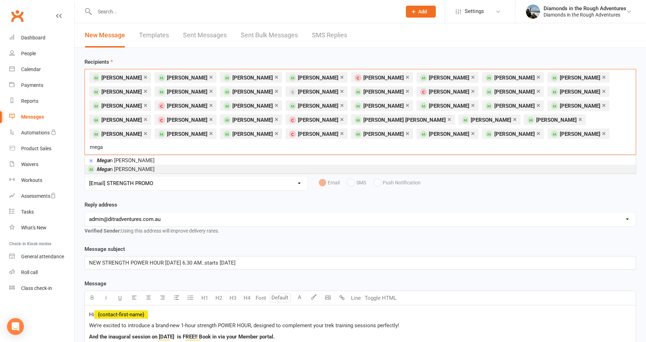
type input "mega"
click at [113, 166] on span "Mega n Williams" at bounding box center [125, 169] width 58 height 6
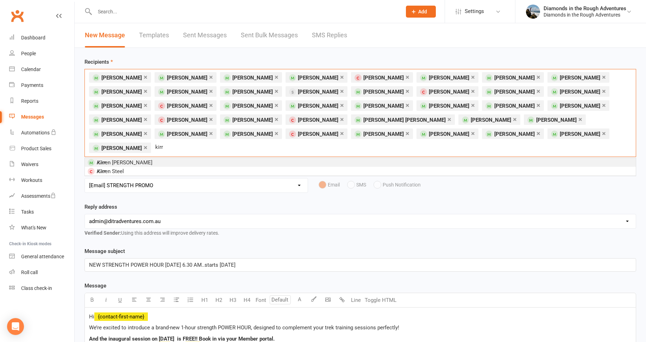
type input "kirr"
click at [112, 159] on span "Kirr en Wilson" at bounding box center [124, 162] width 56 height 6
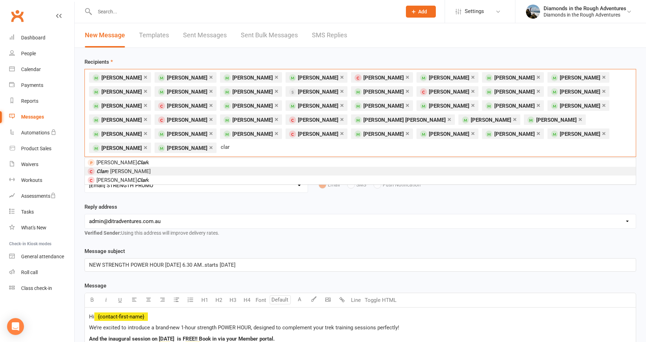
type input "clar"
click at [111, 168] on span "Clar e O'Brien" at bounding box center [123, 171] width 54 height 6
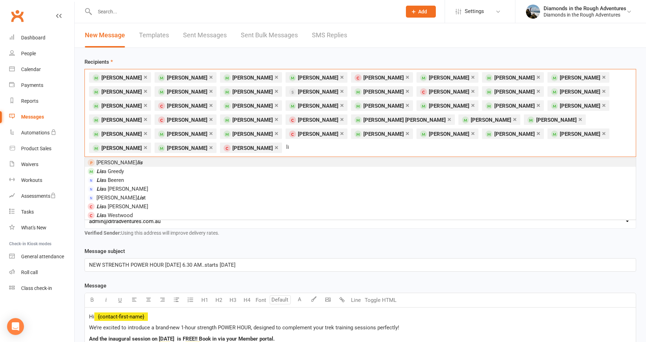
type input "l"
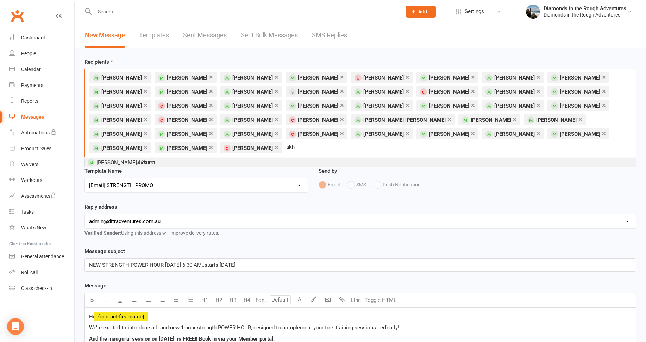
type input "akh"
click at [137, 159] on em "Akh" at bounding box center [141, 162] width 9 height 6
type input "mich"
click at [128, 159] on em "MICH" at bounding box center [125, 162] width 13 height 6
type input "suz"
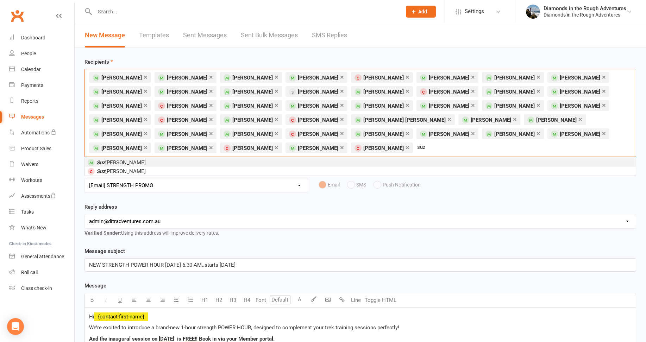
click at [120, 162] on span "Suz anne Blake" at bounding box center [120, 162] width 49 height 6
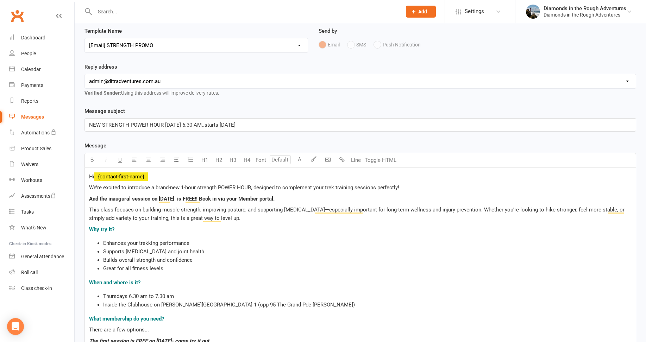
scroll to position [141, 0]
drag, startPoint x: 251, startPoint y: 185, endPoint x: 181, endPoint y: 187, distance: 69.7
click at [181, 187] on span "We’re excited to introduce a brand-new 1-hour strength POWER HOUR, designed to …" at bounding box center [244, 187] width 310 height 6
click at [91, 157] on icon "button" at bounding box center [91, 158] width 5 height 5
click at [416, 271] on li "Great for all fitness levels" at bounding box center [367, 268] width 528 height 8
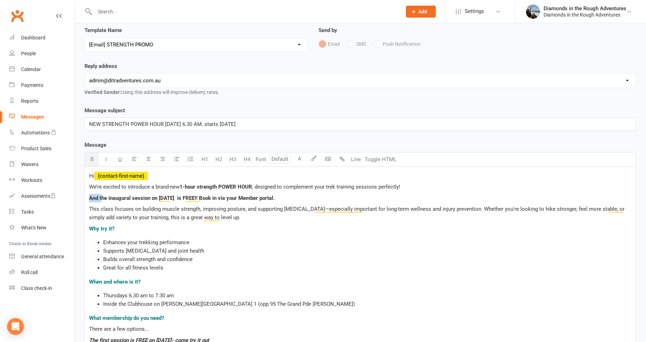
drag, startPoint x: 101, startPoint y: 197, endPoint x: 88, endPoint y: 195, distance: 13.2
click at [87, 196] on div "Hi ﻿ {contact-first-name} We’re excited to introduce a brand-new 1-hour strengt…" at bounding box center [360, 319] width 551 height 305
click at [170, 198] on span "The inaugural session on Sept 25 is FREE!! Book in via your Member portal." at bounding box center [177, 198] width 176 height 6
click at [341, 279] on p "When and where is it?" at bounding box center [360, 282] width 542 height 8
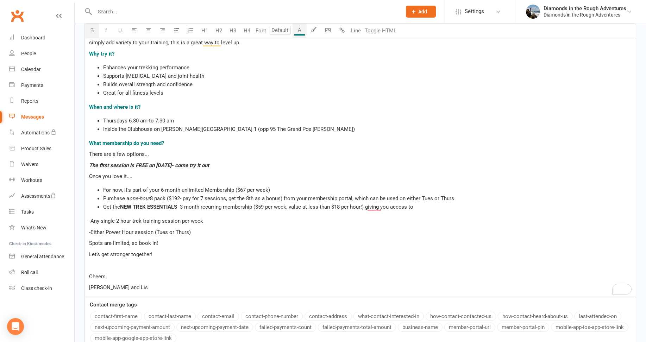
scroll to position [317, 0]
click at [206, 232] on p "-Either Power Hour session (Tues or Thurs)" at bounding box center [360, 231] width 542 height 8
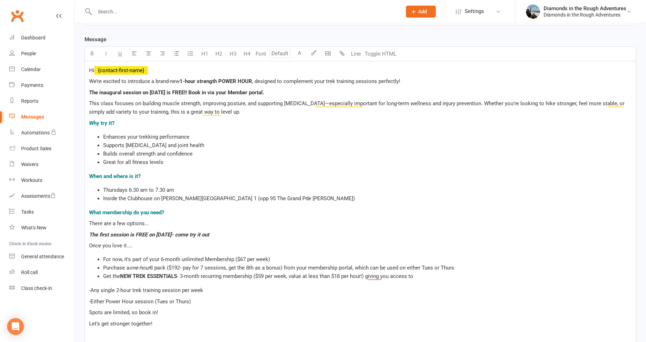
scroll to position [282, 0]
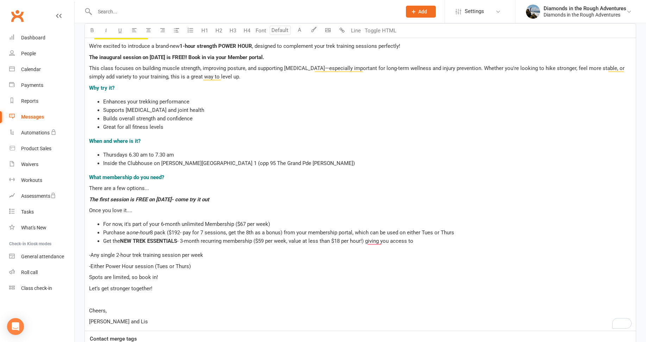
click at [199, 264] on p "-Either Power Hour session (Tues or Thurs)" at bounding box center [360, 266] width 542 height 8
click at [175, 30] on icon "button" at bounding box center [176, 29] width 5 height 5
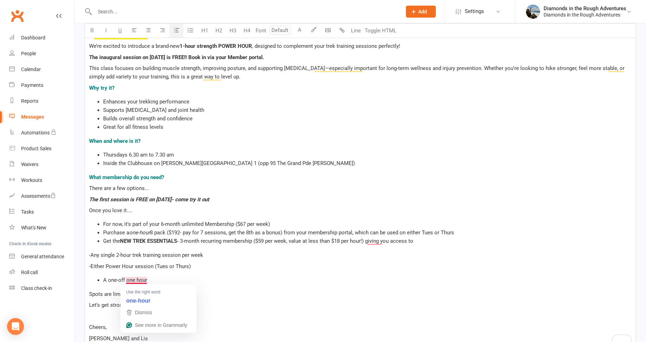
click at [136, 280] on span "A one-off one hour" at bounding box center [125, 280] width 44 height 6
click at [165, 278] on li "A one-off Power hour" at bounding box center [367, 280] width 528 height 8
drag, startPoint x: 208, startPoint y: 269, endPoint x: 102, endPoint y: 242, distance: 109.1
click at [102, 242] on div "Hi ﻿ {contact-first-name} We’re excited to introduce a brand-new 1-hour strengt…" at bounding box center [360, 186] width 551 height 321
click at [233, 294] on p "Spots are limited, so book in!" at bounding box center [360, 294] width 542 height 8
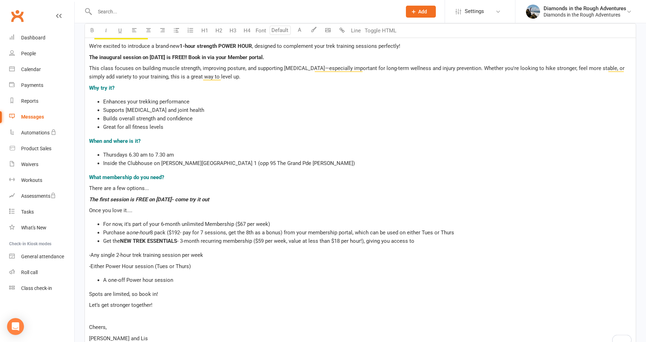
click at [97, 253] on span "-Any single 2-hour trek training session per week" at bounding box center [146, 255] width 114 height 6
click at [95, 266] on span "-Either Power Hour session (Tues or Thurs)" at bounding box center [140, 266] width 102 height 6
click at [97, 266] on span "-Either Power Hour session (Tues or Thurs)" at bounding box center [140, 266] width 102 height 6
click at [106, 265] on span "-Either Power Hour session (Tues or Thurs)" at bounding box center [140, 266] width 102 height 6
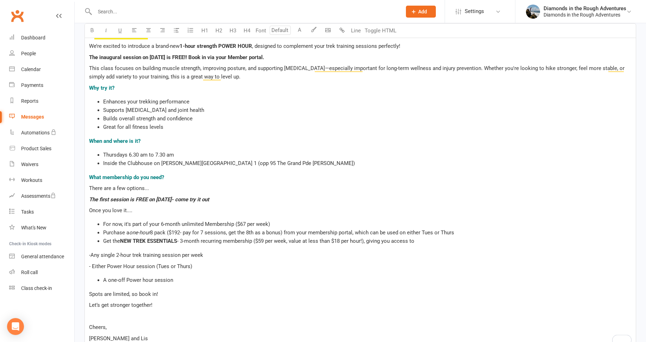
click at [107, 254] on span "-Any single 2-hour trek training session per week" at bounding box center [146, 255] width 114 height 6
click at [270, 284] on li "A one-off Power hour session" at bounding box center [367, 280] width 528 height 8
drag, startPoint x: 234, startPoint y: 223, endPoint x: 159, endPoint y: 223, distance: 75.0
click at [159, 223] on span "For now, it's part of your 6-month unlimited Membership ($67 per week)" at bounding box center [186, 224] width 167 height 6
click at [90, 30] on icon "button" at bounding box center [91, 29] width 5 height 5
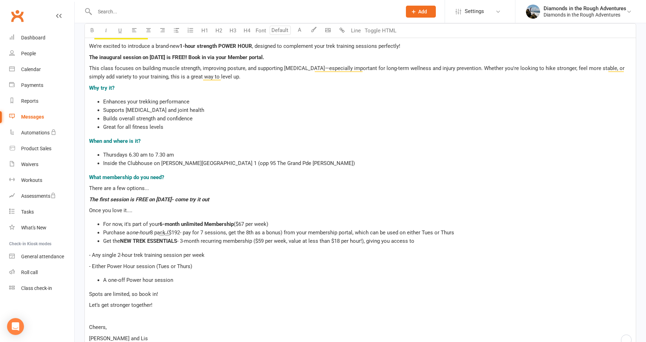
click at [261, 286] on div "Hi ﻿ {contact-first-name} We’re excited to introduce a brand-new 1-hour strengt…" at bounding box center [360, 186] width 551 height 321
drag, startPoint x: 170, startPoint y: 233, endPoint x: 131, endPoint y: 234, distance: 38.7
click at [131, 234] on li "Purchase a one-hour 8 pack ($192- pay for 7 sessions, get the 8th as a bonus) f…" at bounding box center [367, 232] width 528 height 8
drag, startPoint x: 91, startPoint y: 27, endPoint x: 114, endPoint y: 82, distance: 59.0
click at [90, 27] on icon "button" at bounding box center [91, 29] width 5 height 5
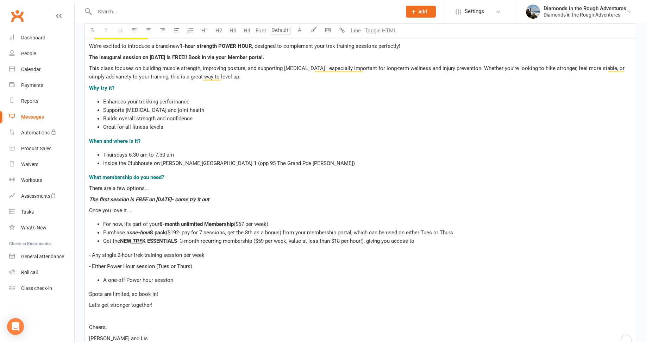
click at [267, 295] on p "Spots are limited, so book in!" at bounding box center [360, 294] width 542 height 8
click at [139, 232] on span "one-hour" at bounding box center [139, 232] width 21 height 6
click at [148, 230] on span "-hour" at bounding box center [151, 232] width 12 height 6
drag, startPoint x: 146, startPoint y: 232, endPoint x: 130, endPoint y: 228, distance: 16.2
click at [131, 231] on span "Purchase a Power" at bounding box center [124, 232] width 42 height 6
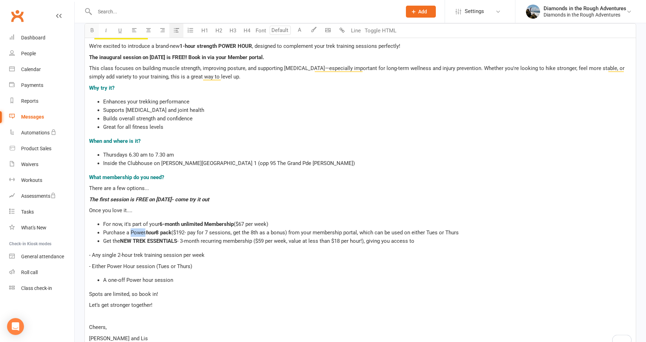
click at [91, 31] on icon "button" at bounding box center [91, 29] width 5 height 5
click at [107, 29] on icon "button" at bounding box center [105, 29] width 5 height 5
click at [257, 286] on div "Hi ﻿ {contact-first-name} We’re excited to introduce a brand-new 1-hour strengt…" at bounding box center [360, 186] width 551 height 321
drag, startPoint x: 159, startPoint y: 232, endPoint x: 132, endPoint y: 230, distance: 27.2
click at [132, 233] on li "Purchase a Power hour 8 pack ($192- pay for 7 sessions, get the 8th as a bonus)…" at bounding box center [367, 232] width 528 height 8
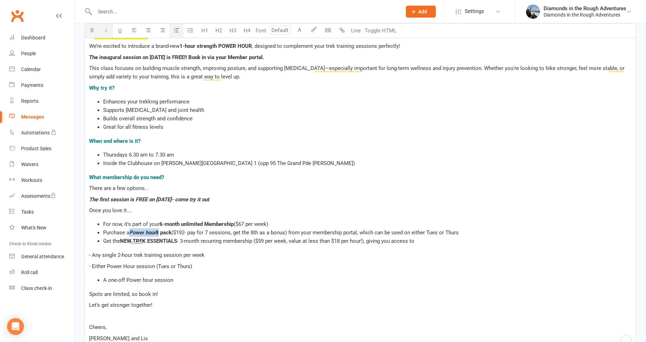
click at [104, 30] on icon "button" at bounding box center [105, 29] width 5 height 5
click at [253, 282] on li "A one-off Power hour session" at bounding box center [367, 280] width 528 height 8
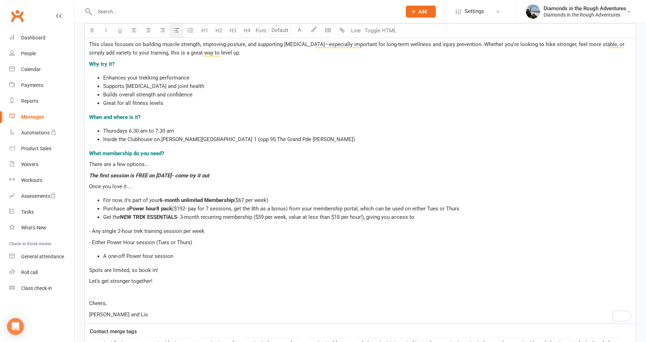
scroll to position [317, 0]
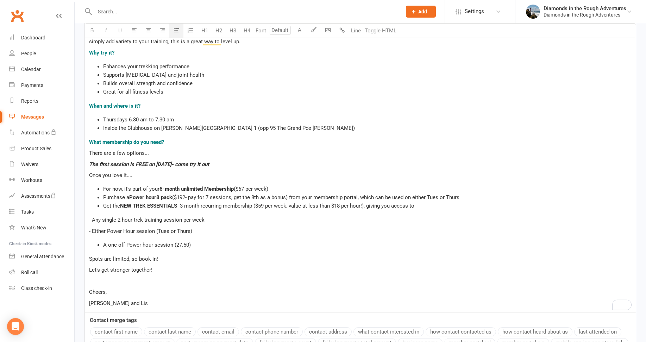
click at [176, 243] on span "A one-off Power hour session (27.50)" at bounding box center [147, 245] width 88 height 6
click at [256, 274] on p "Let’s get stronger together!" at bounding box center [360, 270] width 542 height 8
click at [364, 205] on span "- 3-month recurring membership ($59 per week, value at less than $18 per hour!)…" at bounding box center [295, 206] width 237 height 6
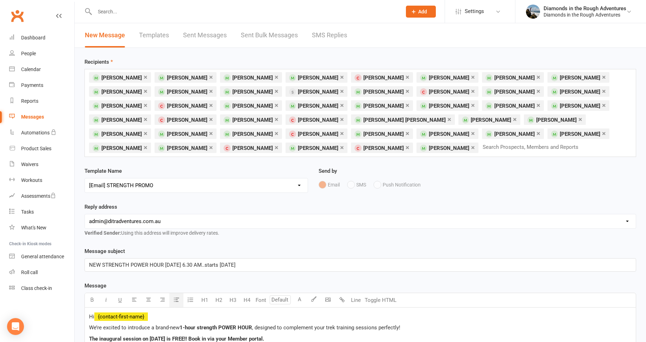
scroll to position [141, 0]
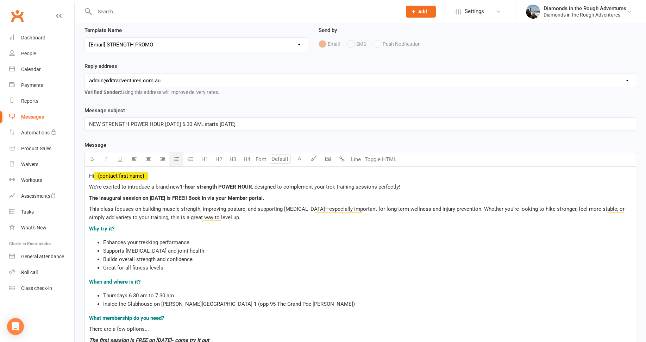
click at [253, 185] on span ", designed to complement your trek training sessions perfectly!" at bounding box center [326, 187] width 148 height 6
click at [254, 187] on span "1-hour strength POWER HOUR, led by Lis" at bounding box center [244, 187] width 131 height 6
click at [355, 249] on li "Supports [MEDICAL_DATA] and joint health" at bounding box center [367, 251] width 528 height 8
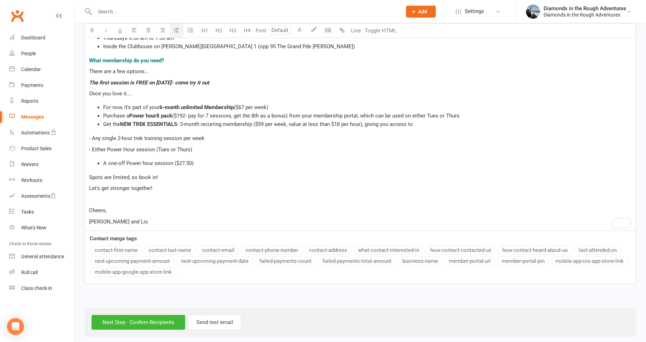
scroll to position [403, 0]
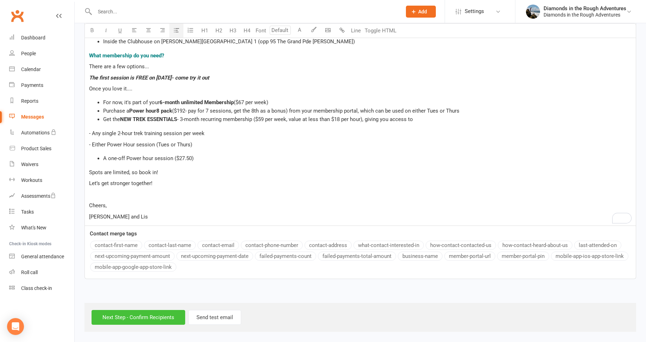
click at [149, 319] on input "Next Step - Confirm Recipients" at bounding box center [138, 317] width 94 height 15
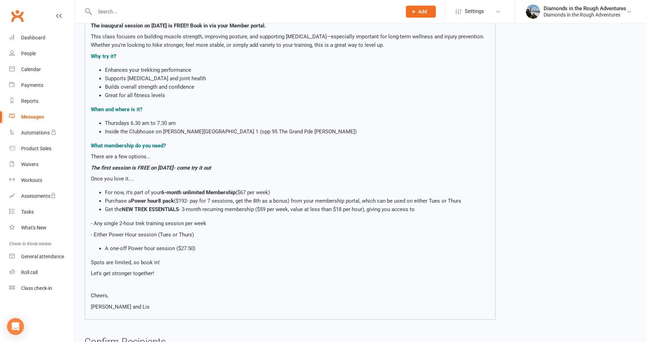
scroll to position [141, 0]
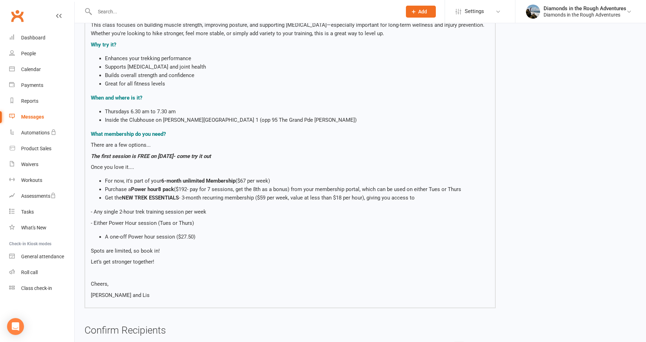
click at [152, 189] on span "hour" at bounding box center [152, 189] width 11 height 6
click at [151, 191] on span "hour" at bounding box center [152, 189] width 11 height 6
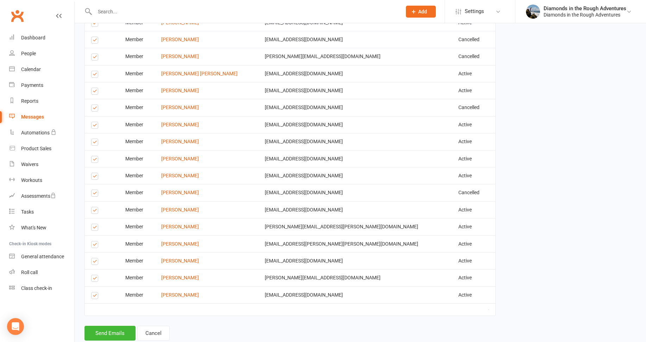
scroll to position [992, 0]
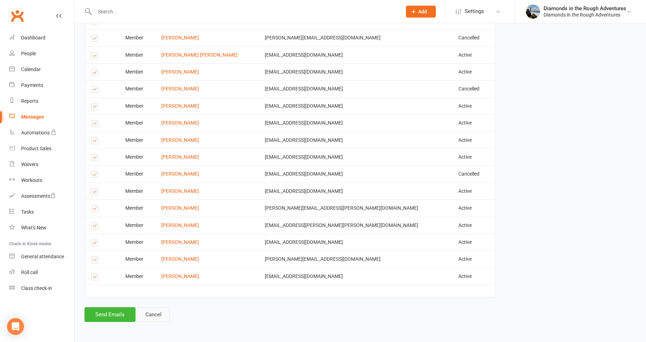
click at [157, 314] on link "Cancel" at bounding box center [153, 314] width 32 height 15
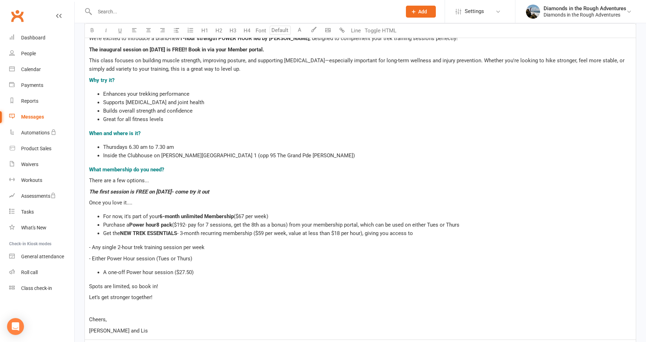
scroll to position [317, 0]
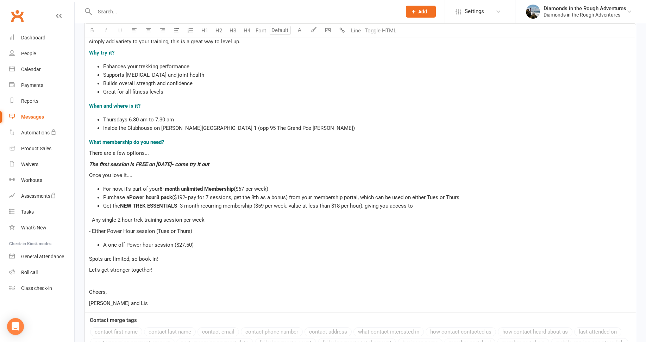
click at [149, 197] on span "hour" at bounding box center [151, 197] width 11 height 6
drag, startPoint x: 154, startPoint y: 198, endPoint x: 146, endPoint y: 197, distance: 8.6
click at [146, 197] on li "Purchase a Power H our 8 pack ($192- pay for 7 sessions, get the 8th as a bonus…" at bounding box center [367, 197] width 528 height 8
click at [90, 28] on icon "button" at bounding box center [91, 29] width 5 height 5
click at [292, 258] on p "Spots are limited, so book in!" at bounding box center [360, 259] width 542 height 8
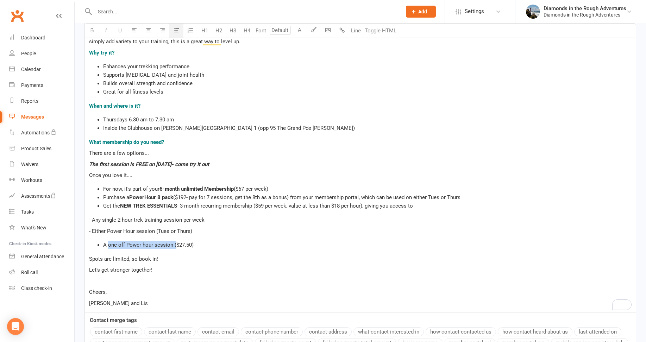
drag, startPoint x: 176, startPoint y: 245, endPoint x: 108, endPoint y: 245, distance: 67.2
click at [108, 245] on span "A one-off Power hour session ($27.50)" at bounding box center [148, 245] width 90 height 6
click at [90, 29] on icon "button" at bounding box center [91, 29] width 5 height 5
click at [275, 266] on p "Let’s get stronger together!" at bounding box center [360, 270] width 542 height 8
click at [149, 205] on span "NEW TREK ESSENTIALS" at bounding box center [148, 206] width 57 height 6
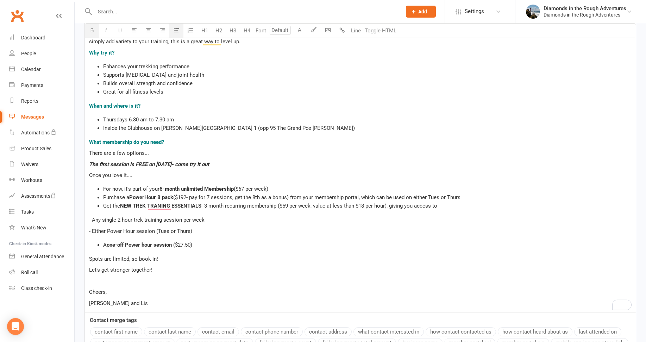
click at [158, 205] on span "NEW TREK TRANING ESSENTIALS" at bounding box center [160, 206] width 81 height 6
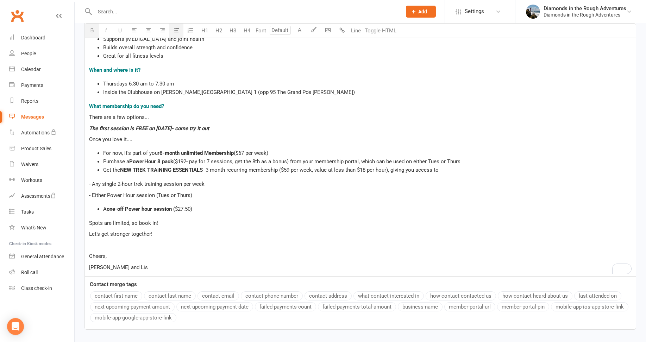
scroll to position [403, 0]
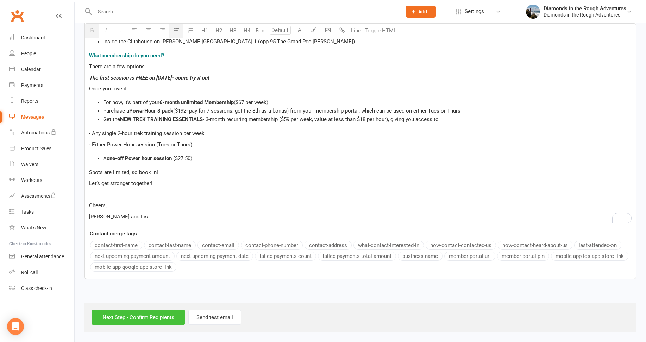
click at [150, 316] on input "Next Step - Confirm Recipients" at bounding box center [138, 317] width 94 height 15
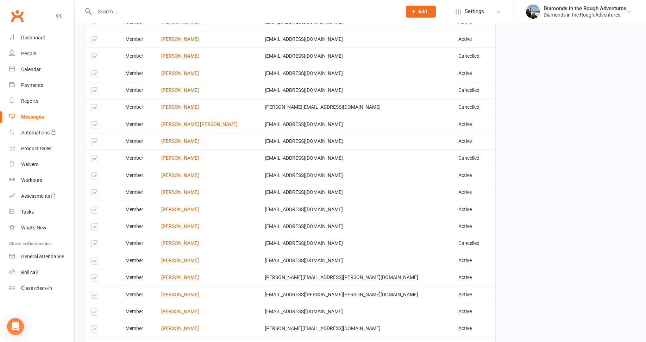
scroll to position [992, 0]
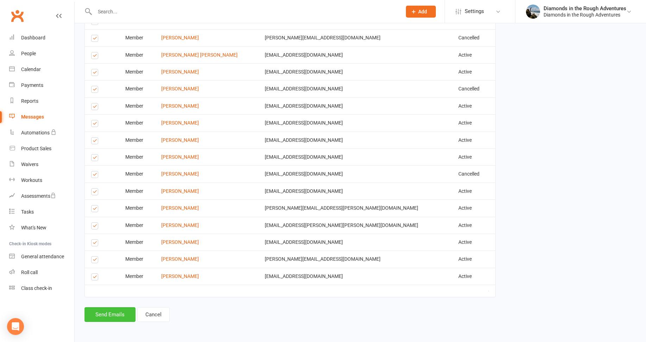
click at [108, 313] on button "Send Emails" at bounding box center [109, 314] width 51 height 15
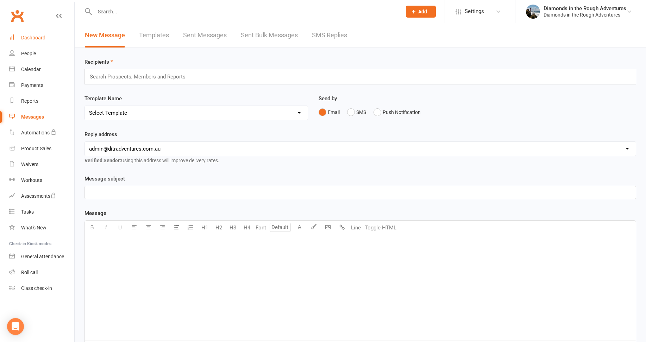
click at [34, 39] on div "Dashboard" at bounding box center [33, 38] width 24 height 6
